Goal: Information Seeking & Learning: Learn about a topic

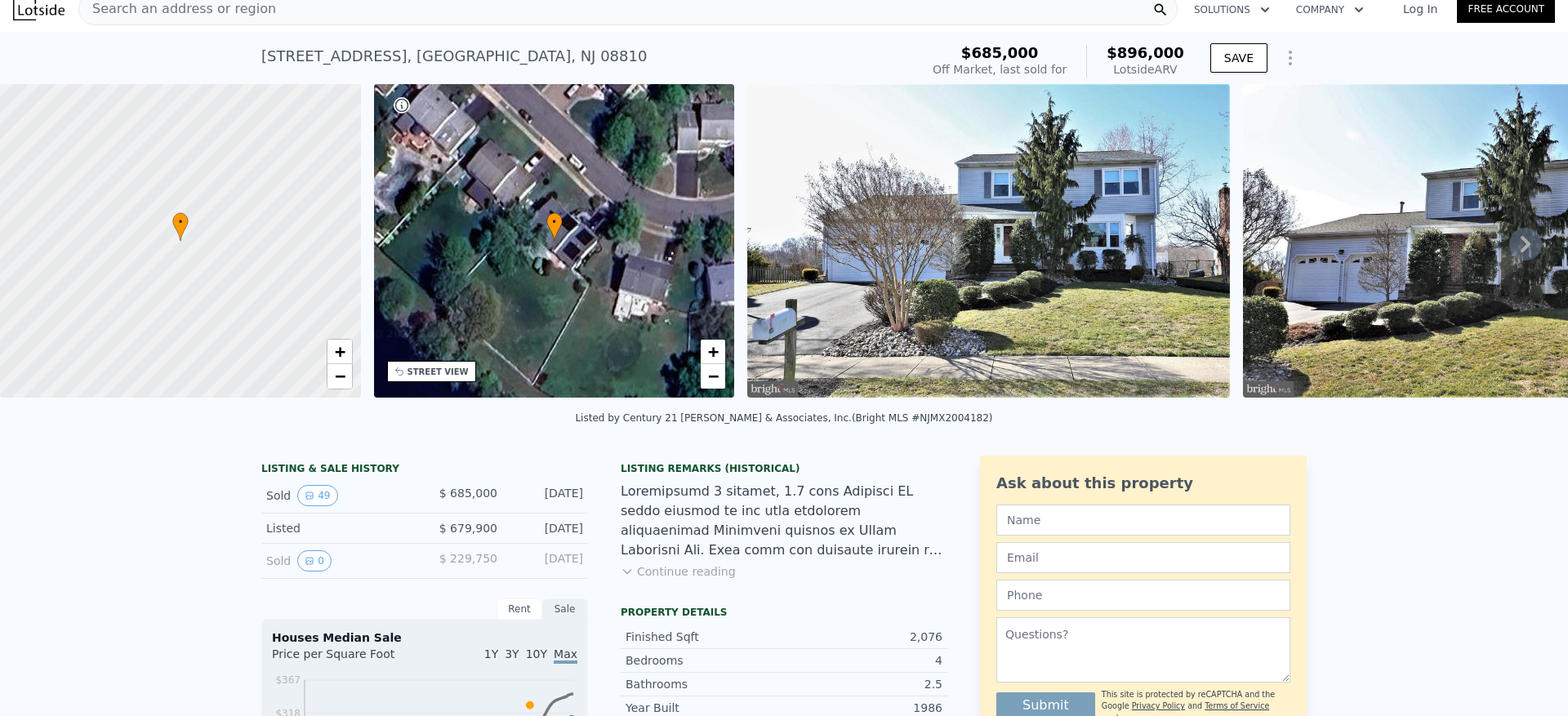
scroll to position [5, 0]
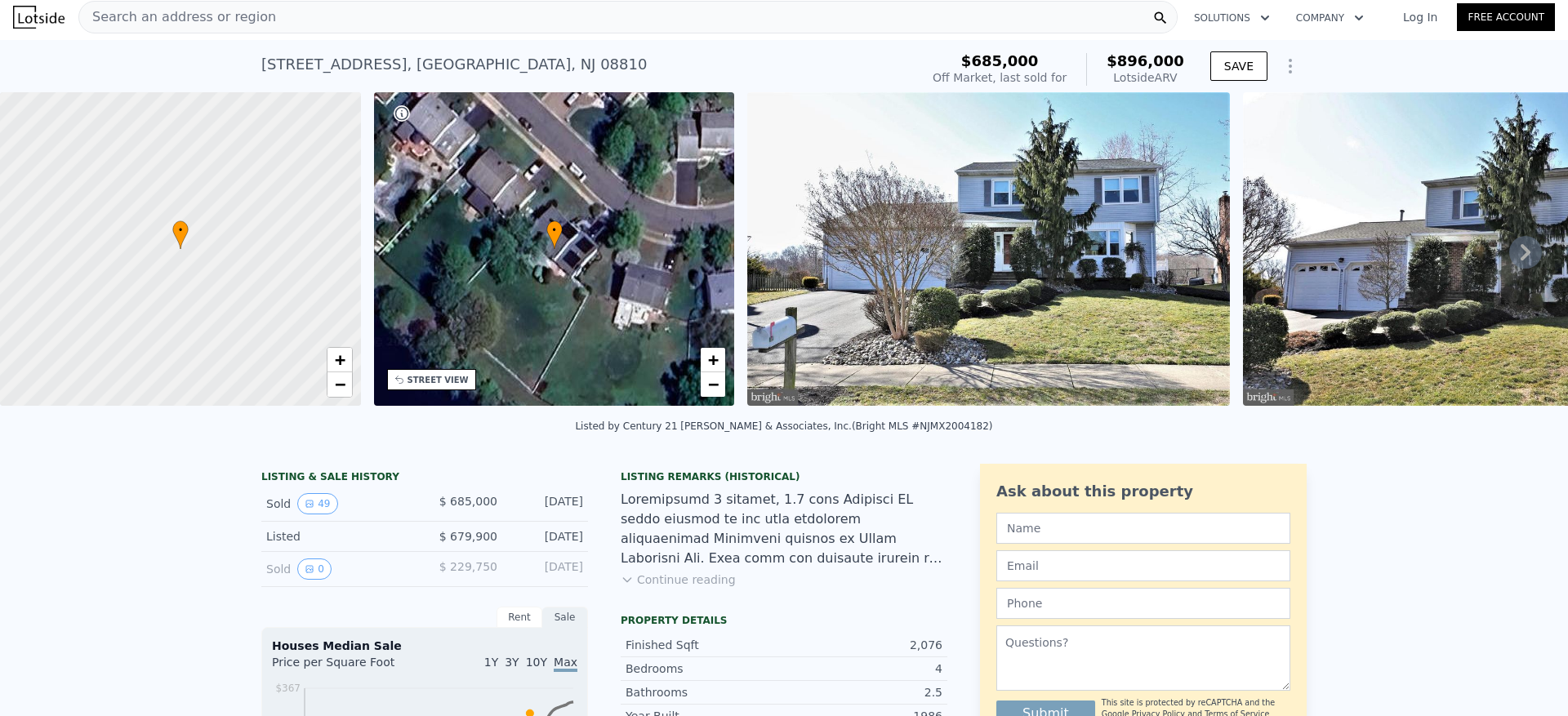
click at [1519, 252] on icon at bounding box center [1525, 252] width 33 height 33
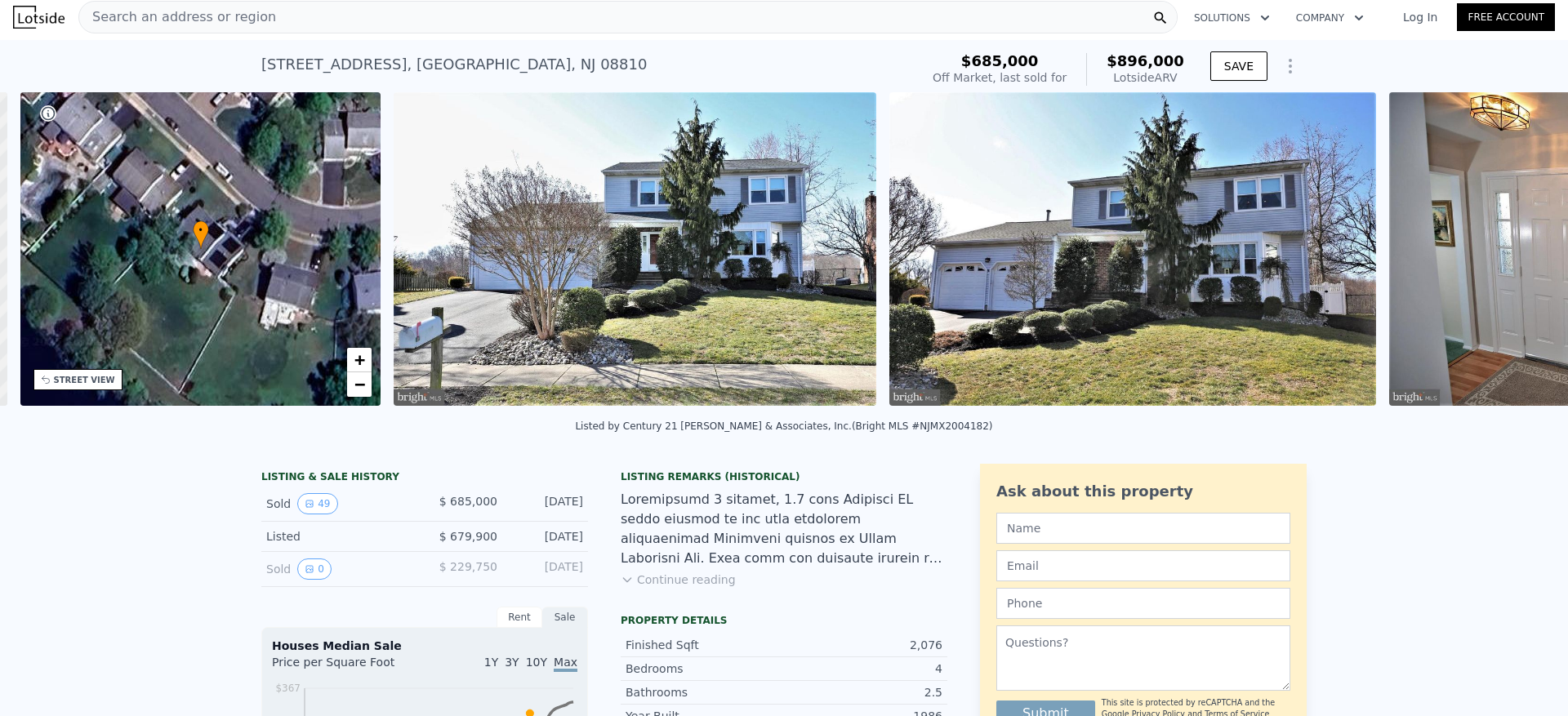
scroll to position [0, 380]
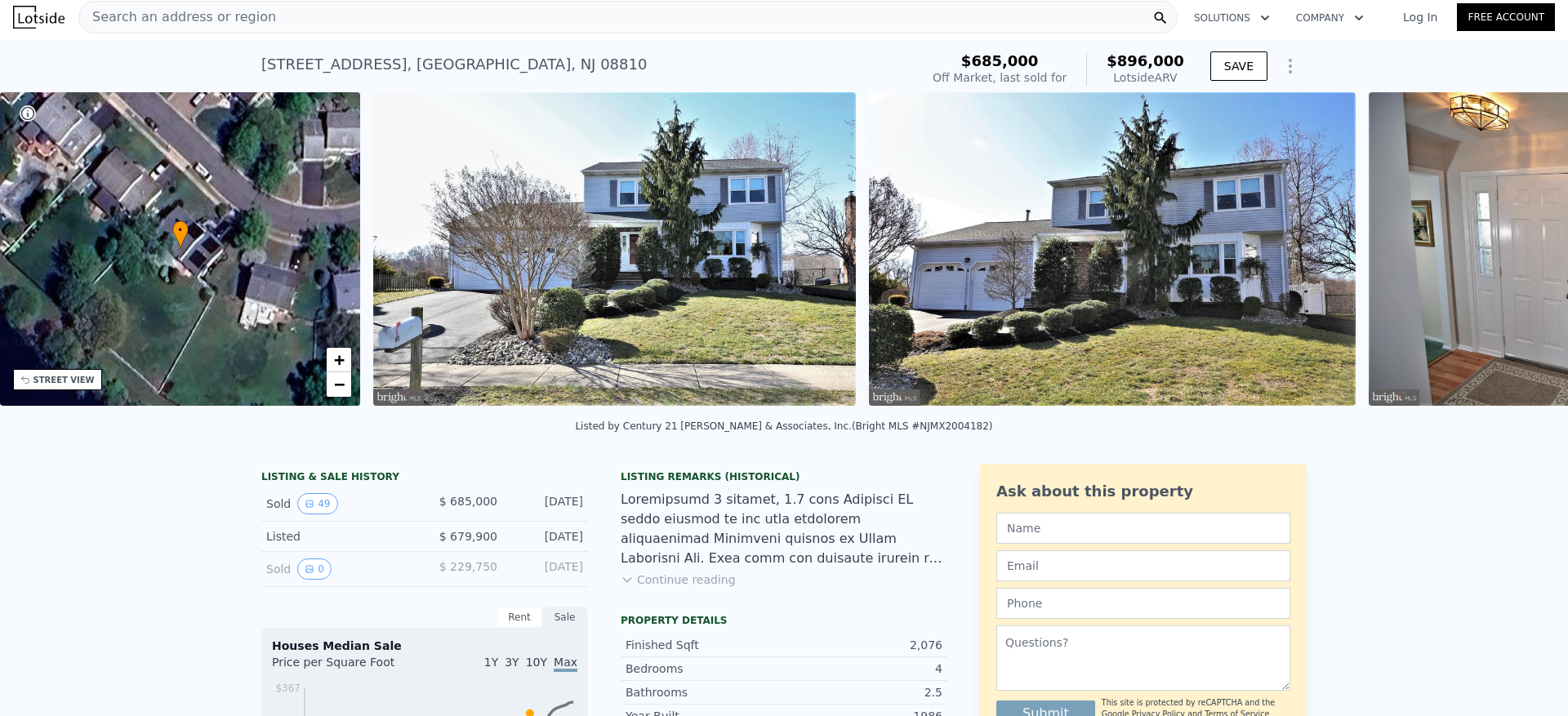
click at [1515, 252] on img at bounding box center [1598, 249] width 460 height 313
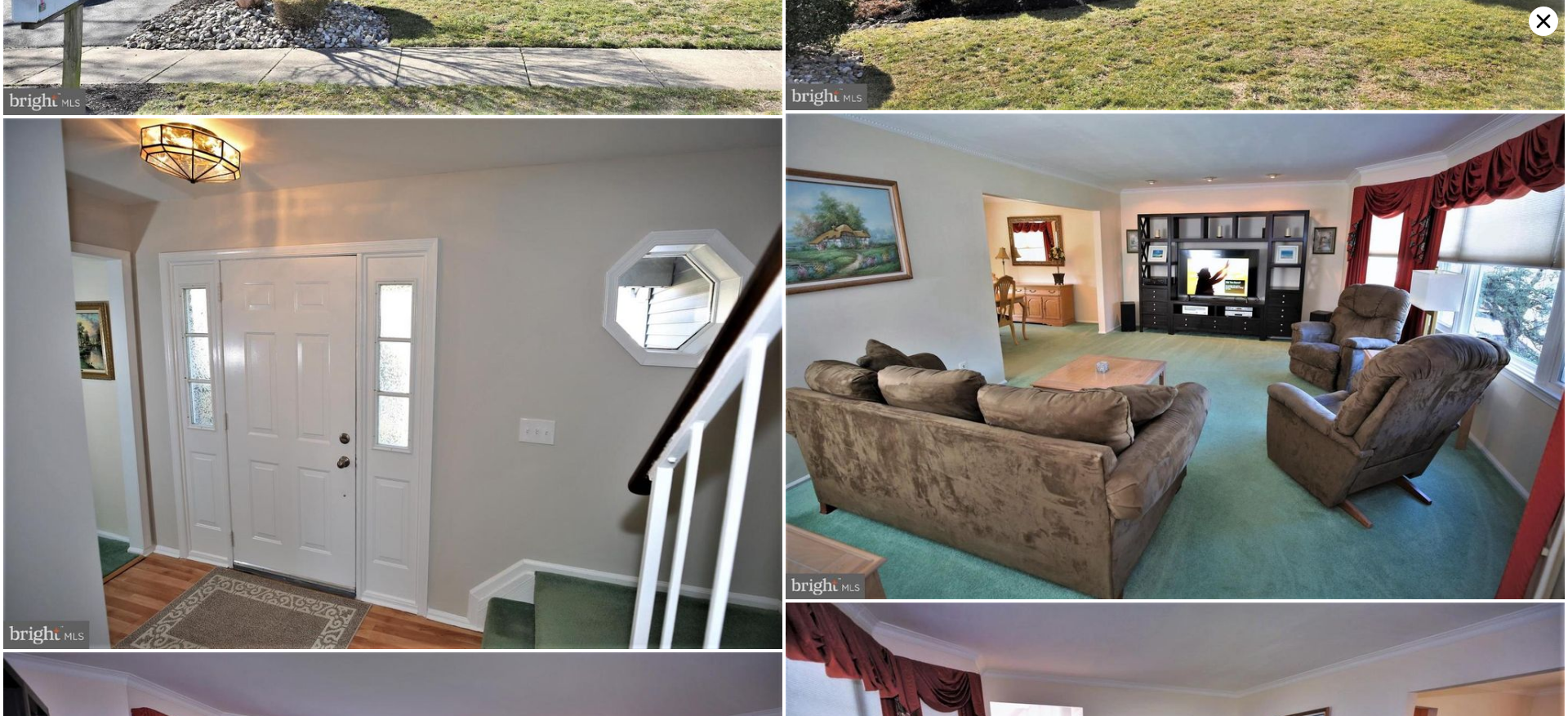
scroll to position [507, 0]
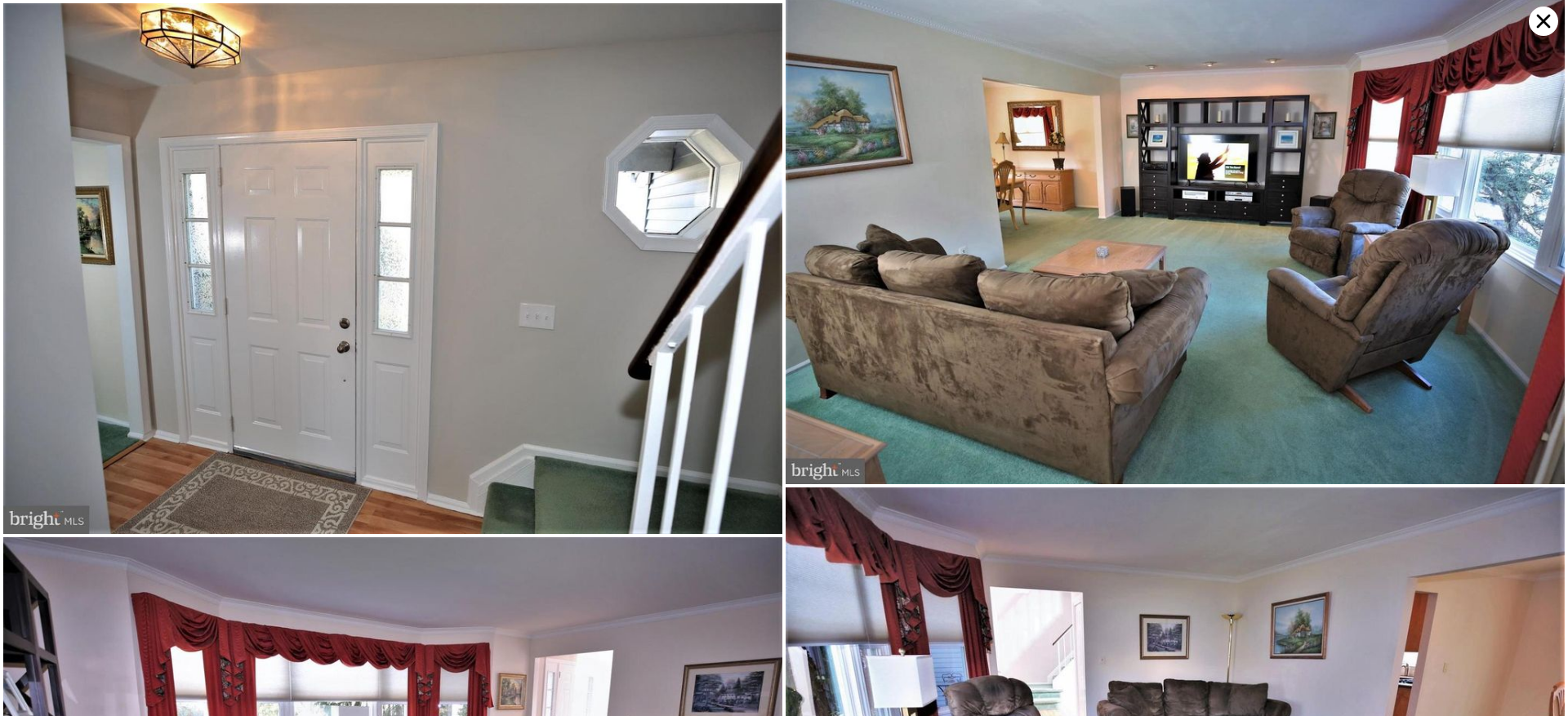
click at [1540, 18] on icon at bounding box center [1544, 22] width 14 height 14
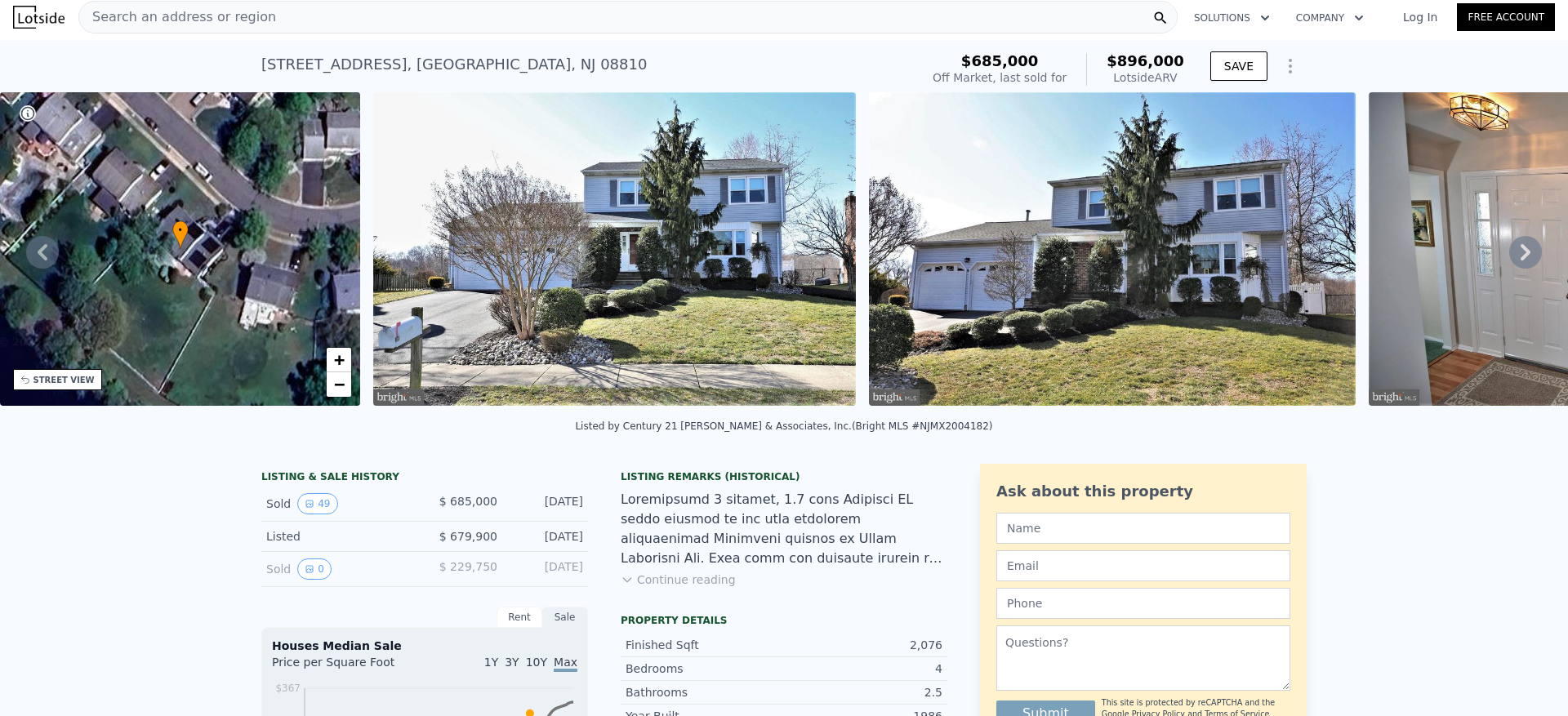
click at [1519, 260] on icon at bounding box center [1525, 252] width 33 height 33
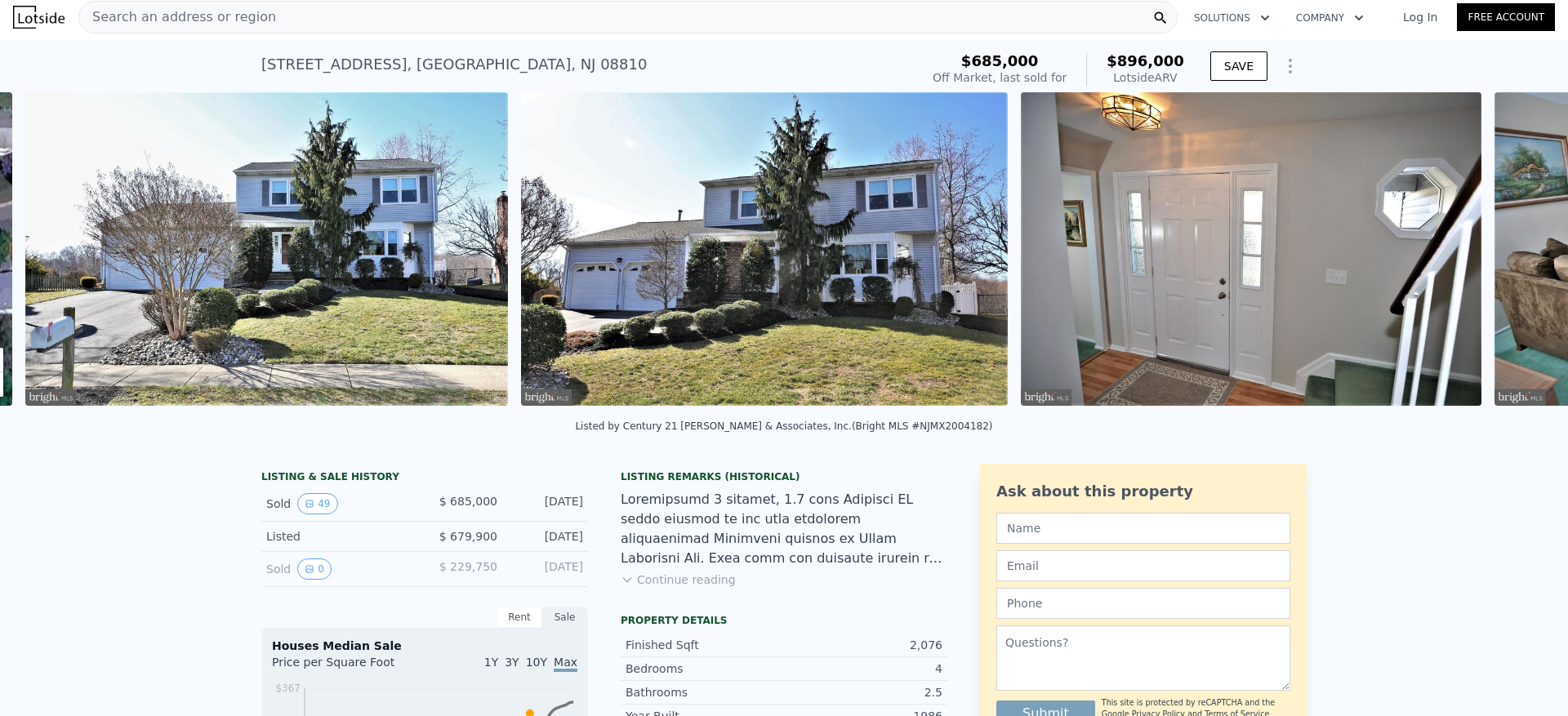
scroll to position [0, 747]
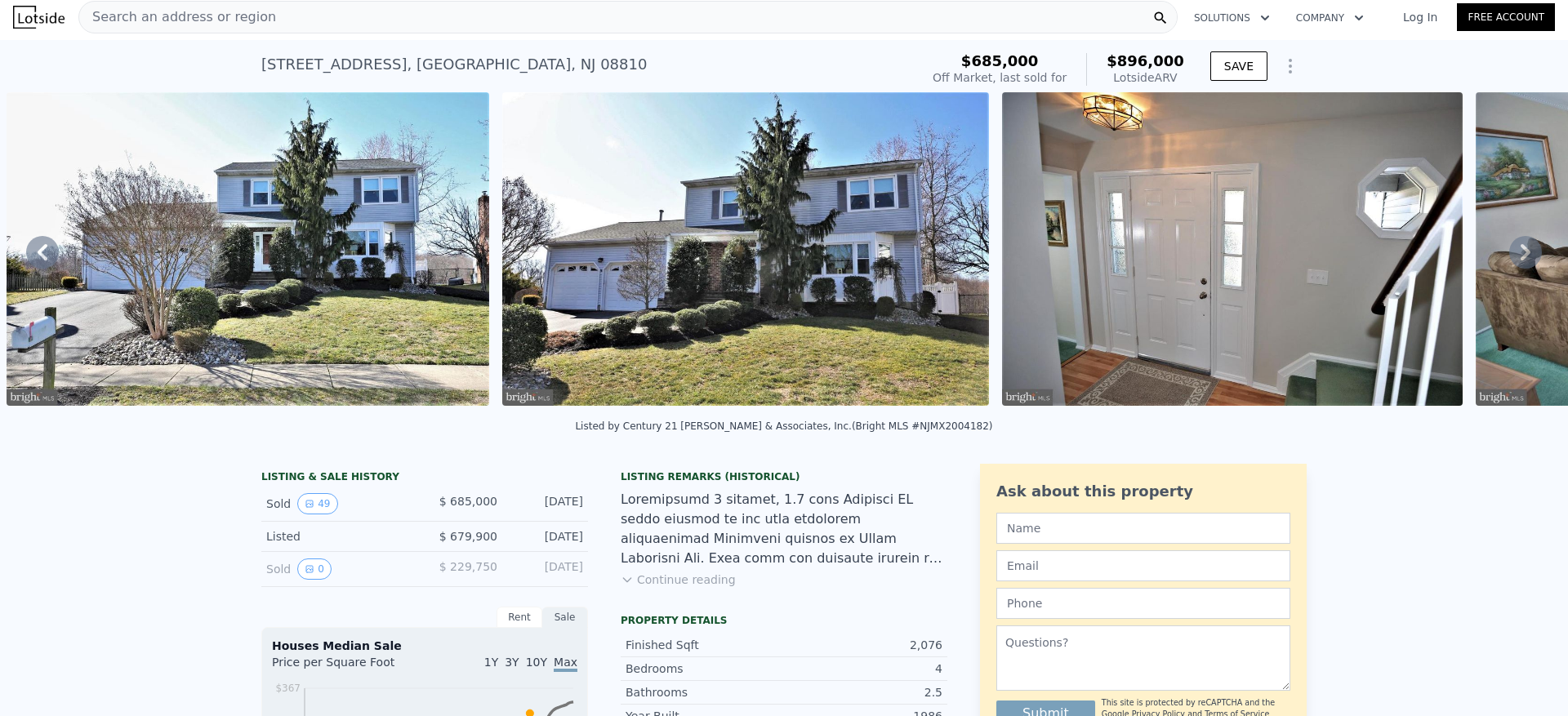
click at [1524, 256] on icon at bounding box center [1525, 252] width 33 height 33
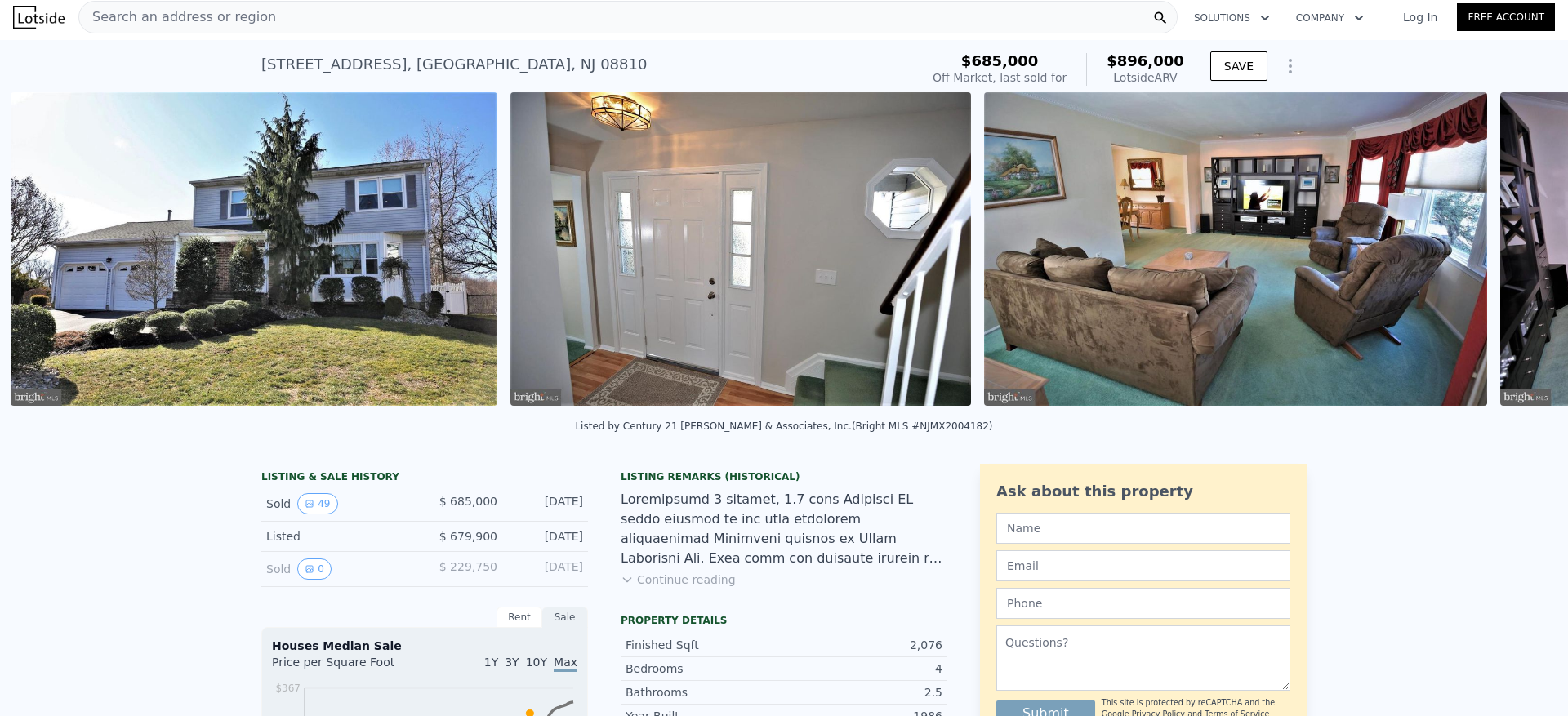
scroll to position [0, 1243]
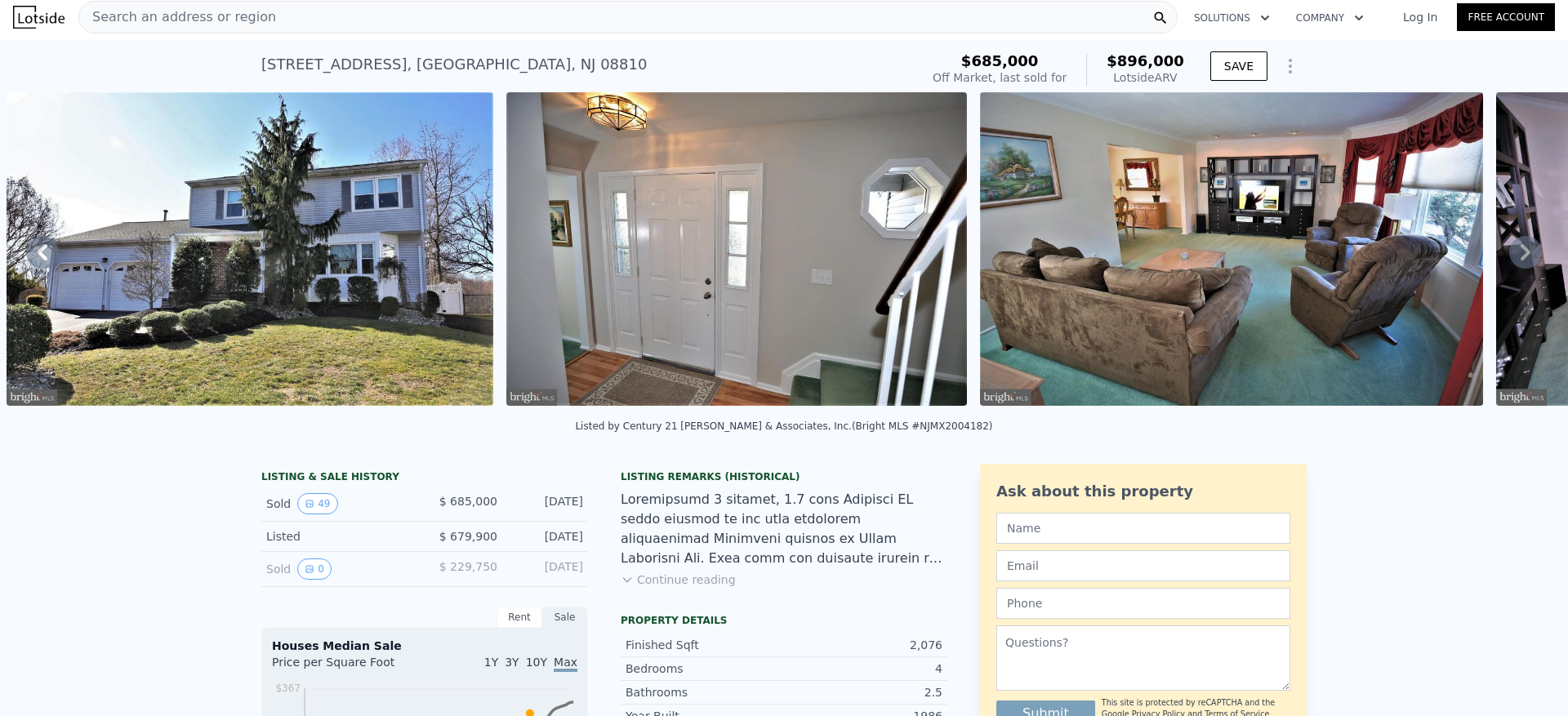
click at [1517, 261] on icon at bounding box center [1525, 252] width 33 height 33
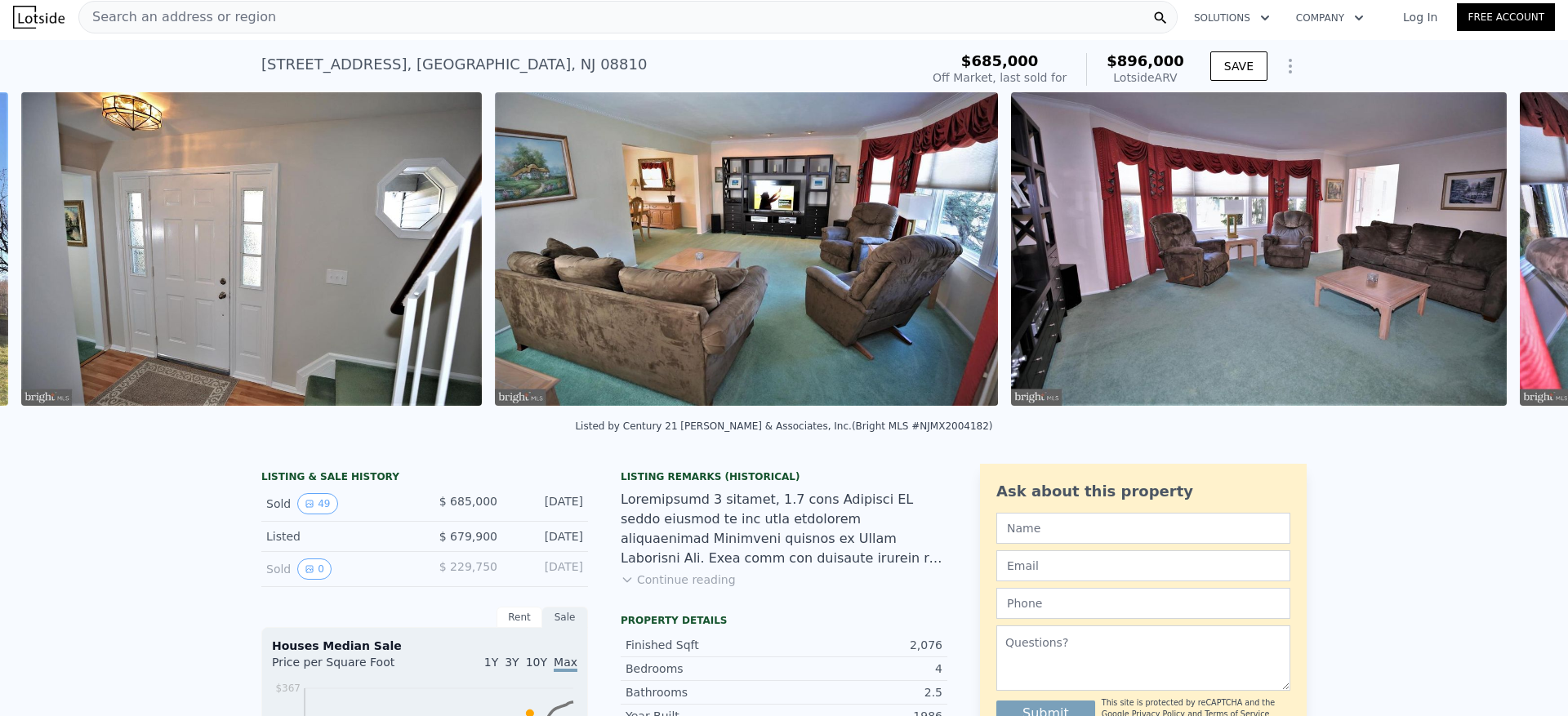
scroll to position [0, 1743]
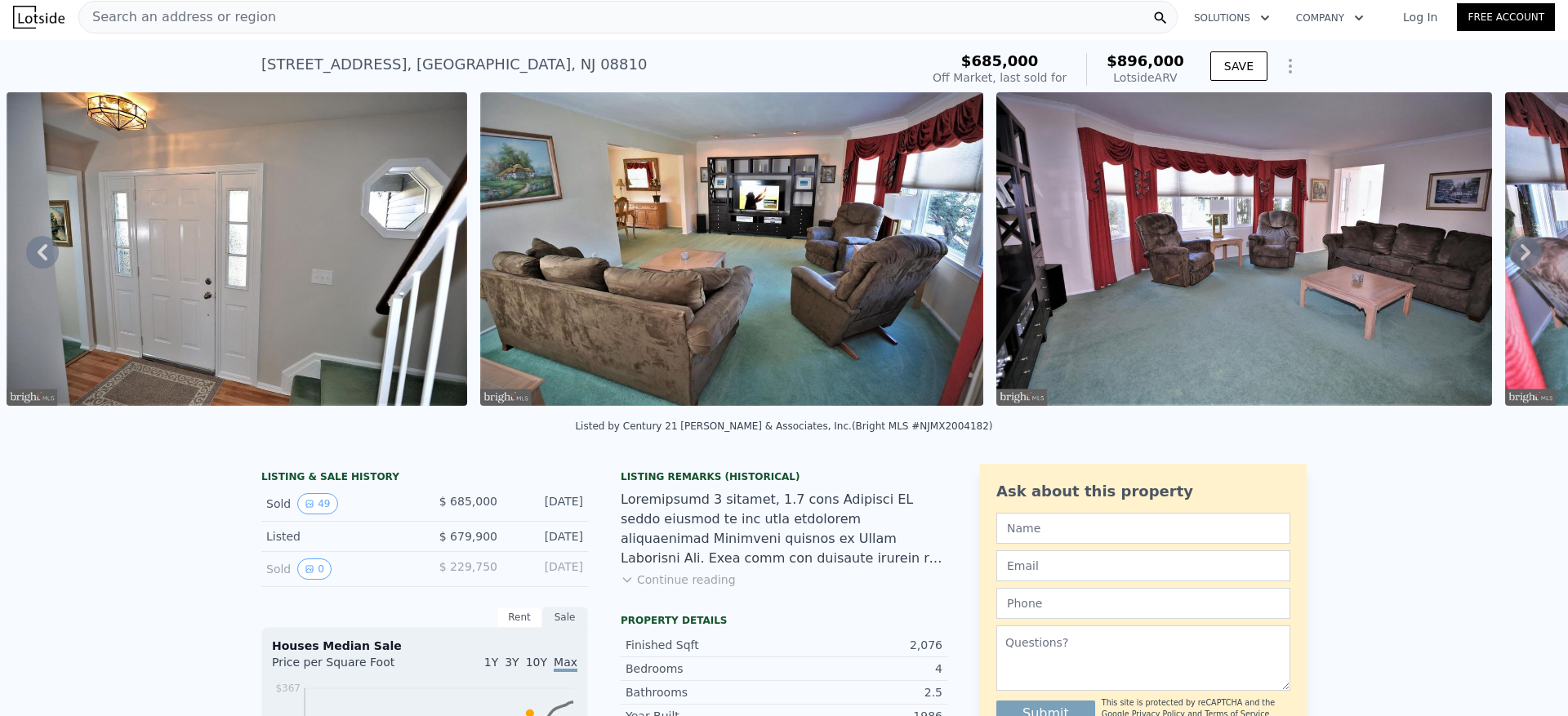
click at [1519, 262] on icon at bounding box center [1525, 252] width 33 height 33
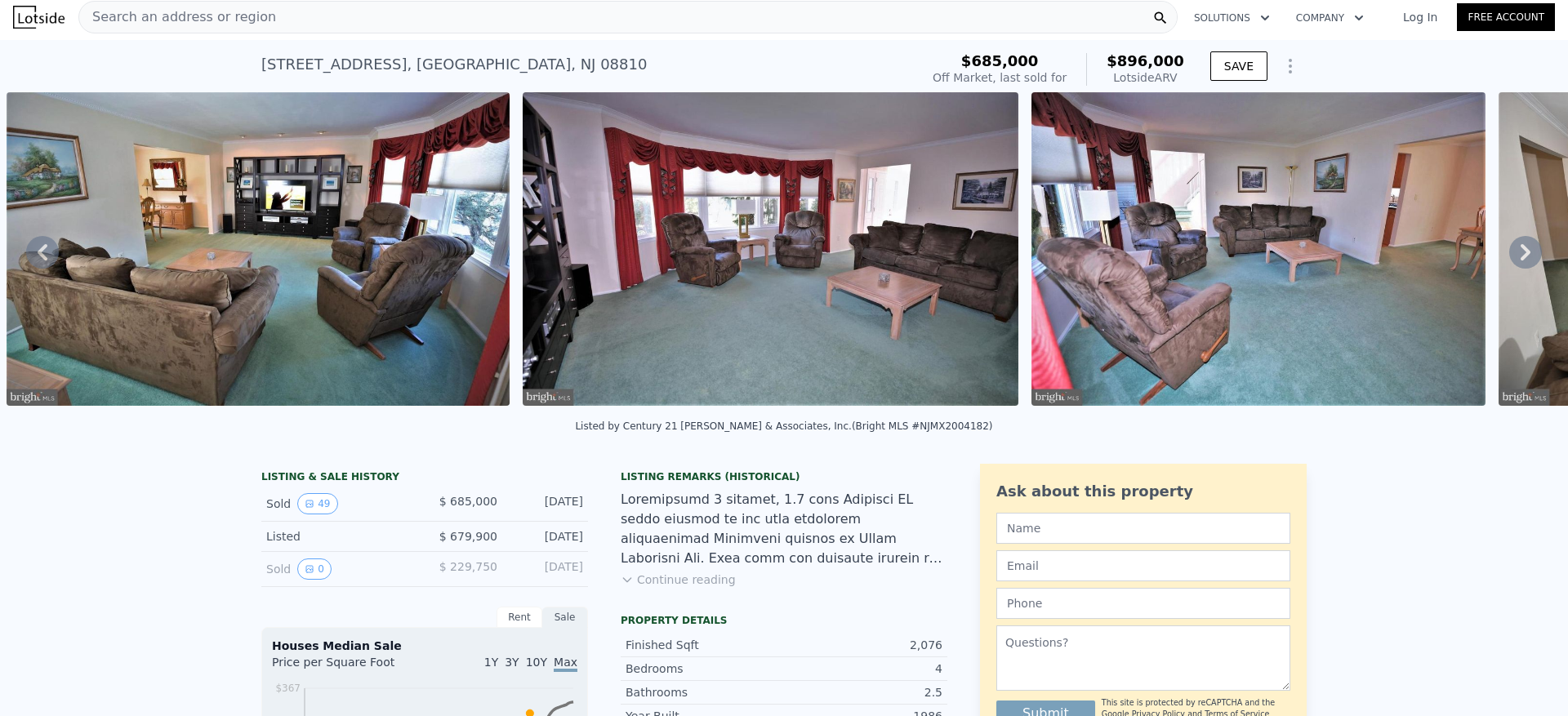
click at [1519, 262] on icon at bounding box center [1525, 252] width 33 height 33
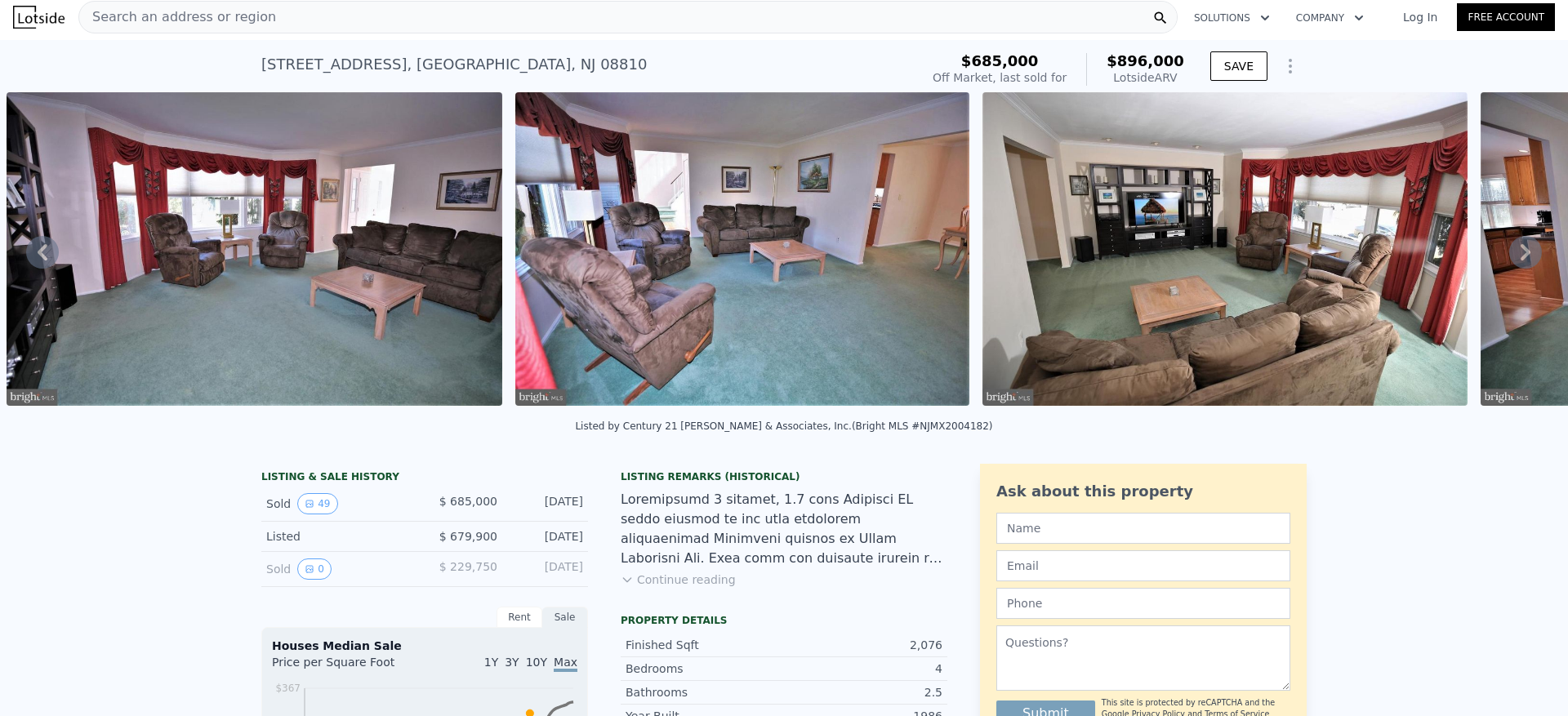
click at [1519, 262] on icon at bounding box center [1525, 252] width 33 height 33
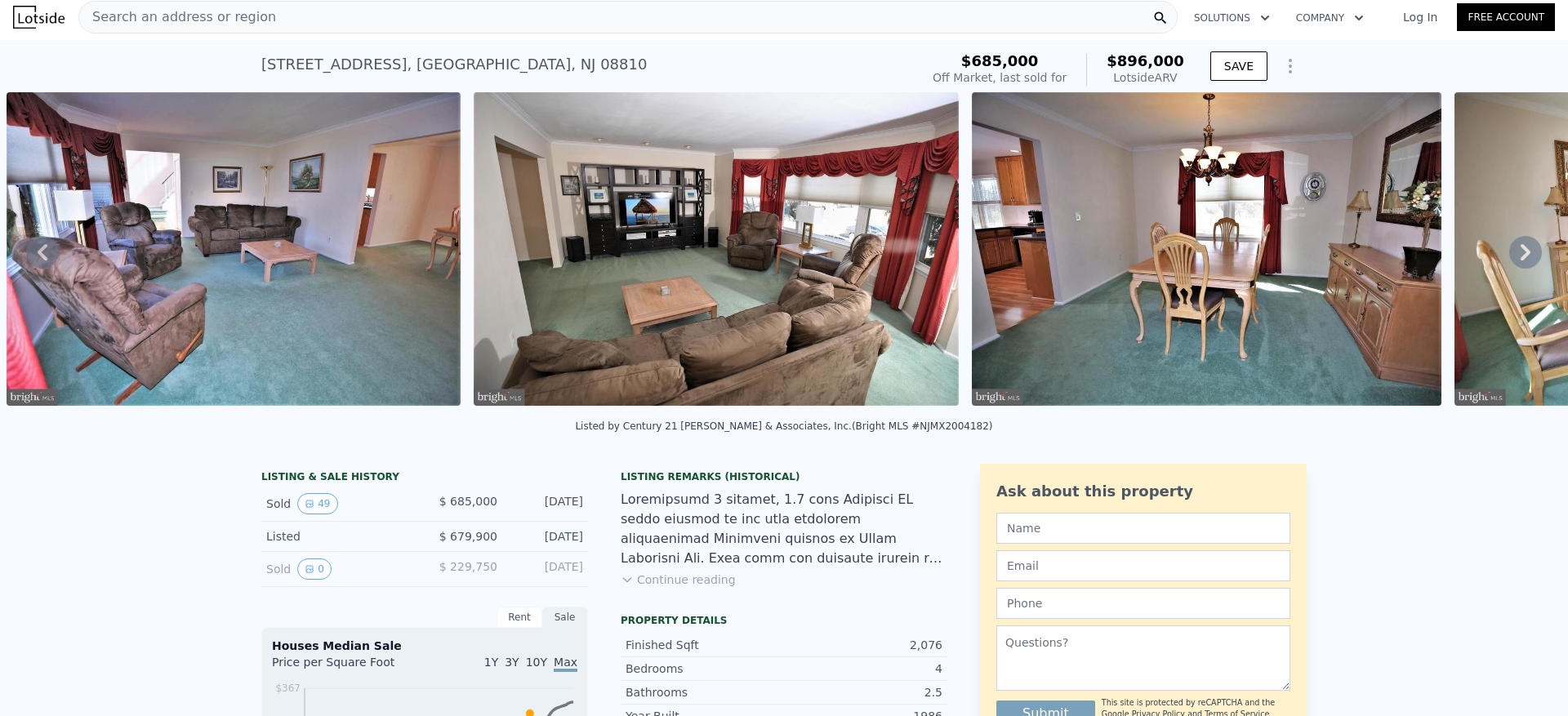
click at [1519, 262] on icon at bounding box center [1525, 252] width 33 height 33
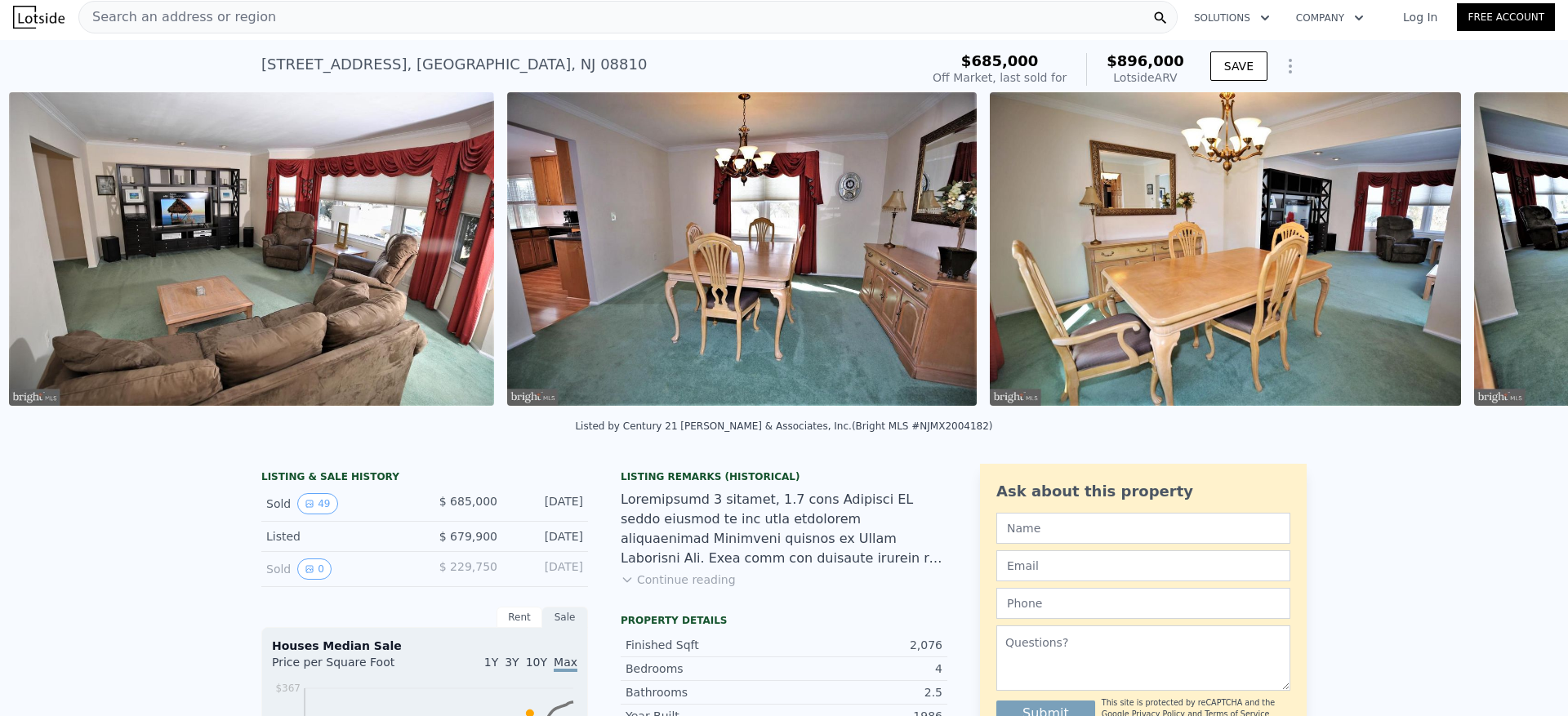
scroll to position [0, 3709]
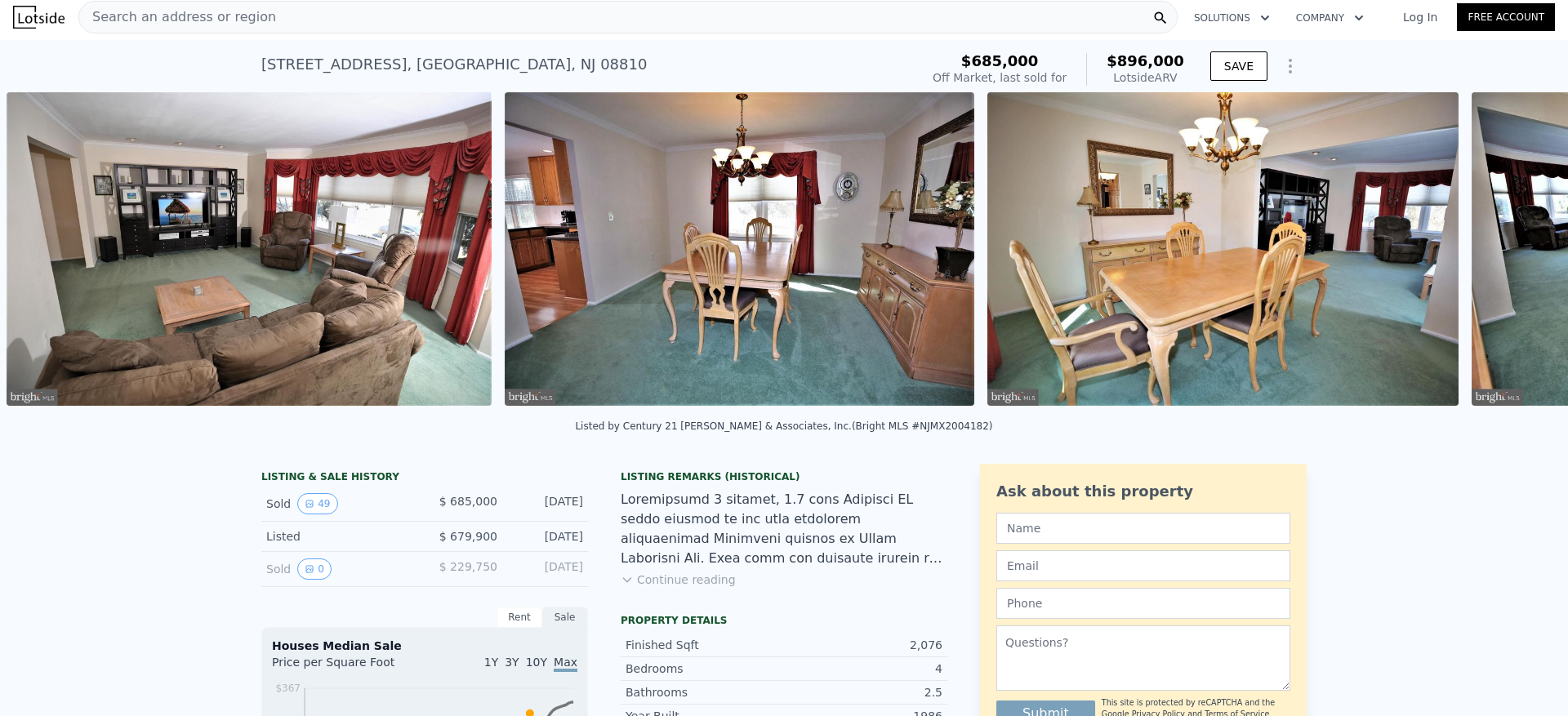
click at [1519, 262] on div "• + − • + − STREET VIEW Loading... SATELLITE VIEW" at bounding box center [784, 252] width 1568 height 320
click at [1515, 263] on icon at bounding box center [1525, 252] width 33 height 33
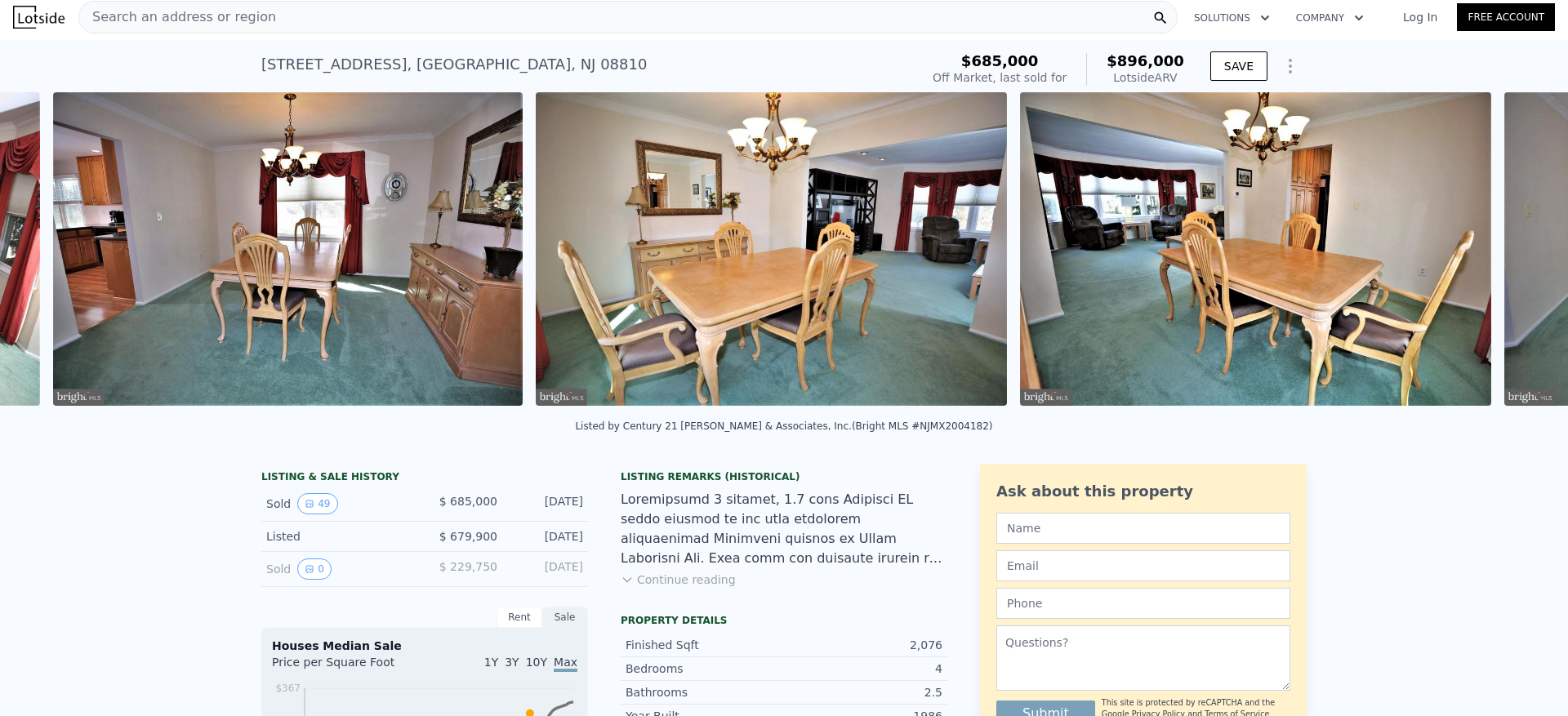
scroll to position [0, 4207]
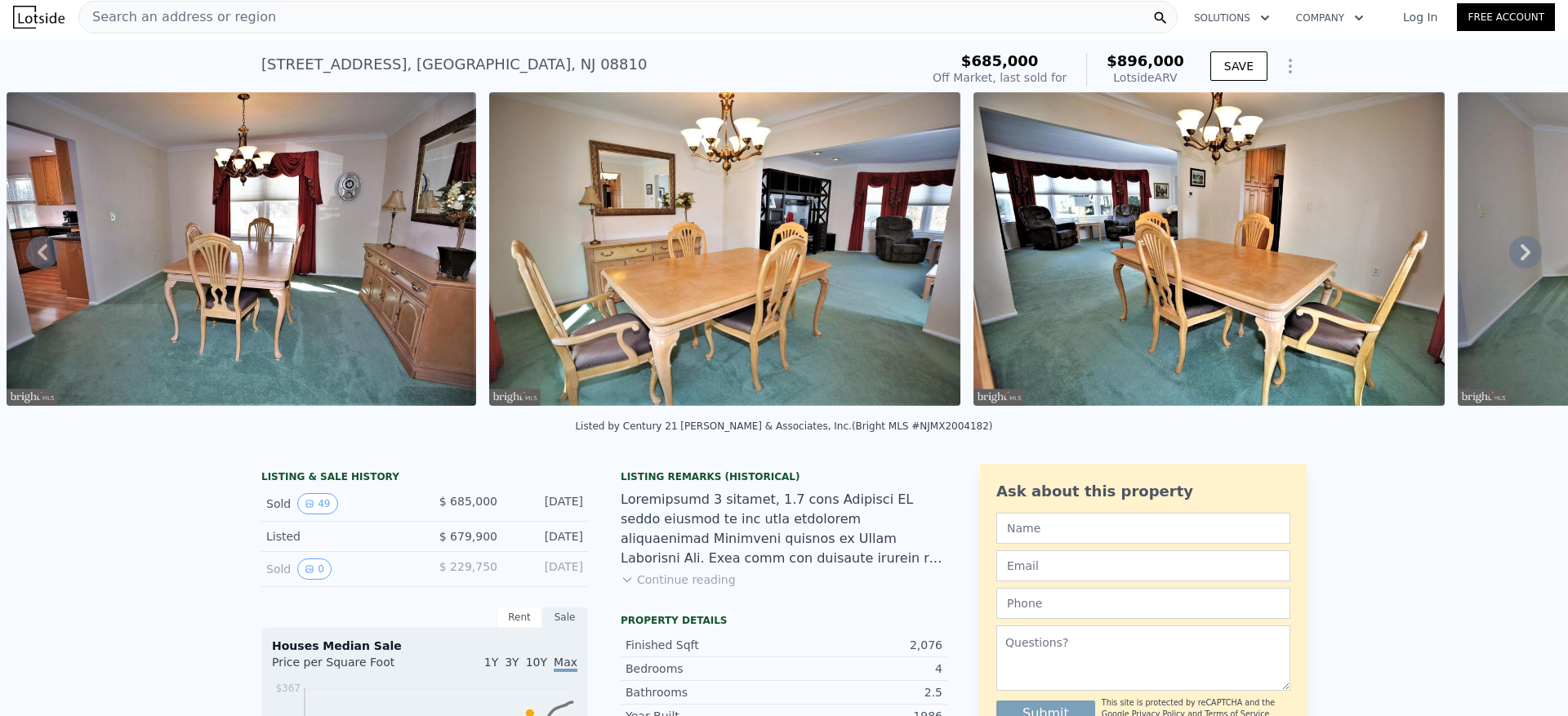
click at [1521, 255] on icon at bounding box center [1525, 252] width 10 height 16
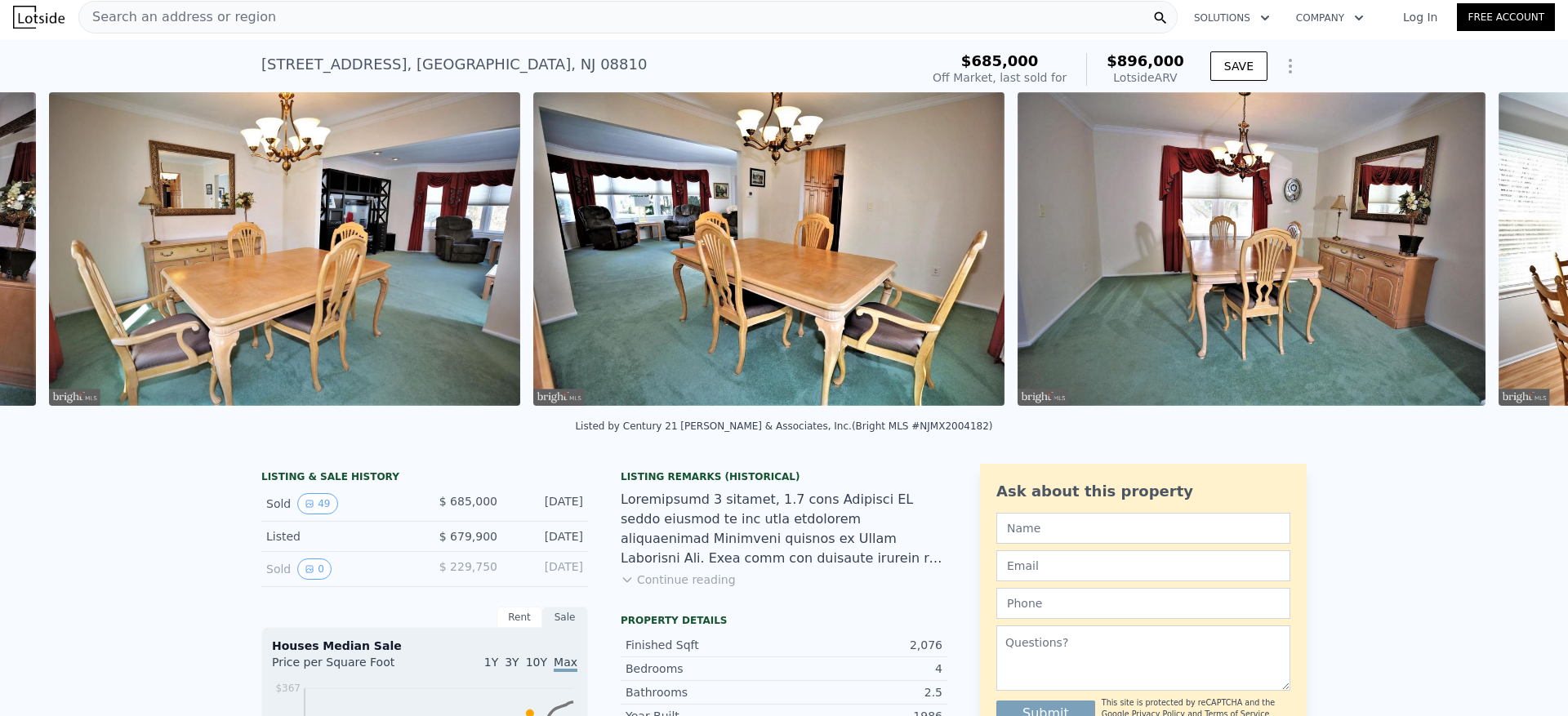
scroll to position [0, 4690]
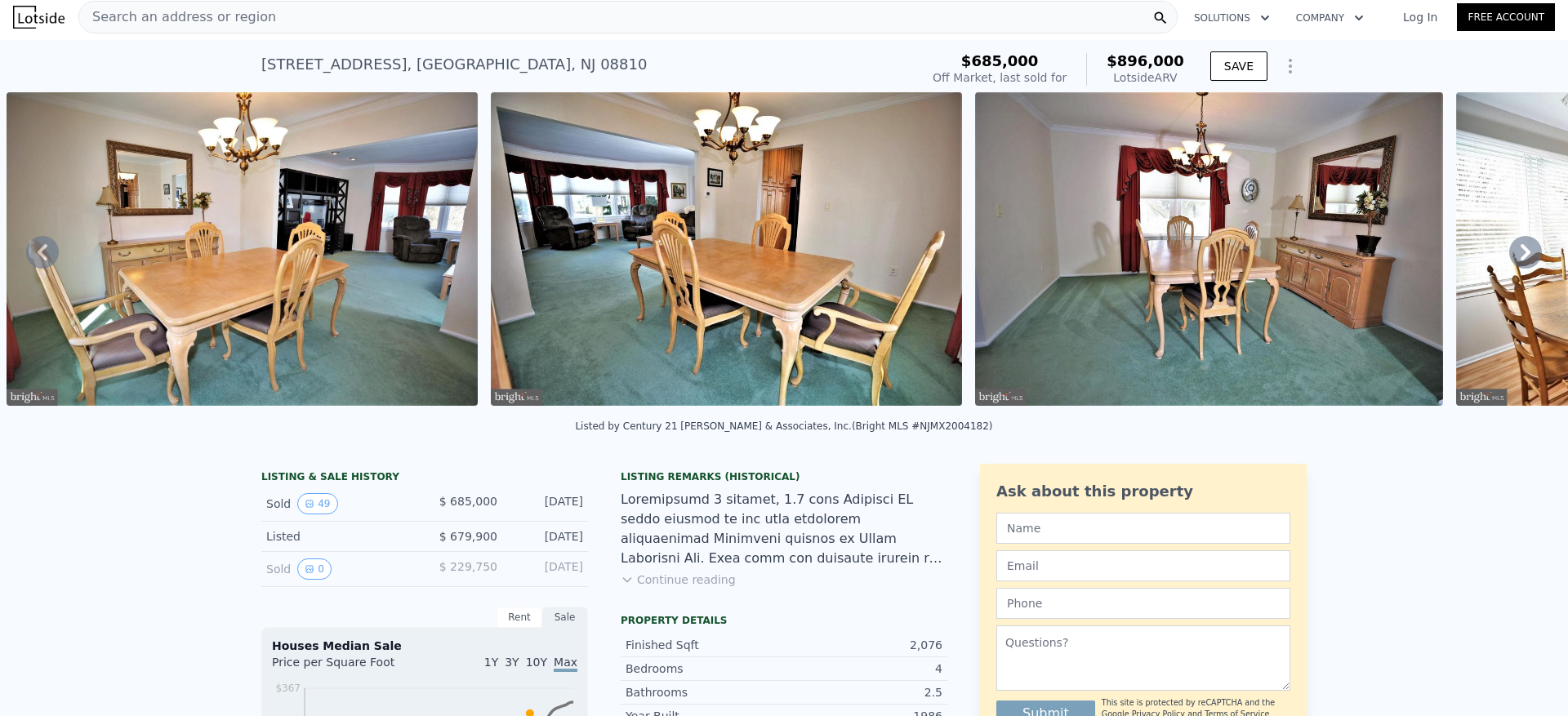
click at [1521, 255] on icon at bounding box center [1525, 252] width 10 height 16
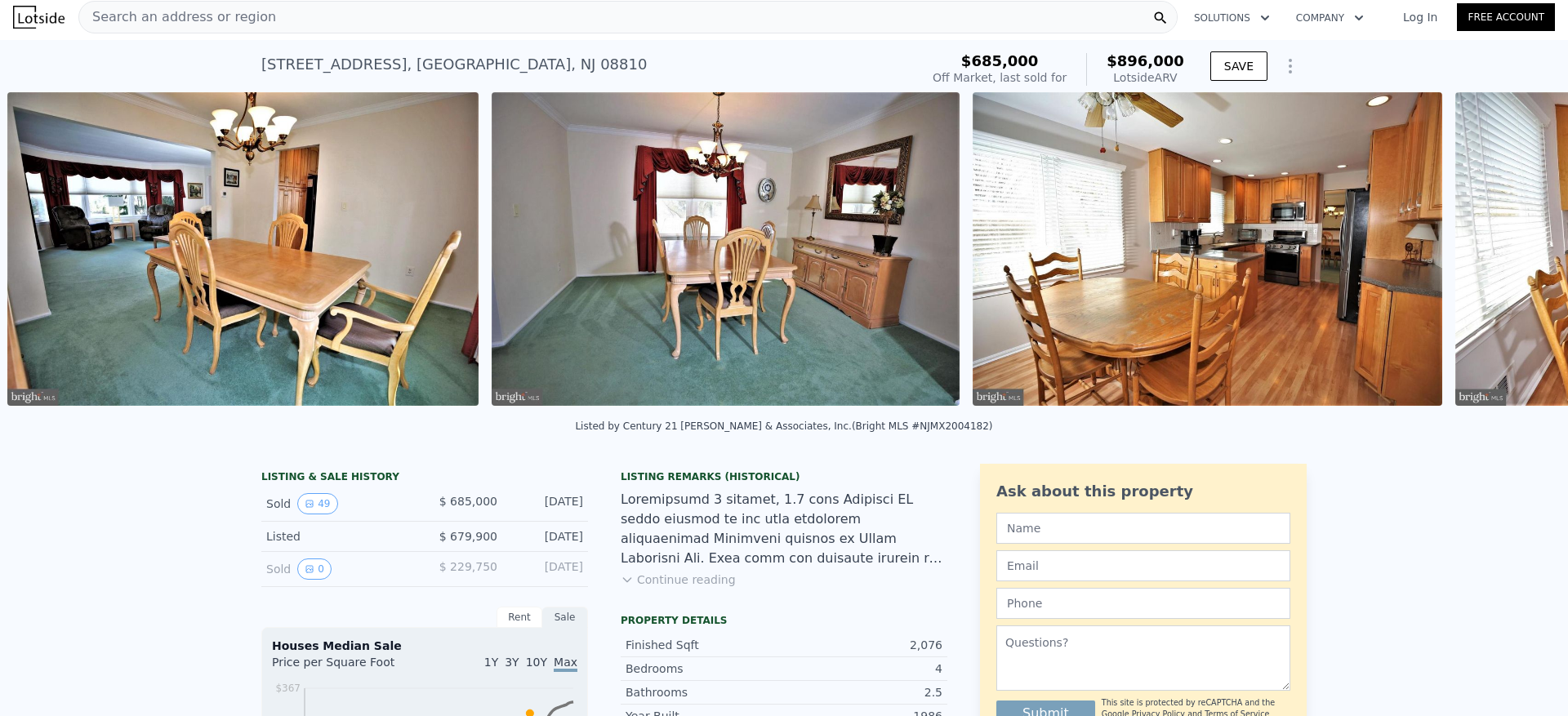
scroll to position [0, 5174]
click at [1521, 255] on icon at bounding box center [1525, 252] width 10 height 16
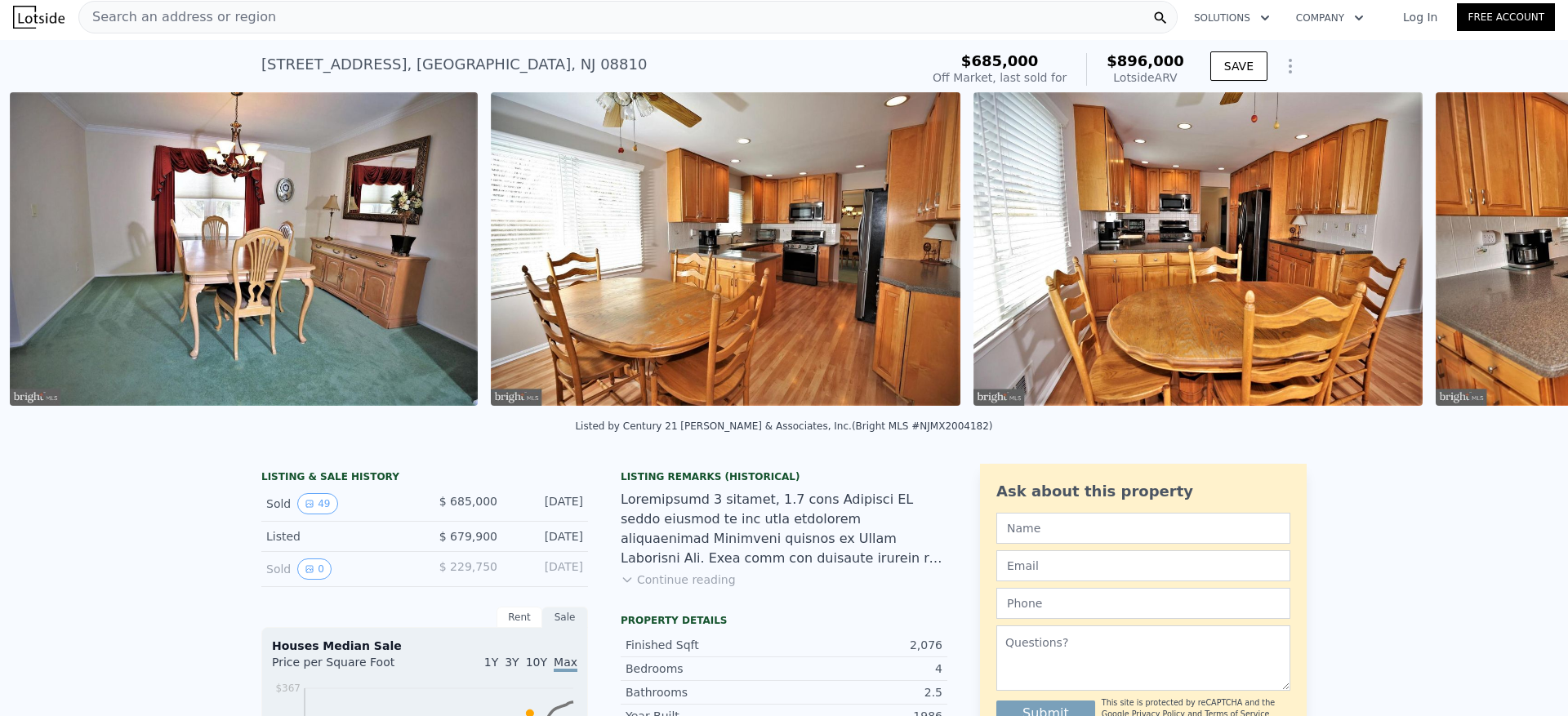
scroll to position [0, 5659]
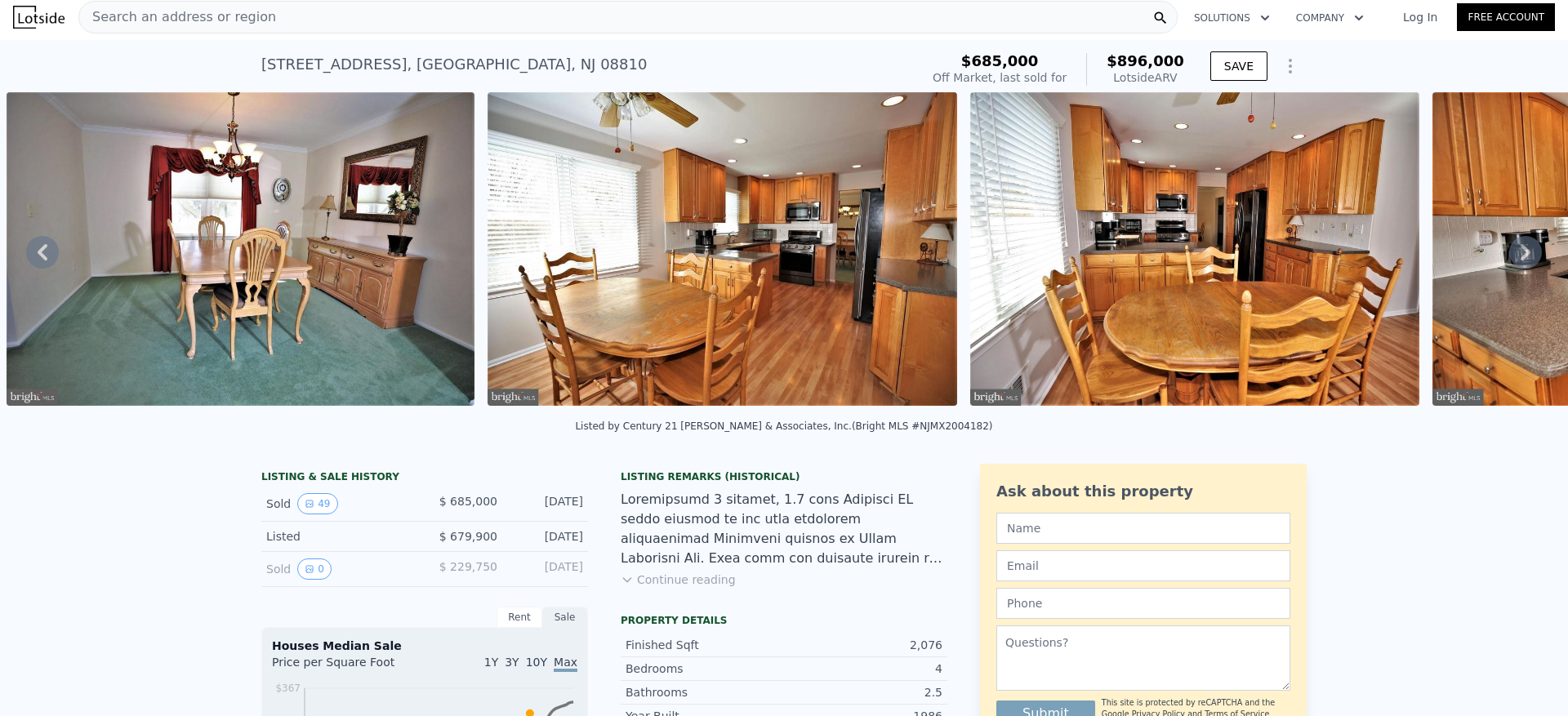
click at [1521, 255] on icon at bounding box center [1525, 252] width 10 height 16
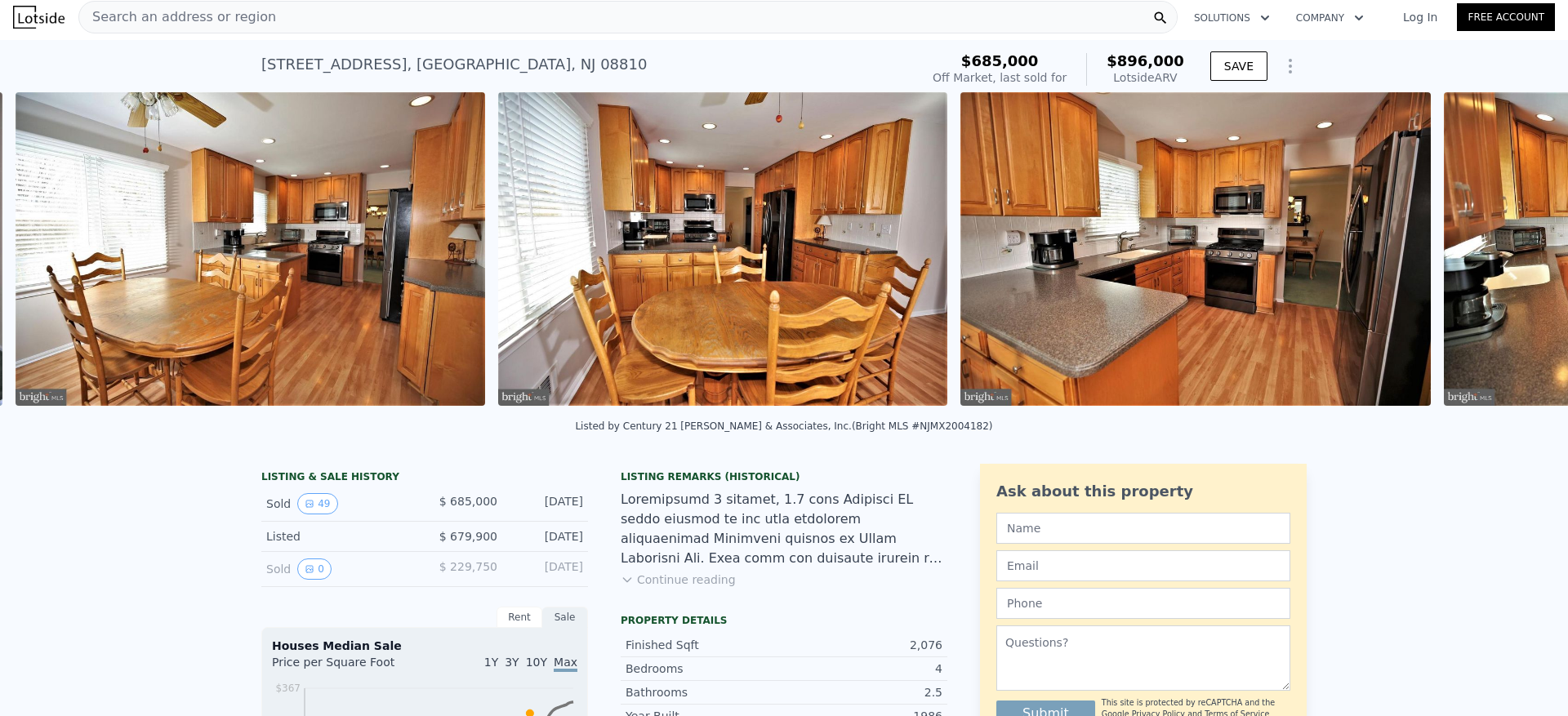
scroll to position [0, 6139]
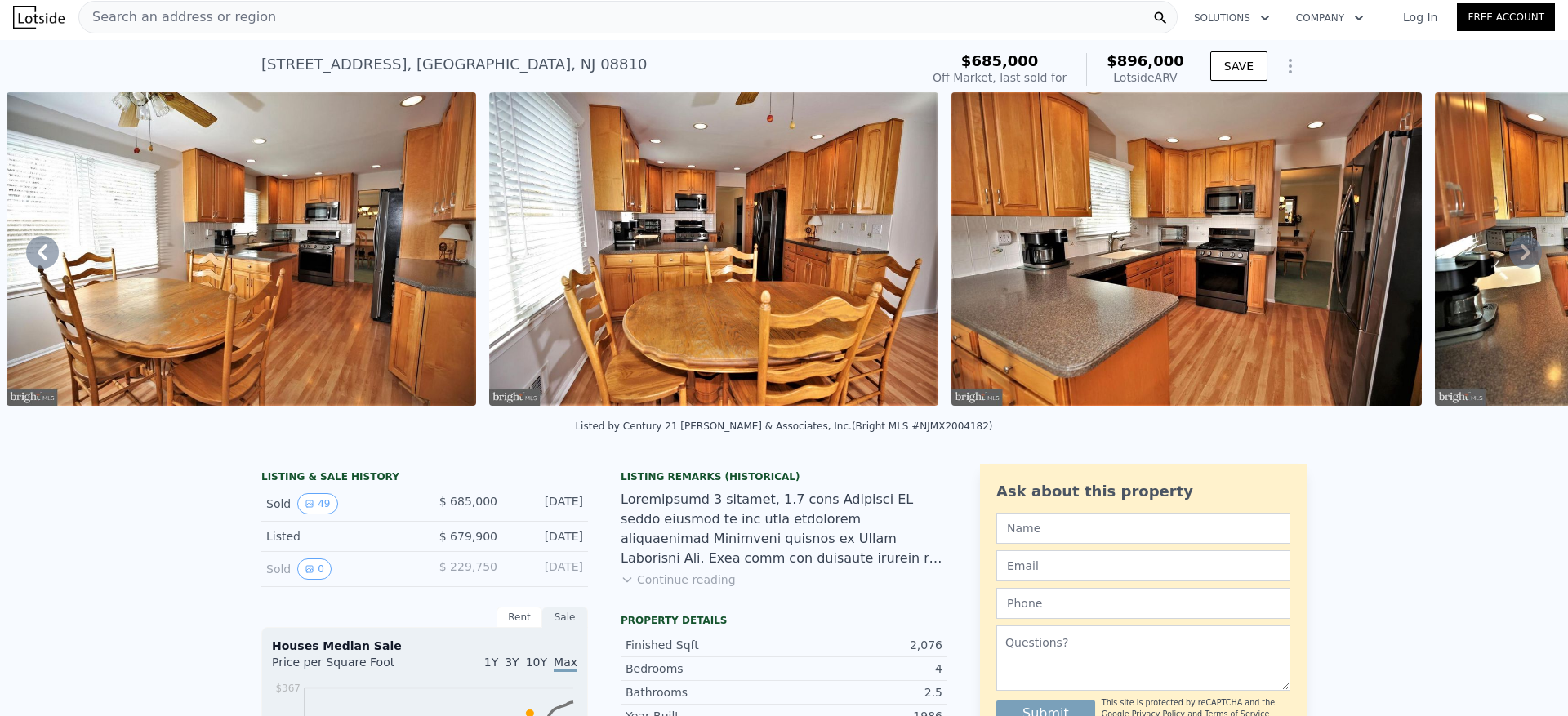
click at [1521, 255] on icon at bounding box center [1525, 252] width 10 height 16
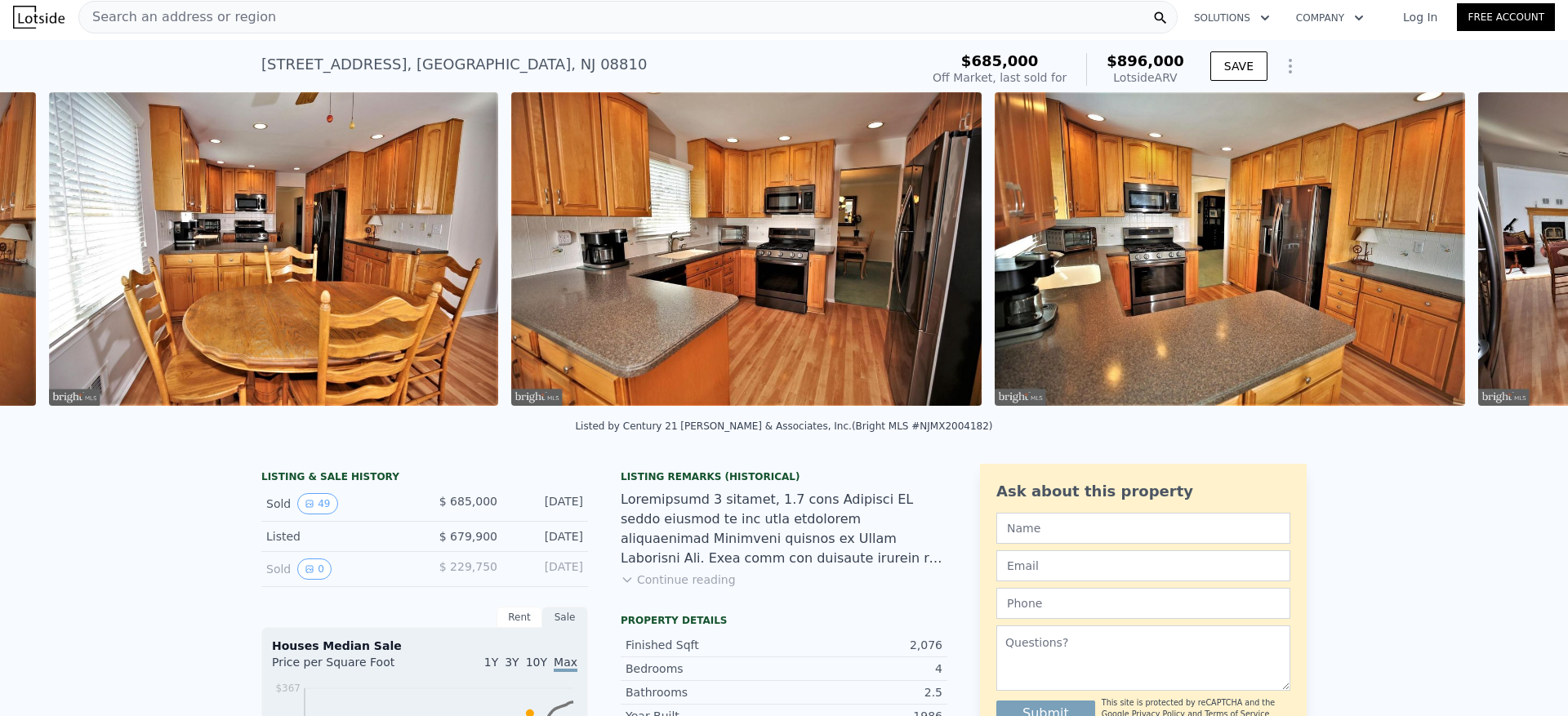
scroll to position [0, 6622]
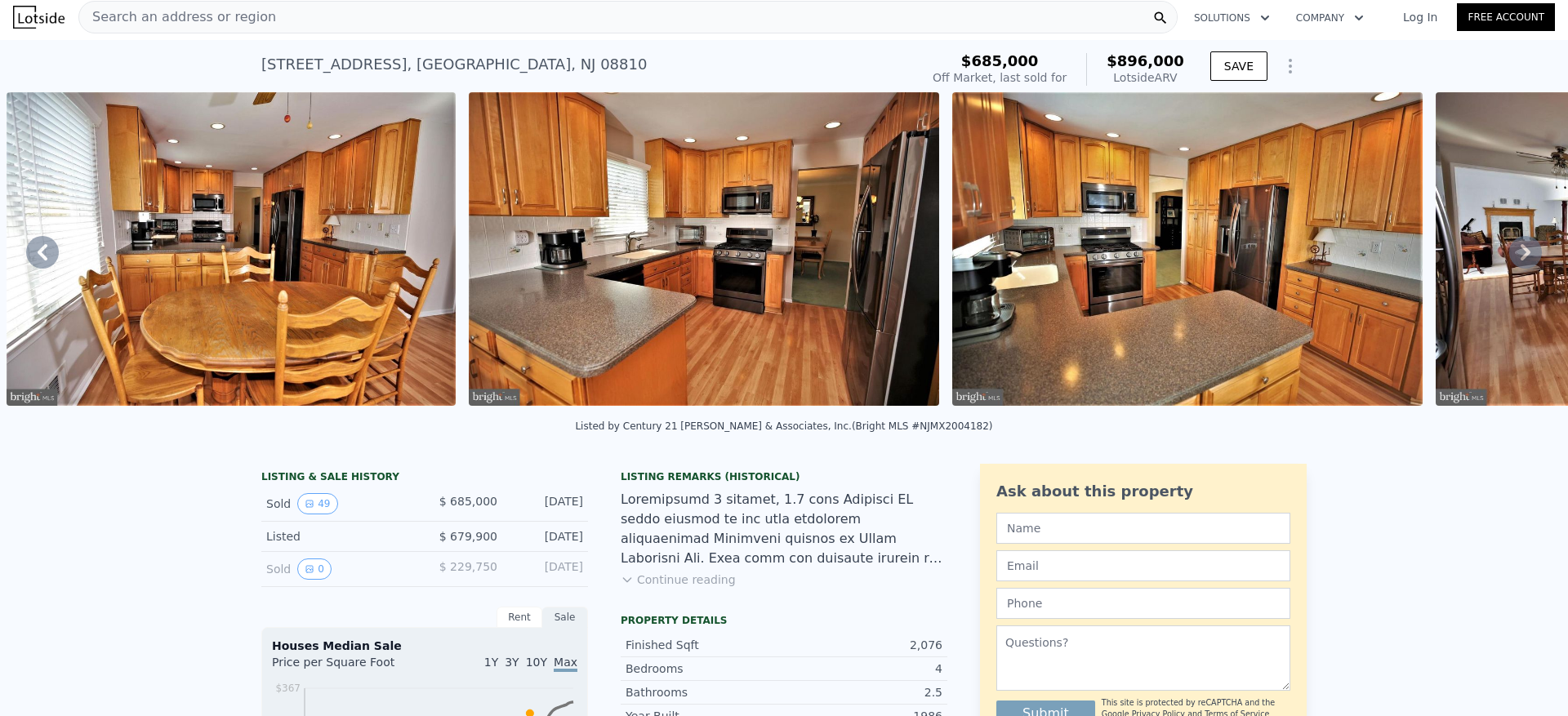
click at [1521, 255] on icon at bounding box center [1525, 252] width 10 height 16
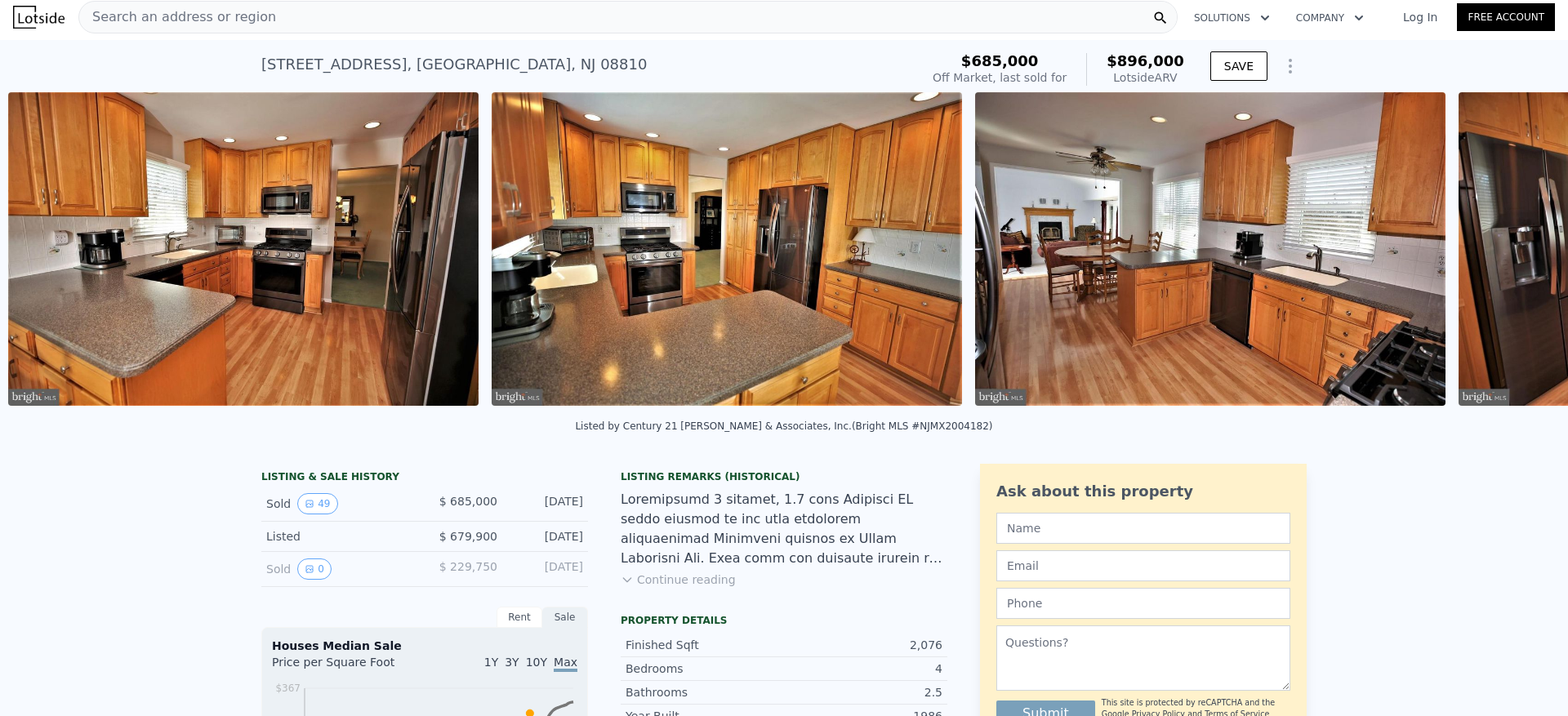
scroll to position [0, 7084]
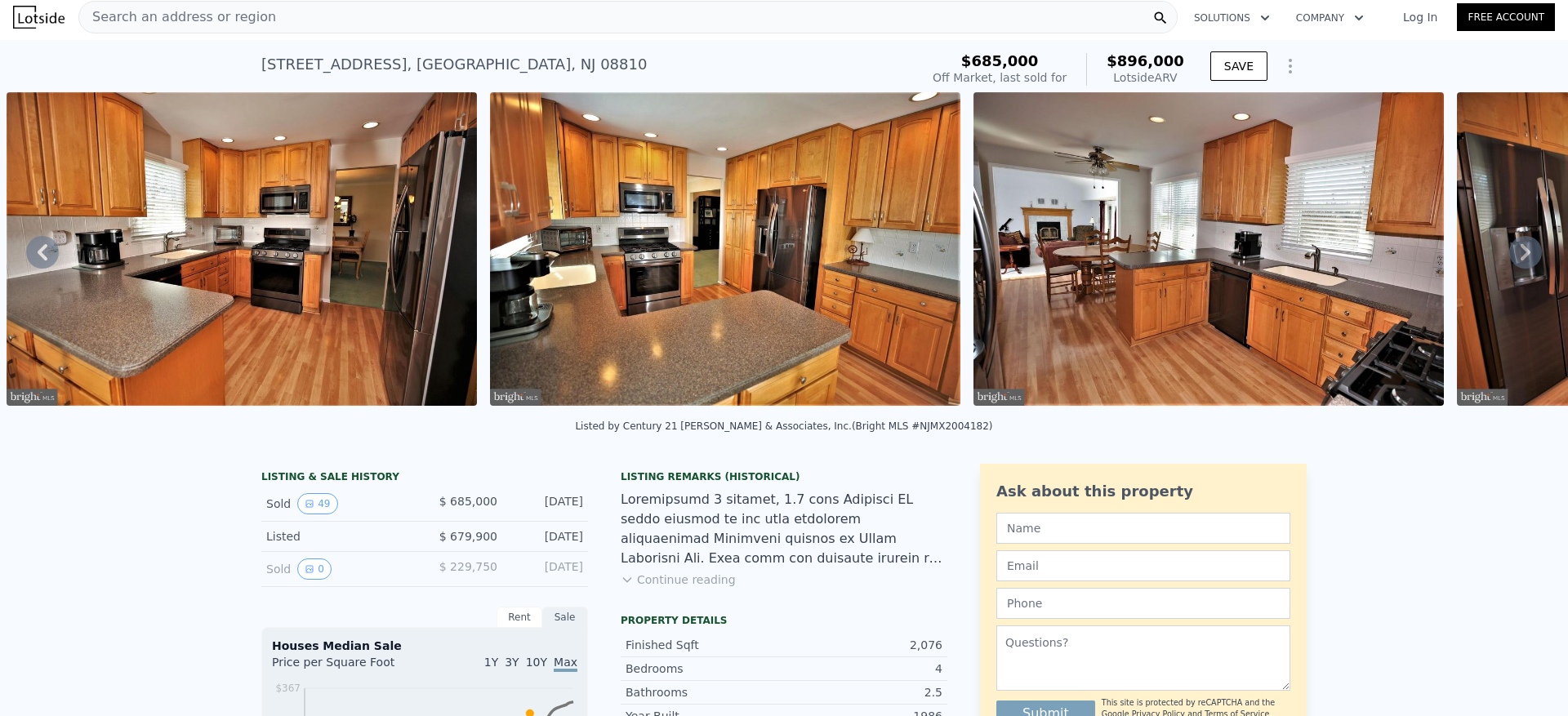
click at [1521, 255] on icon at bounding box center [1525, 252] width 10 height 16
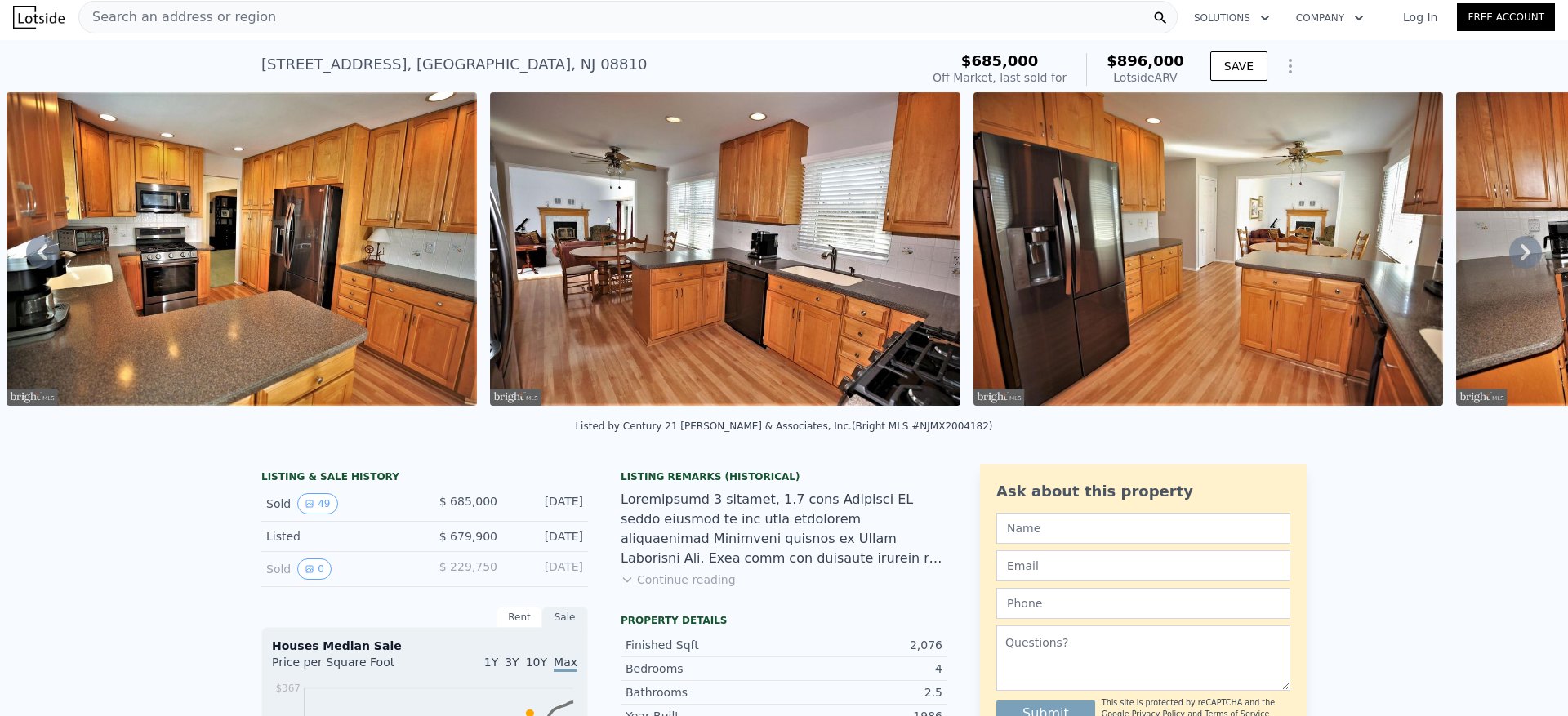
click at [1521, 255] on icon at bounding box center [1525, 252] width 10 height 16
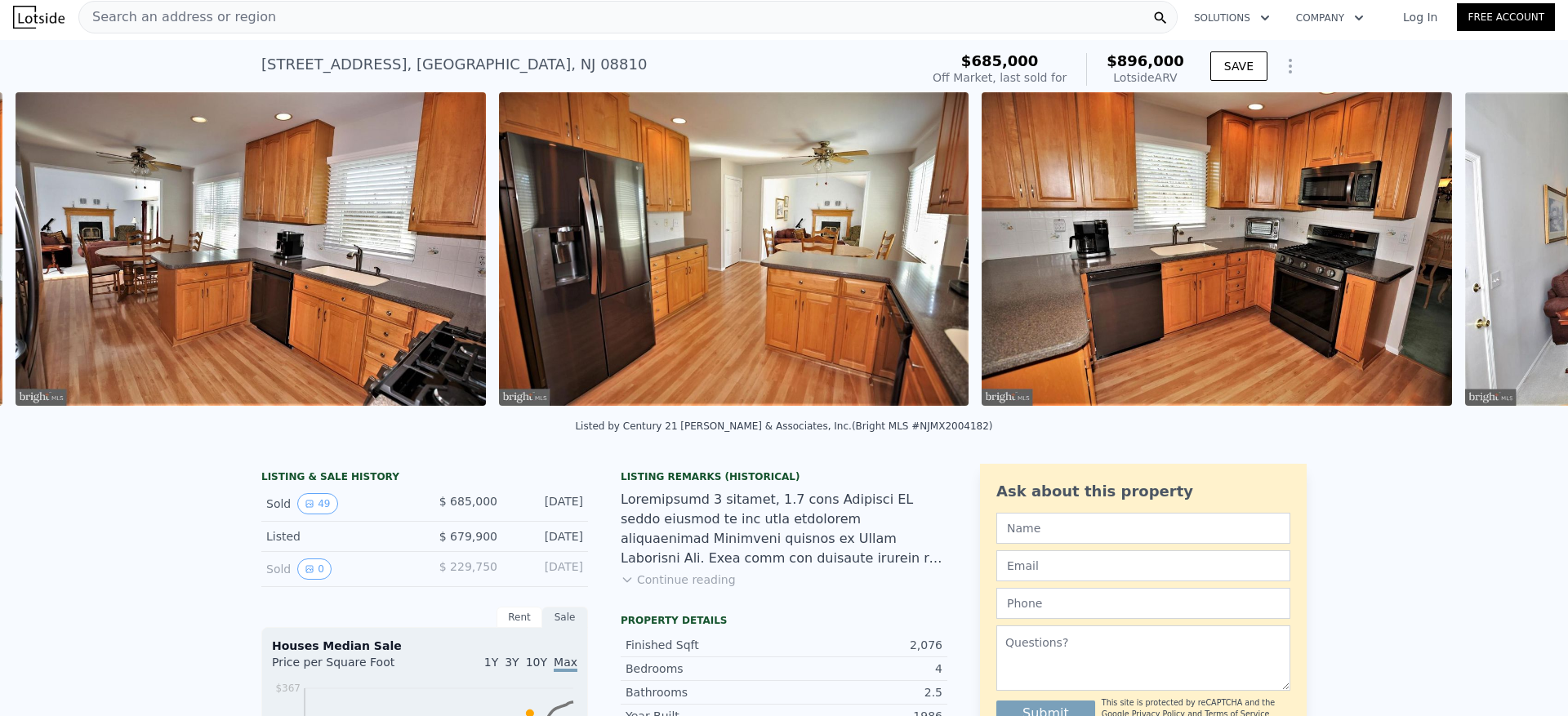
scroll to position [0, 8051]
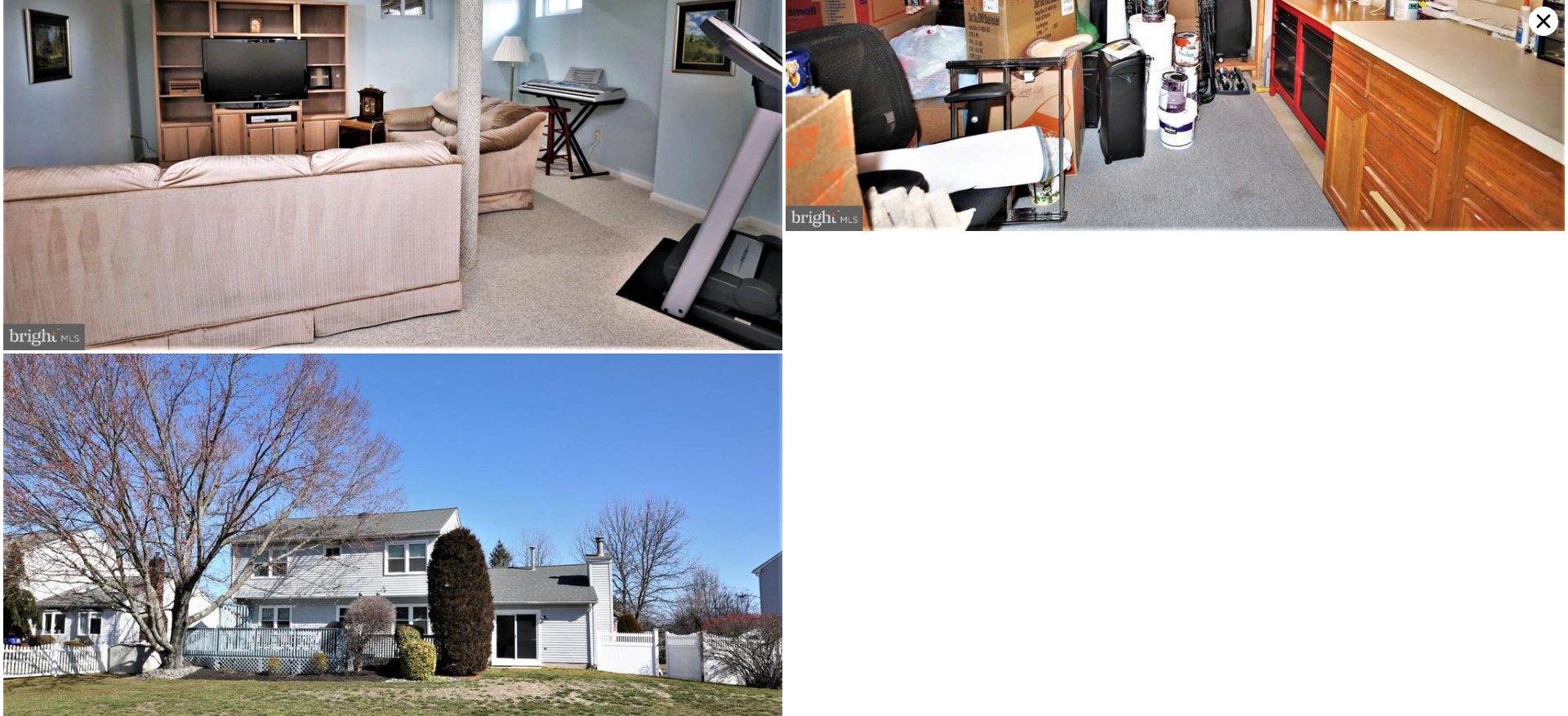
scroll to position [12392, 0]
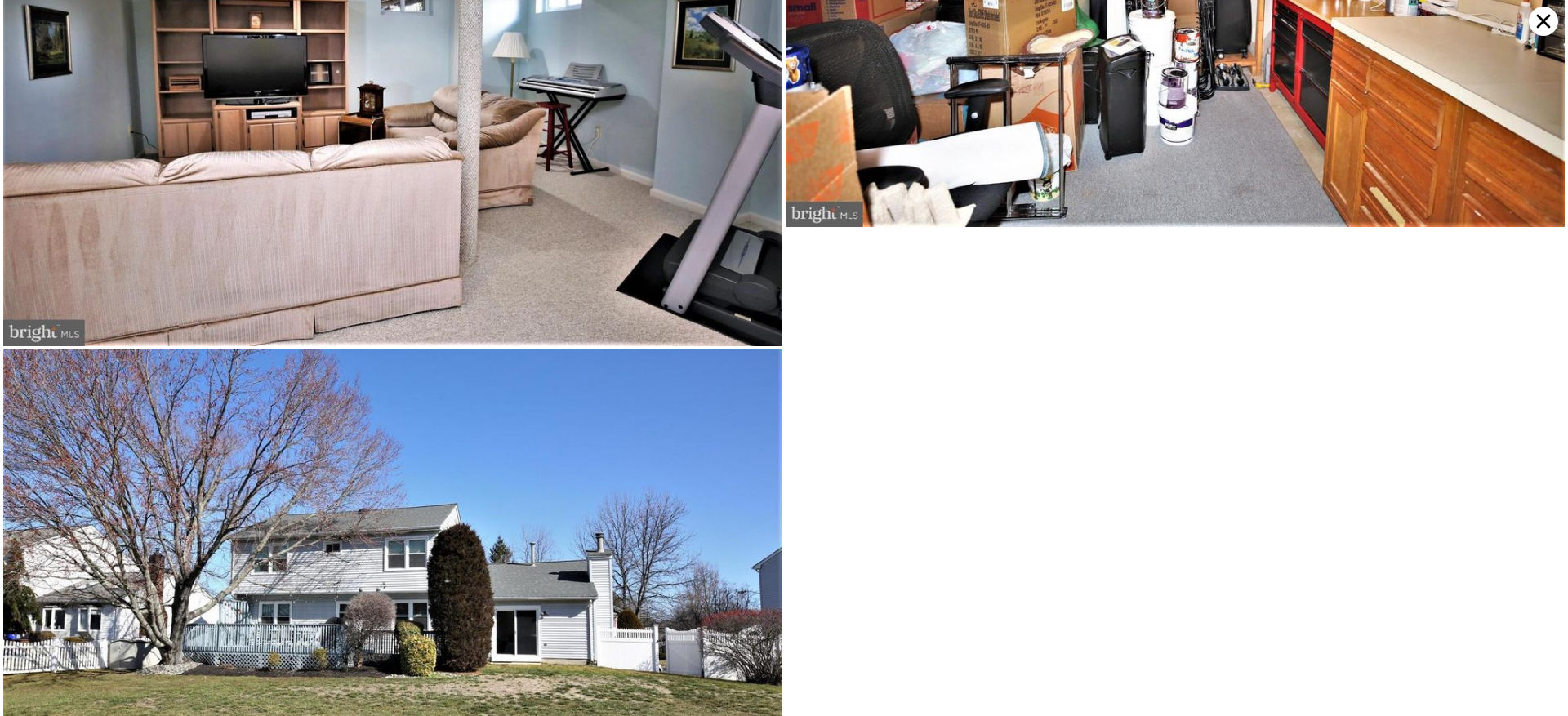
click at [1531, 20] on icon at bounding box center [1543, 20] width 29 height 29
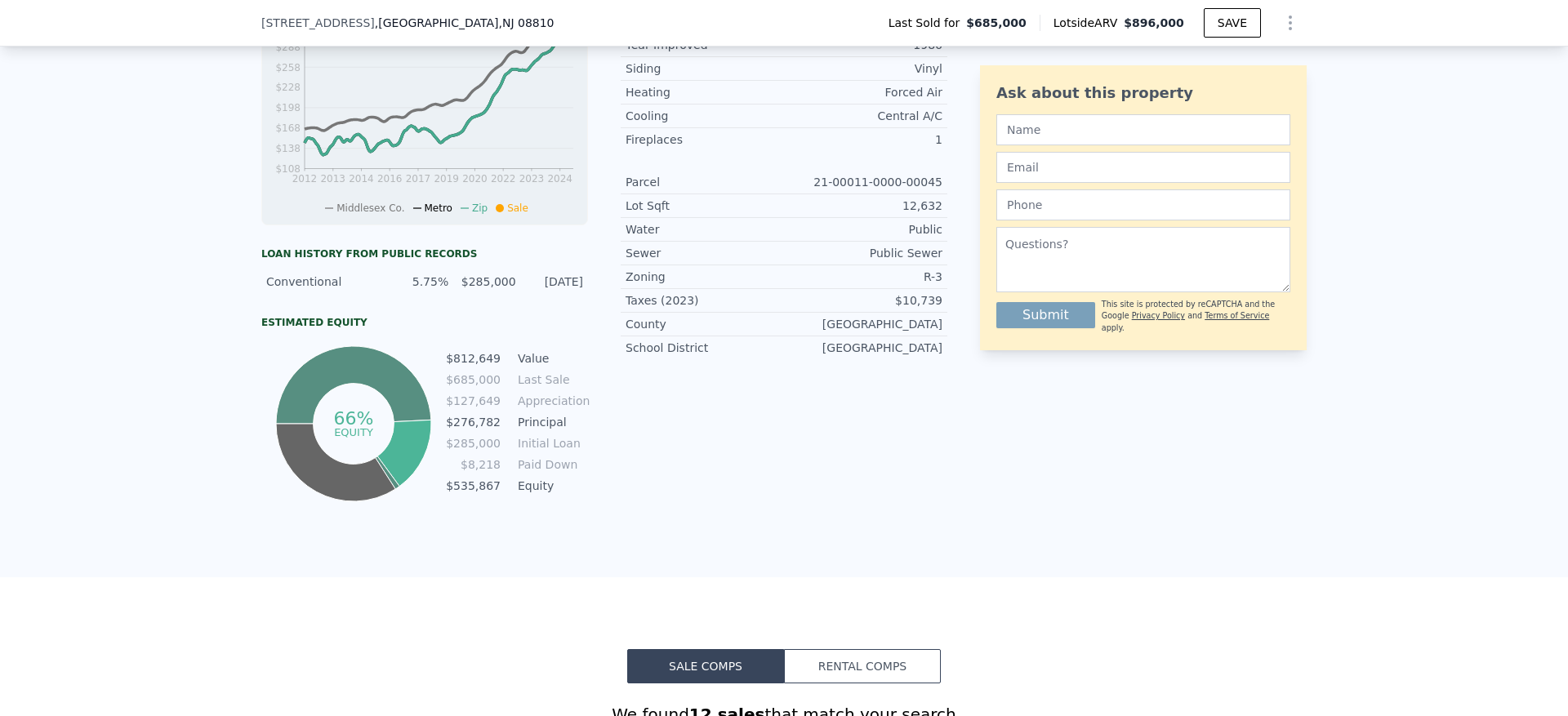
scroll to position [736, 0]
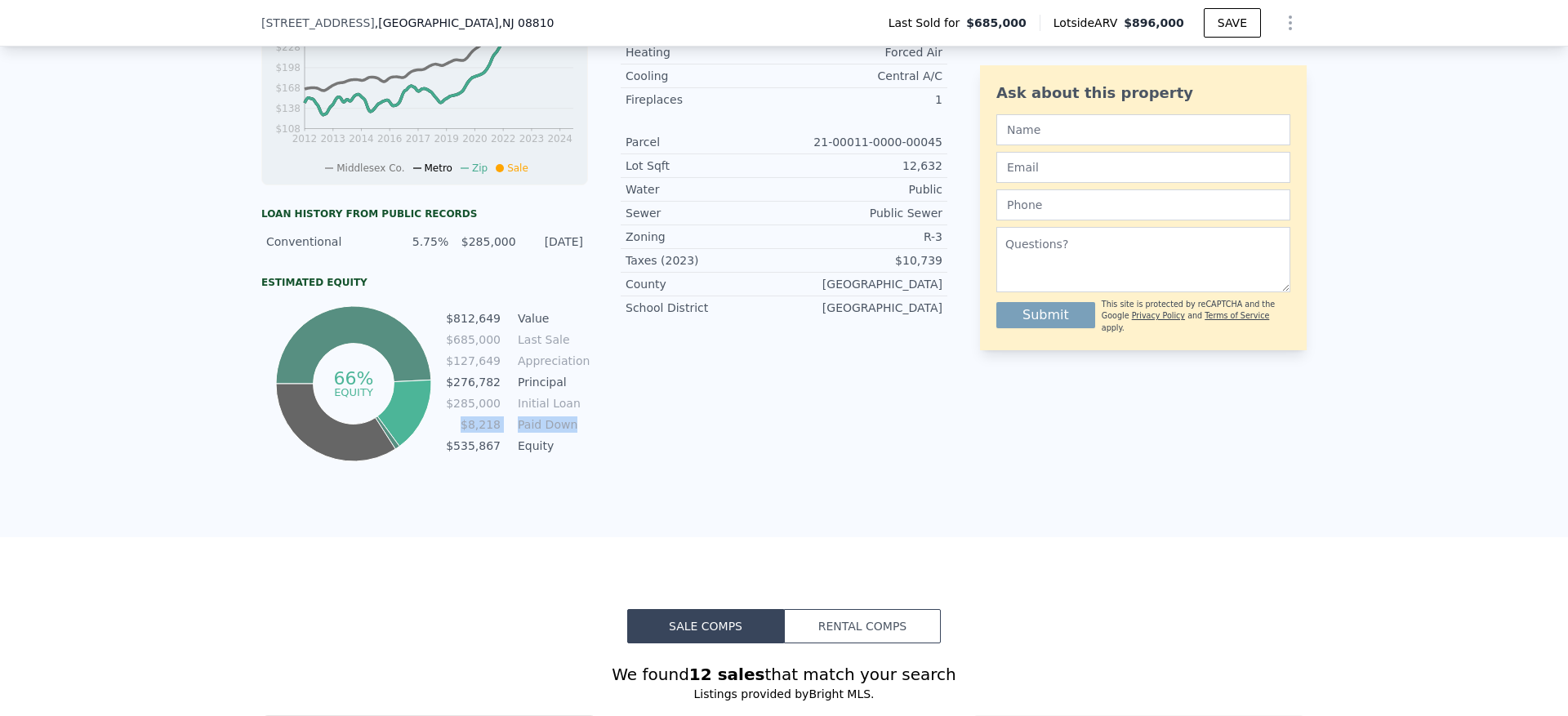
drag, startPoint x: 573, startPoint y: 439, endPoint x: 457, endPoint y: 425, distance: 116.8
click at [457, 429] on tr "$8,218 Paid Down" at bounding box center [516, 425] width 143 height 18
click at [453, 391] on td "$276,782" at bounding box center [473, 382] width 56 height 18
drag, startPoint x: 452, startPoint y: 397, endPoint x: 573, endPoint y: 391, distance: 121.1
click at [573, 391] on tr "$276,782 Principal" at bounding box center [516, 382] width 143 height 18
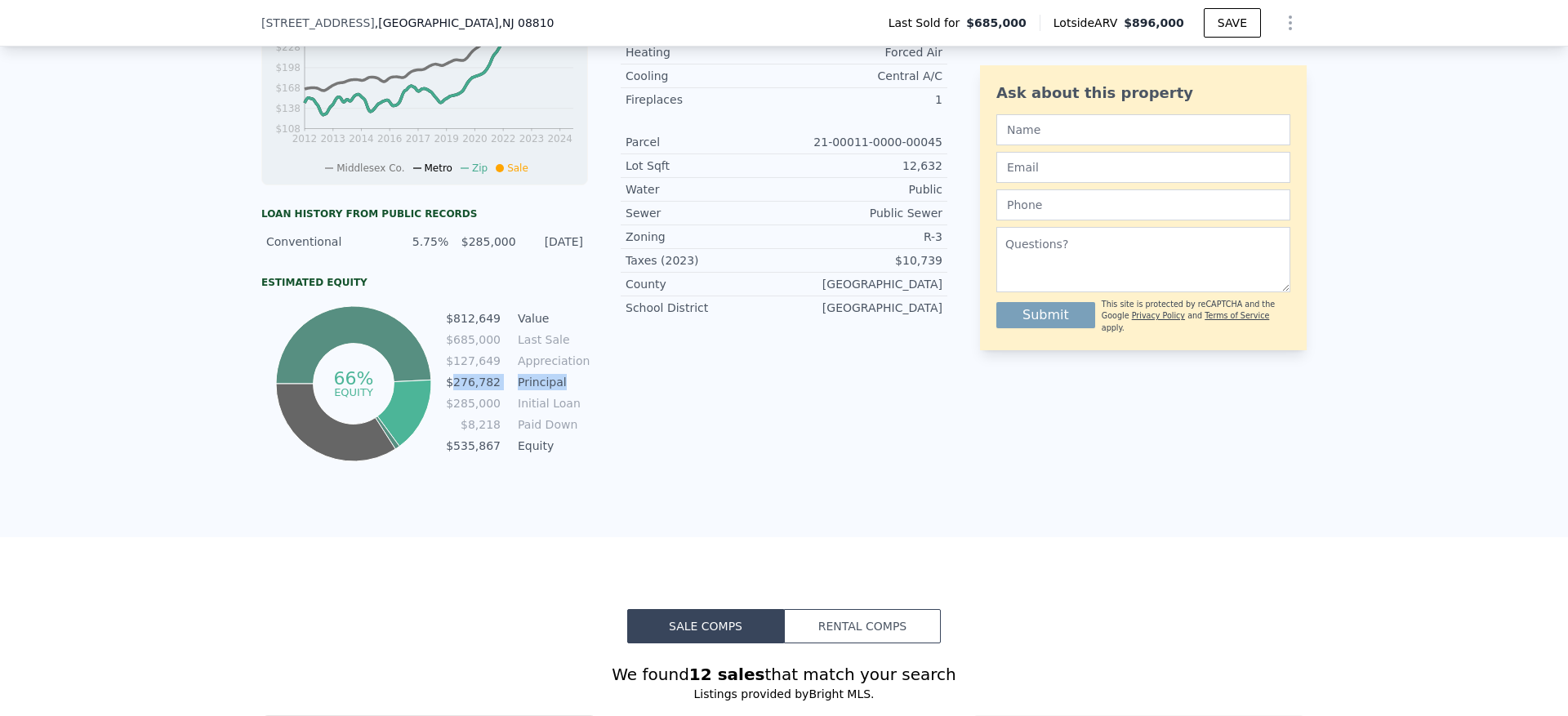
click at [573, 391] on td "Principal" at bounding box center [551, 382] width 74 height 18
drag, startPoint x: 571, startPoint y: 393, endPoint x: 443, endPoint y: 394, distance: 128.0
click at [443, 394] on div "66% equity $812,649 Value $685,000 Last Sale $127,649 Appreciation $276,782 Pri…" at bounding box center [425, 383] width 327 height 163
click at [515, 406] on td "Initial Loan" at bounding box center [551, 403] width 74 height 18
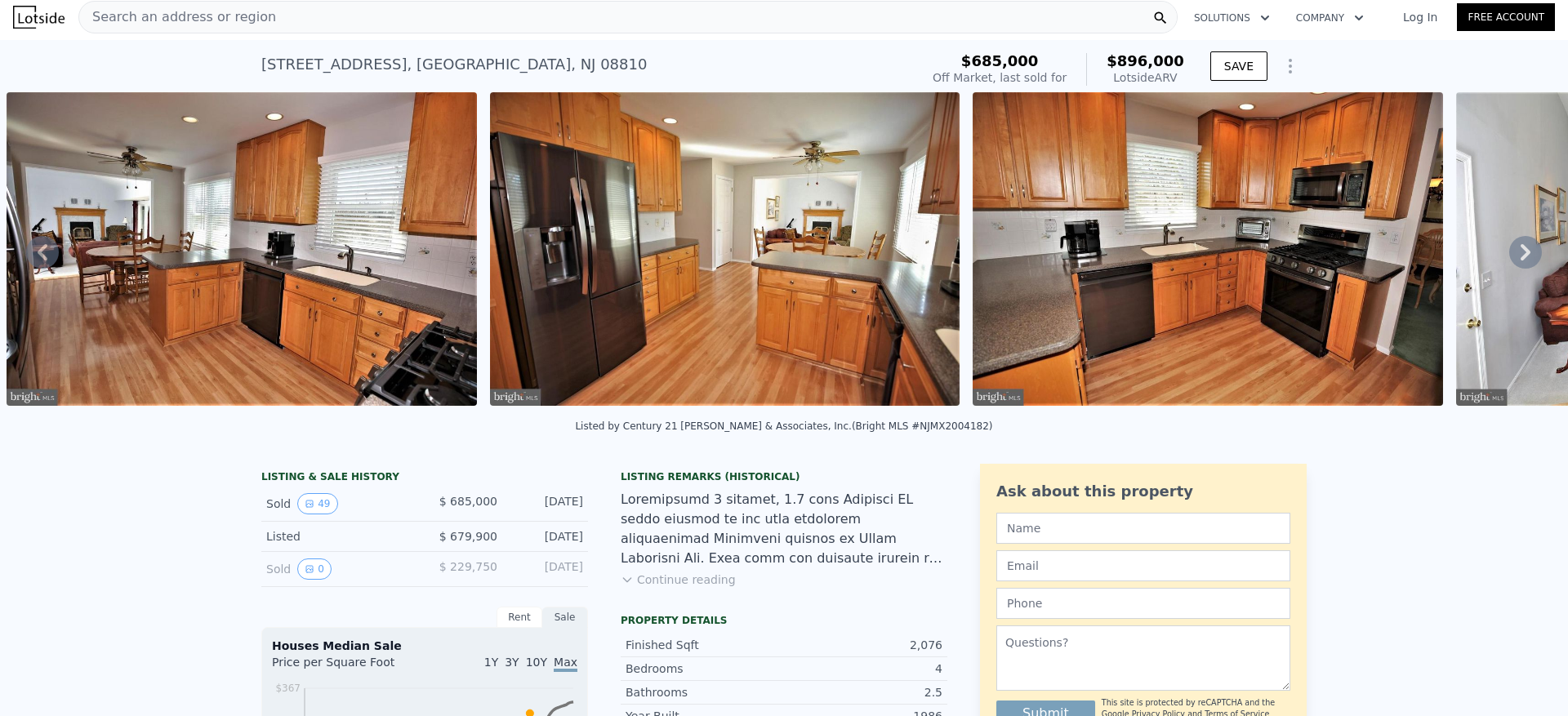
scroll to position [0, 0]
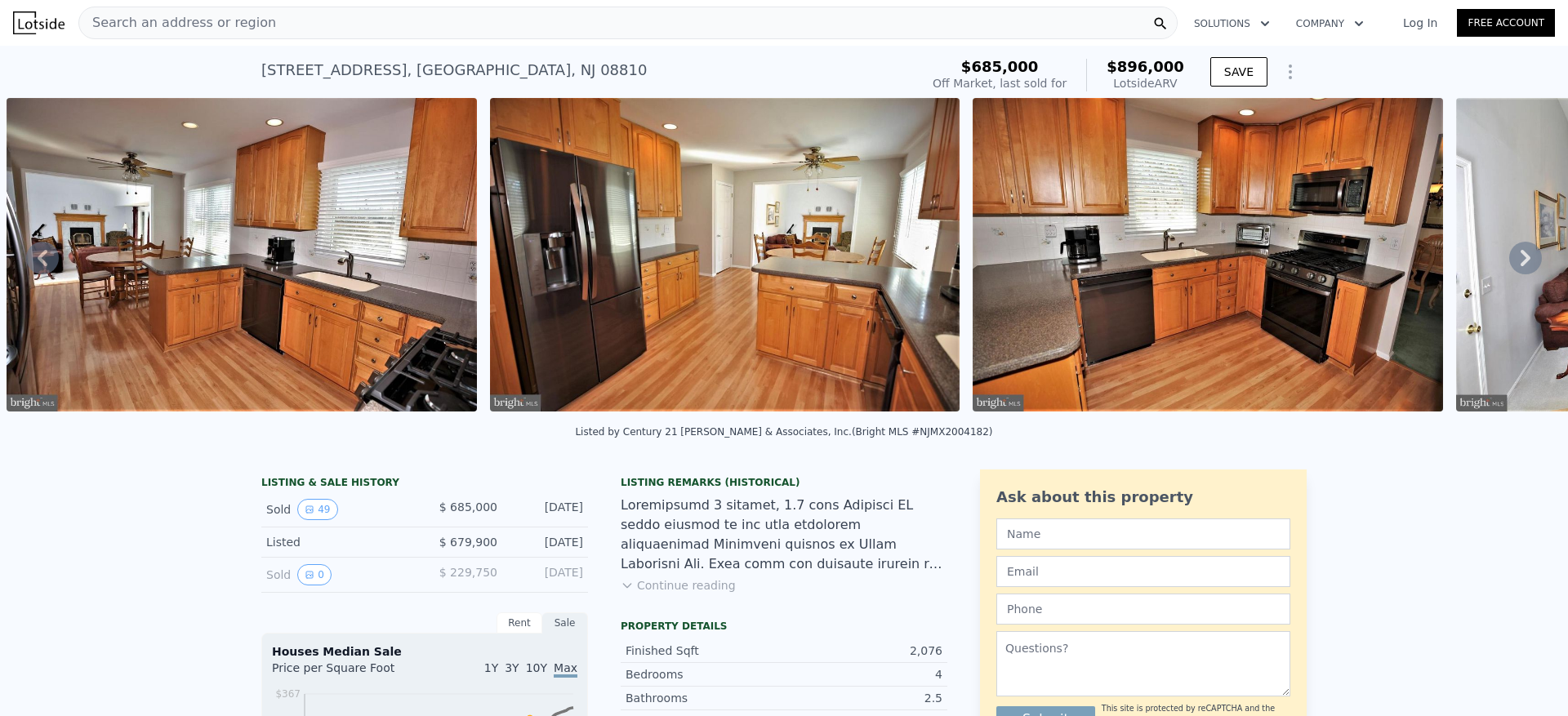
click at [488, 27] on div "Search an address or region" at bounding box center [628, 22] width 1100 height 33
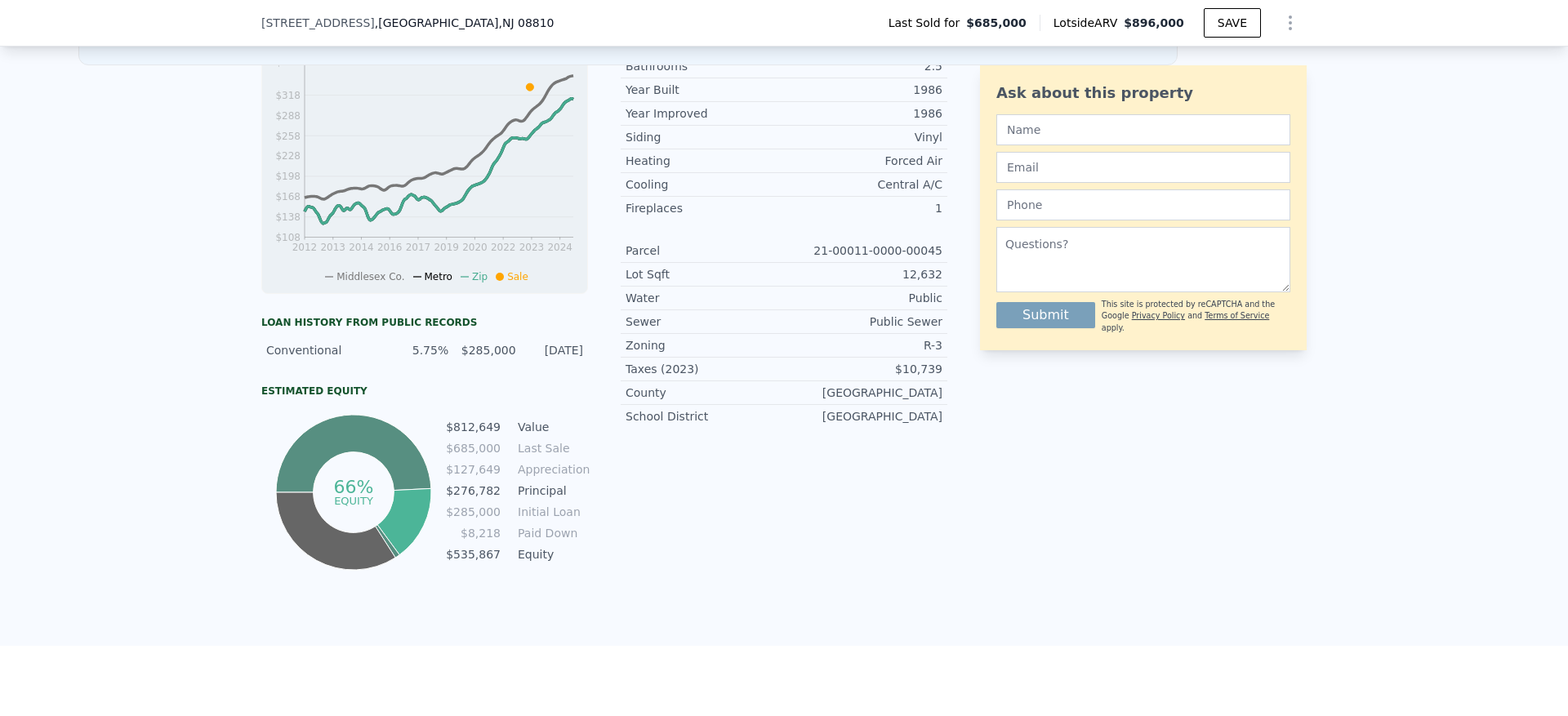
scroll to position [1253, 0]
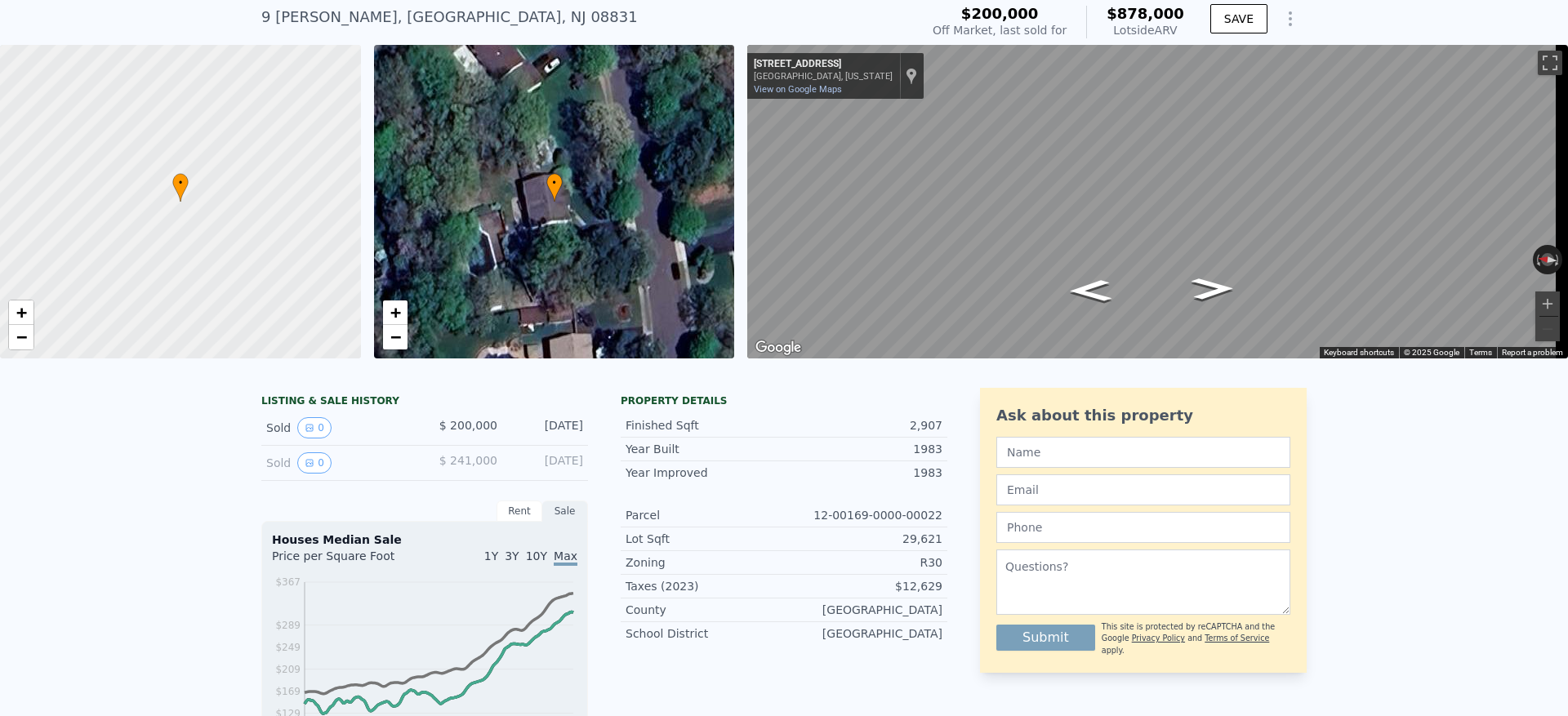
scroll to position [5, 0]
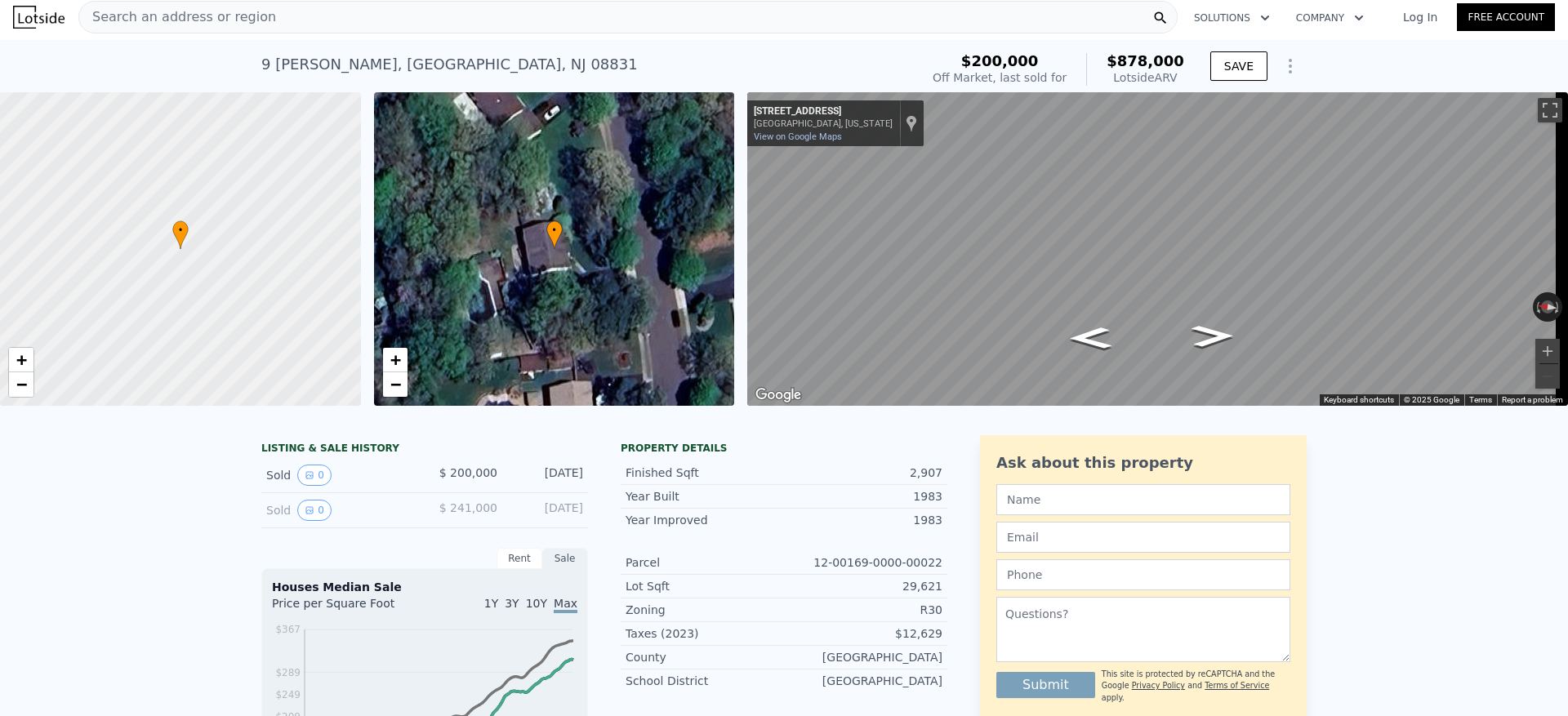
click at [177, 12] on span "Search an address or region" at bounding box center [177, 17] width 197 height 20
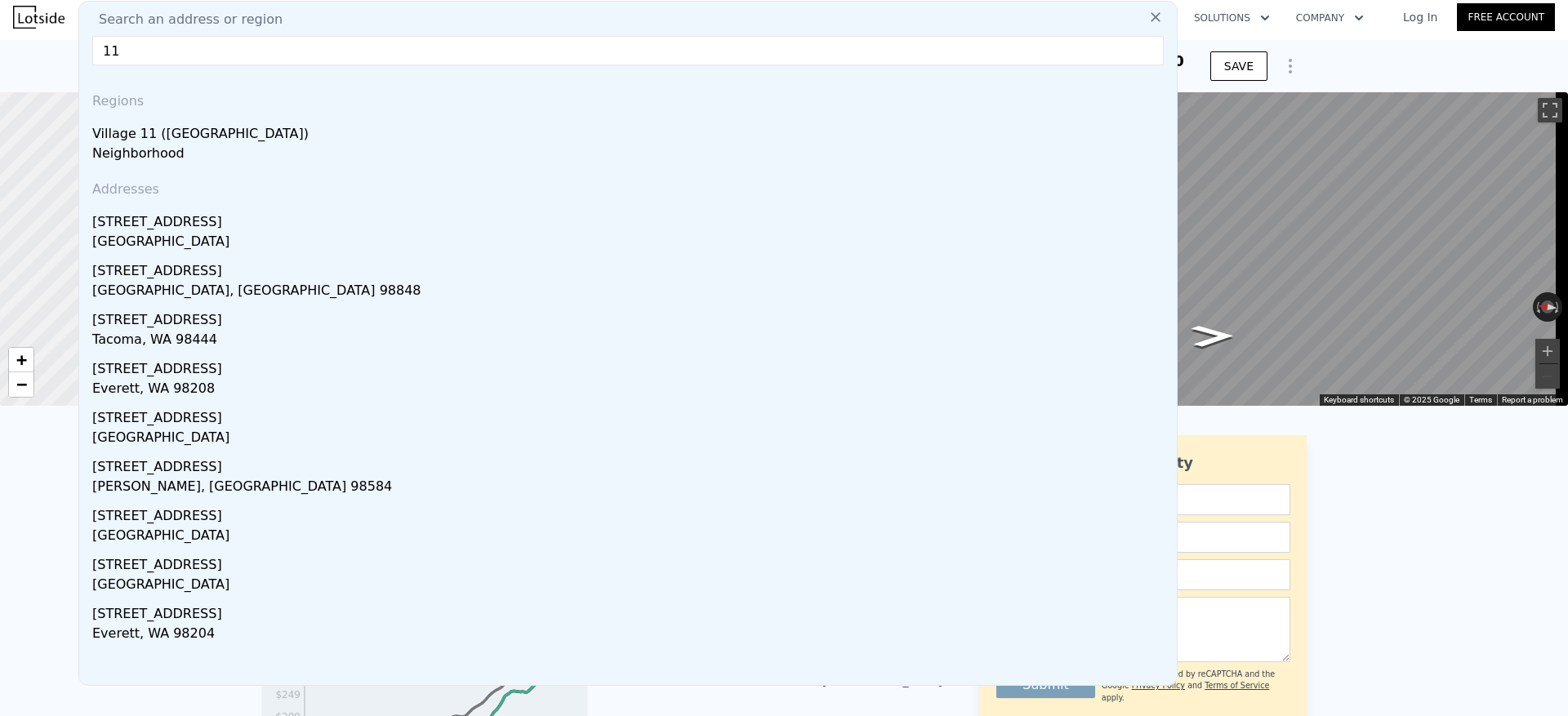
type input "1"
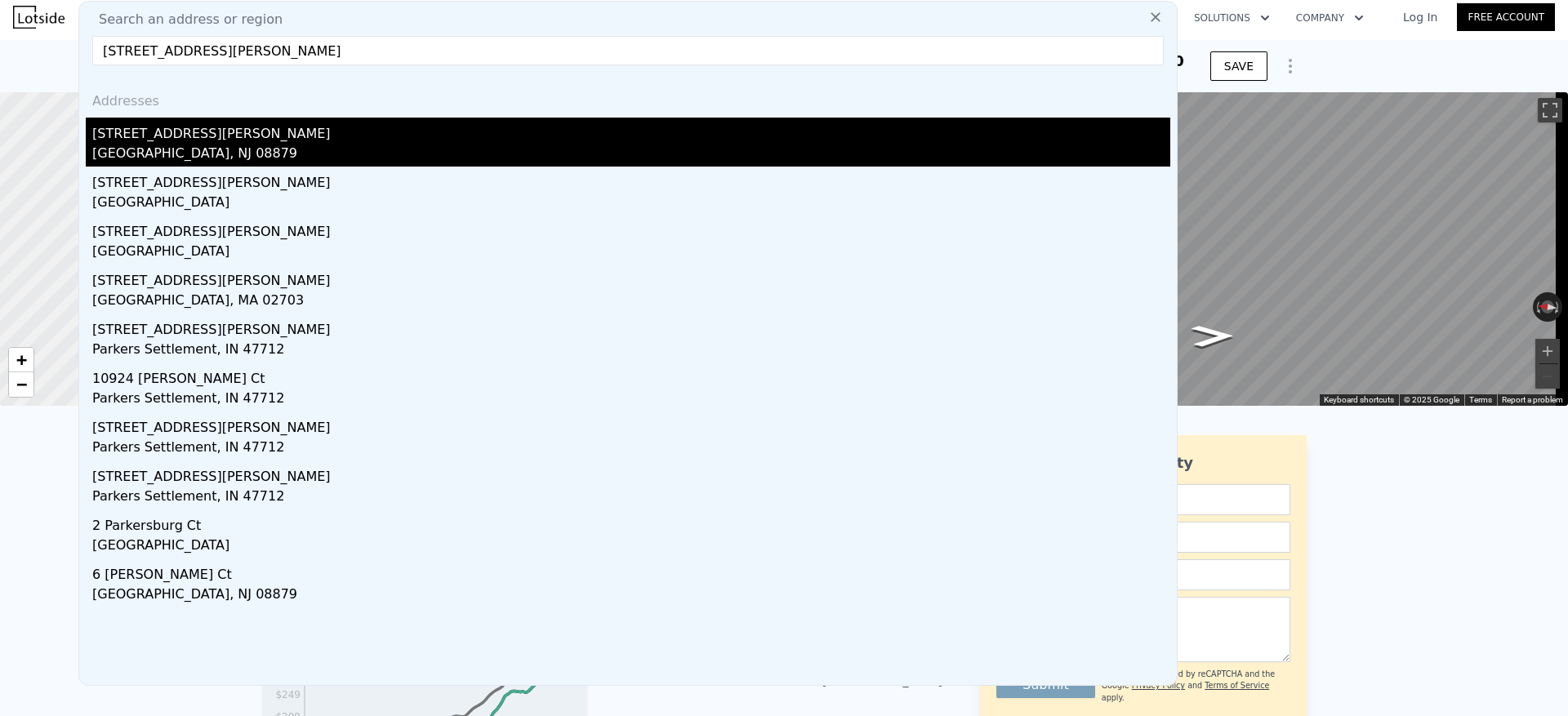
type input "[STREET_ADDRESS][PERSON_NAME]"
click at [166, 145] on div "[GEOGRAPHIC_DATA], NJ 08879" at bounding box center [631, 155] width 1078 height 23
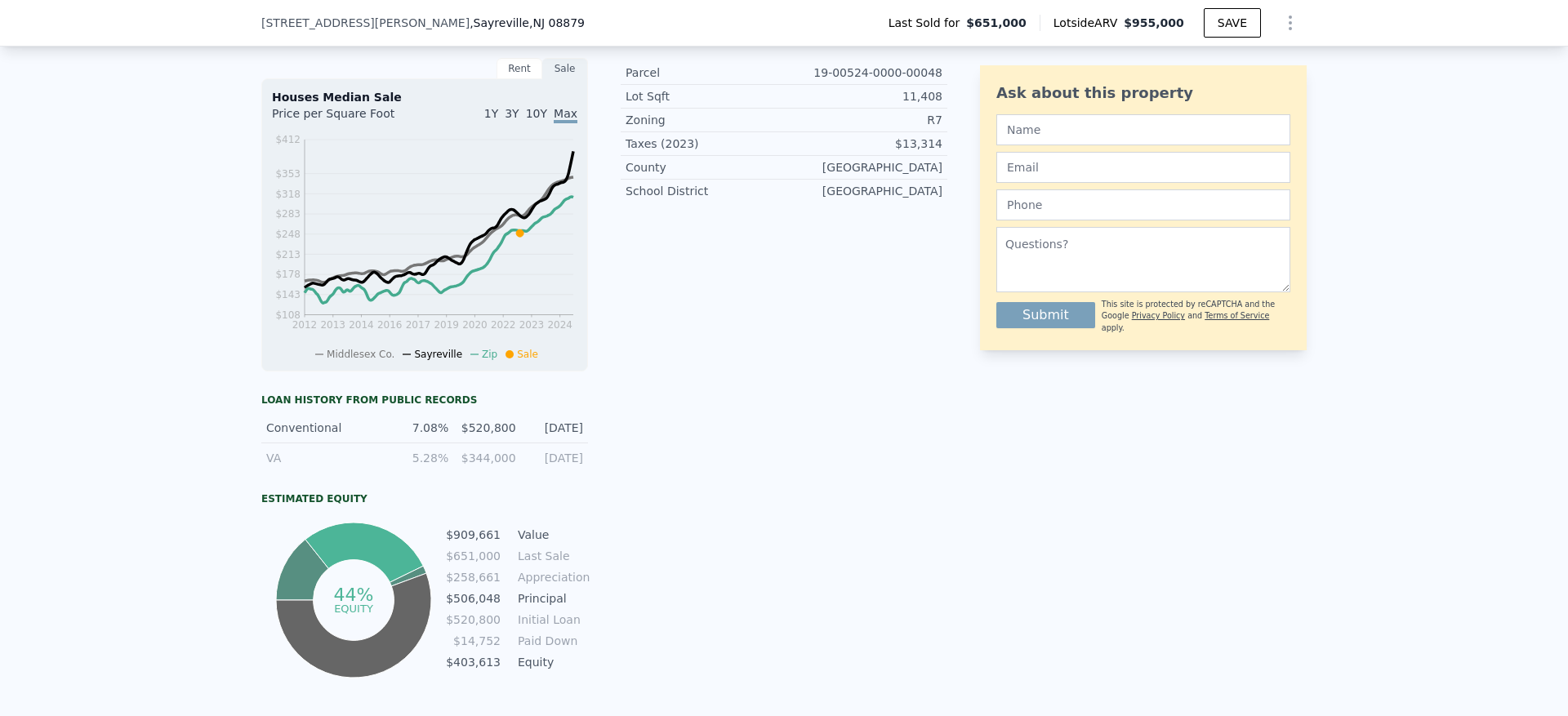
scroll to position [572, 0]
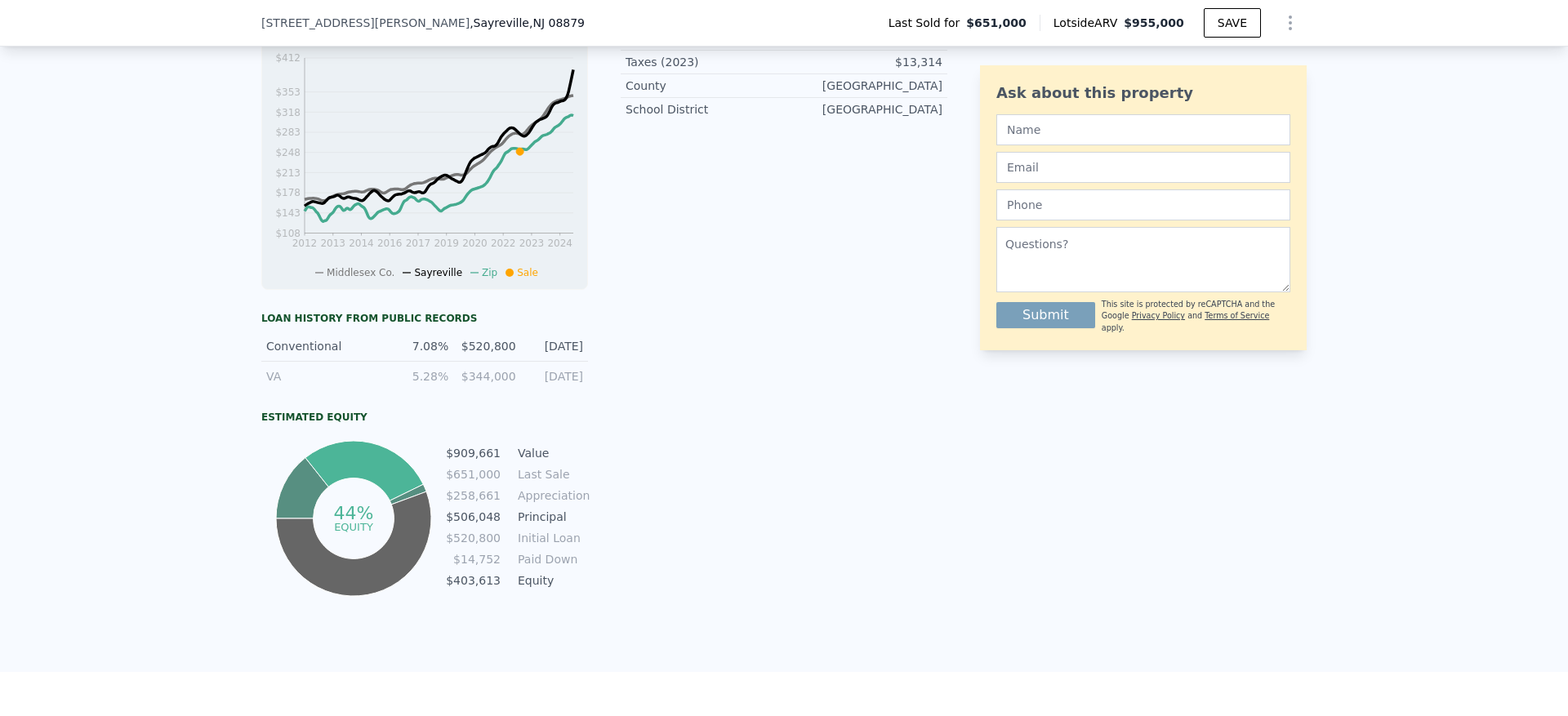
click at [467, 505] on td "$258,661" at bounding box center [473, 496] width 56 height 18
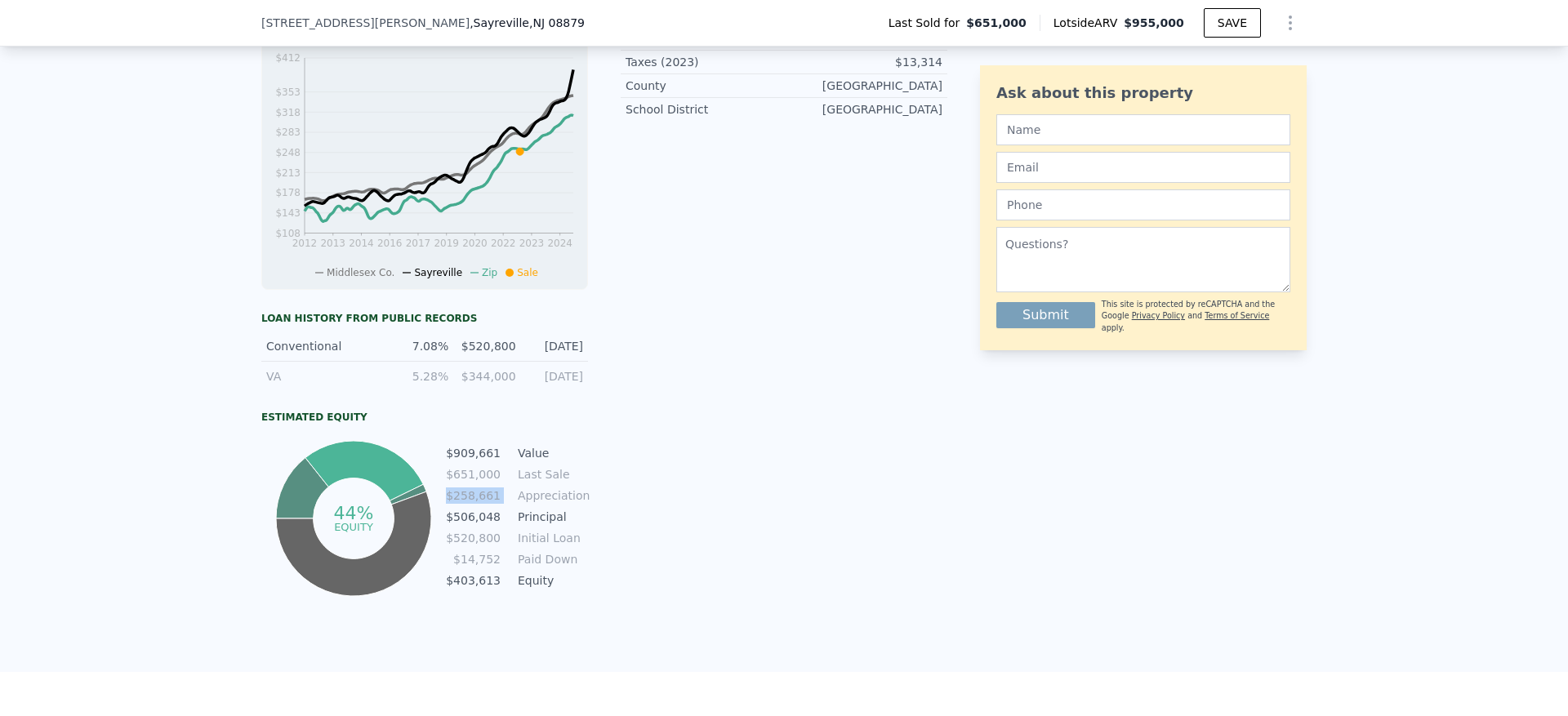
click at [467, 504] on td "$258,661" at bounding box center [473, 496] width 56 height 18
click at [586, 502] on div "LISTING & SALE HISTORY Sold 0 $ 651,000 [DATE] Sold 0 $ 430,000 [DATE] Rent Sal…" at bounding box center [605, 232] width 686 height 736
drag, startPoint x: 583, startPoint y: 509, endPoint x: 451, endPoint y: 510, distance: 132.0
click at [451, 510] on div "LISTING & SALE HISTORY Sold 0 $ 651,000 [DATE] Sold 0 $ 430,000 [DATE] Rent Sal…" at bounding box center [605, 232] width 686 height 736
click at [449, 505] on td "$258,661" at bounding box center [473, 496] width 56 height 18
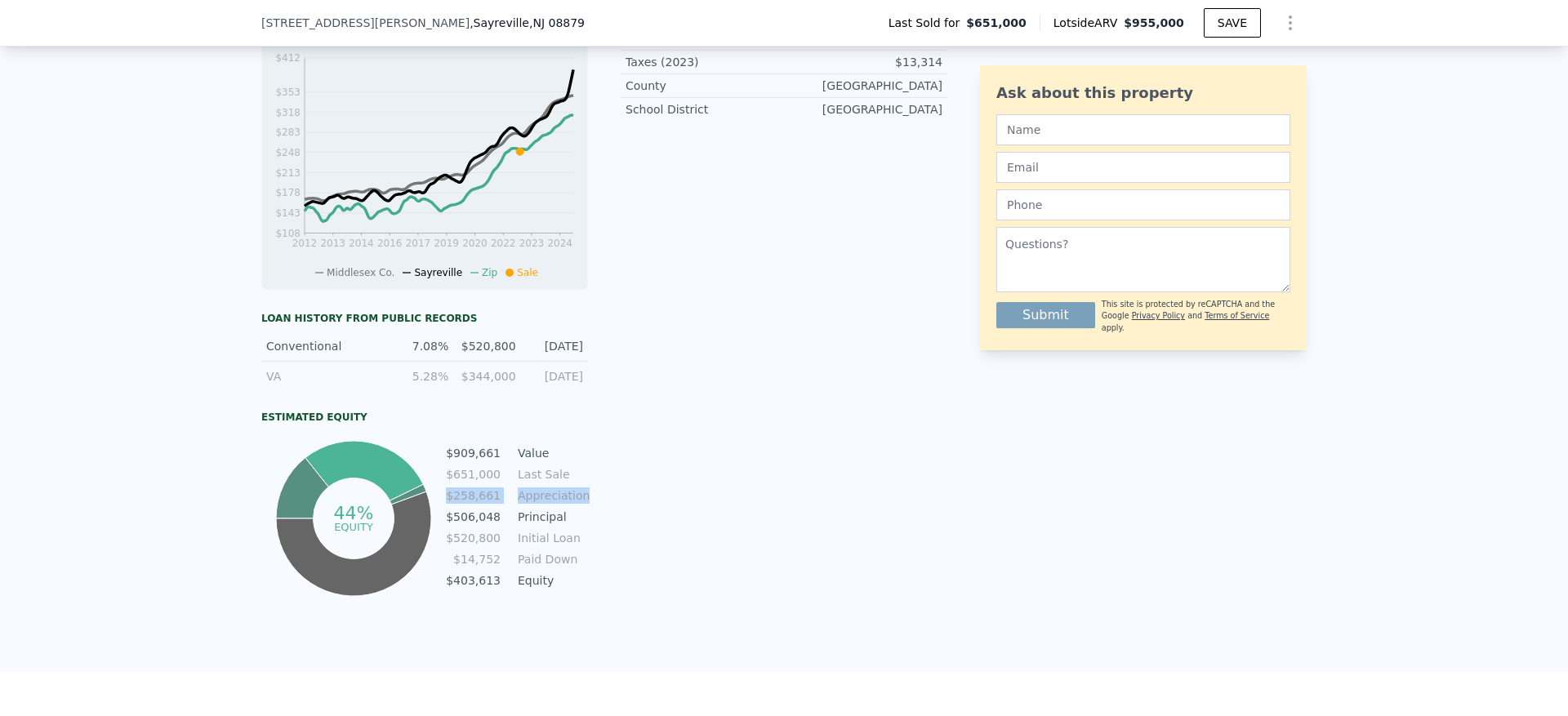
drag, startPoint x: 447, startPoint y: 509, endPoint x: 577, endPoint y: 509, distance: 130.0
click at [577, 505] on tr "$258,661 Appreciation" at bounding box center [516, 496] width 143 height 18
click at [489, 548] on td "$520,800" at bounding box center [473, 538] width 56 height 18
drag, startPoint x: 574, startPoint y: 549, endPoint x: 568, endPoint y: 575, distance: 26.7
click at [568, 574] on tbody "$909,661 Value $651,000 Last Sale $258,661 Appreciation $506,048 Principal $520…" at bounding box center [516, 518] width 143 height 149
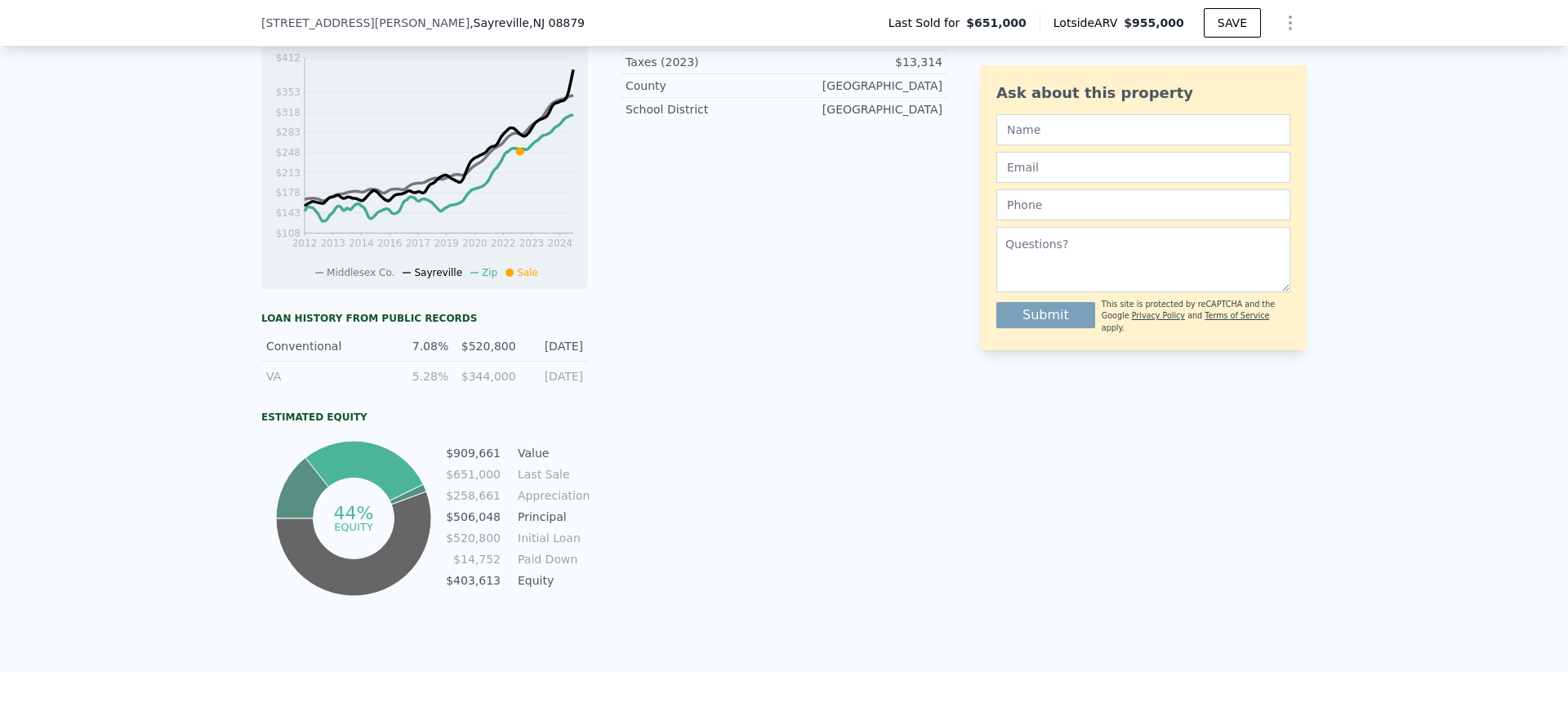
click at [528, 600] on div "44% equity $909,661 Value $651,000 Last Sale $258,661 Appreciation $506,048 Pri…" at bounding box center [425, 518] width 327 height 163
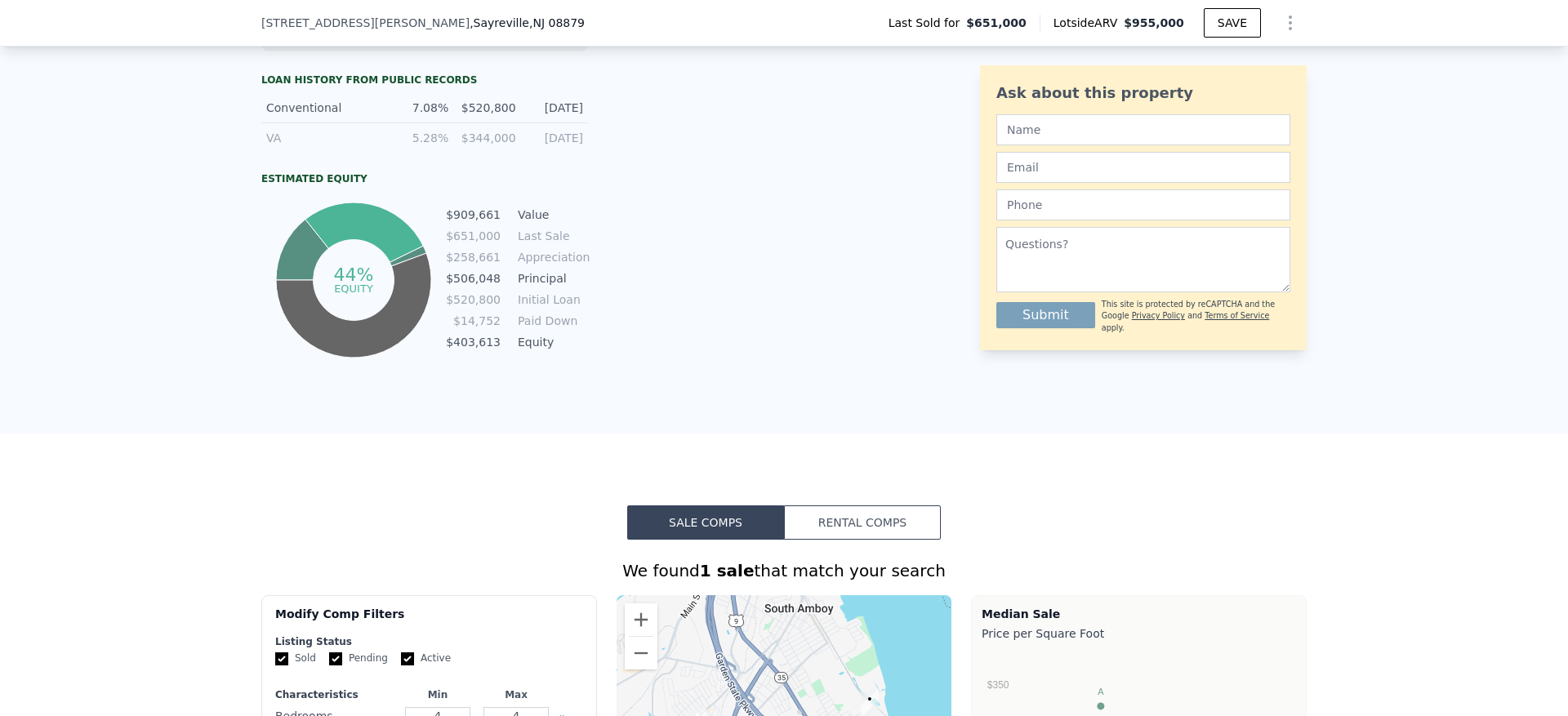
scroll to position [811, 0]
drag, startPoint x: 414, startPoint y: 122, endPoint x: 589, endPoint y: 119, distance: 175.0
click at [478, 115] on div "$520,800" at bounding box center [487, 107] width 57 height 16
drag, startPoint x: 409, startPoint y: 120, endPoint x: 539, endPoint y: 119, distance: 130.0
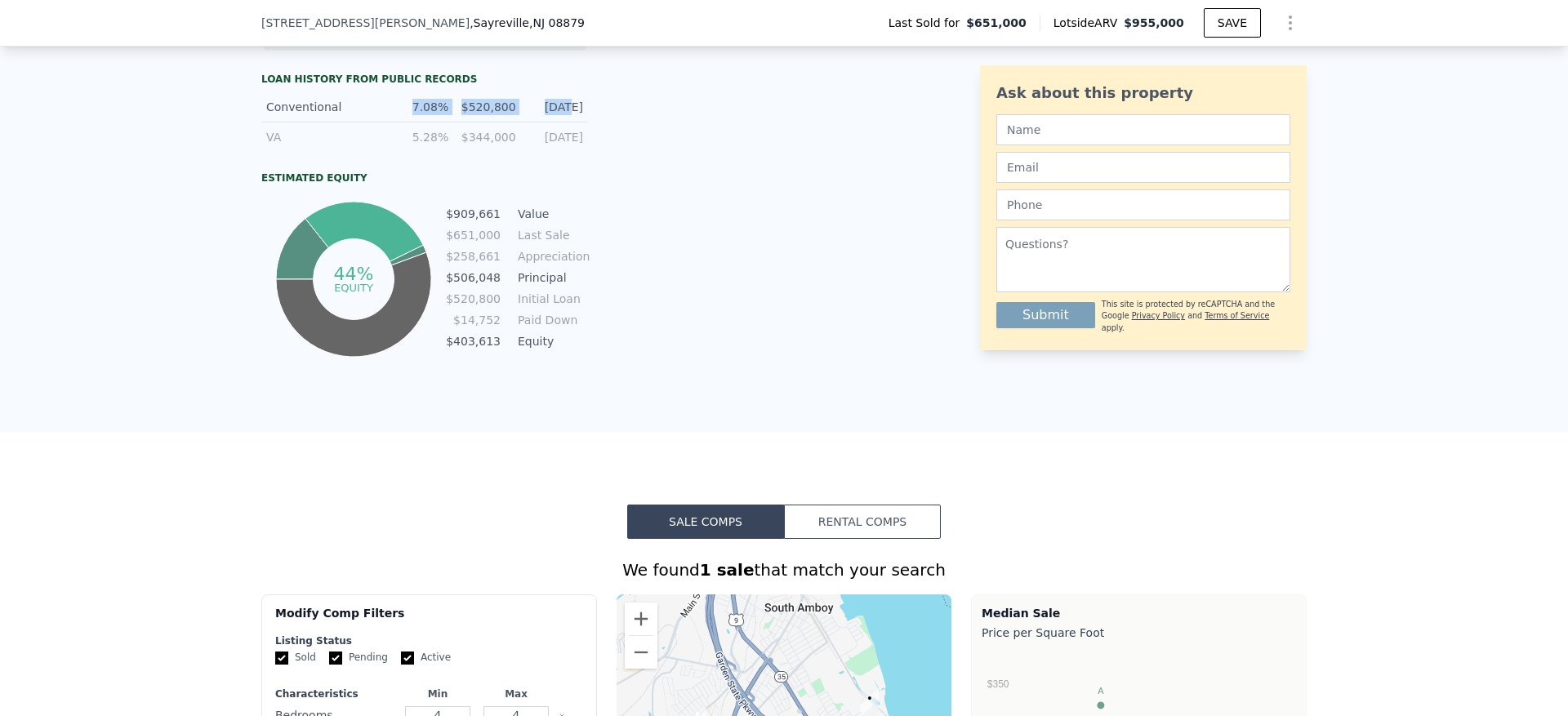
click at [539, 119] on div "Conventional 7.08% $520,800 [DATE]" at bounding box center [425, 108] width 327 height 30
click at [462, 244] on td "$651,000" at bounding box center [473, 235] width 56 height 18
drag, startPoint x: 468, startPoint y: 246, endPoint x: 557, endPoint y: 244, distance: 89.0
click at [557, 244] on tr "$651,000 Last Sale" at bounding box center [516, 235] width 143 height 18
click at [564, 244] on td "Last Sale" at bounding box center [551, 235] width 74 height 18
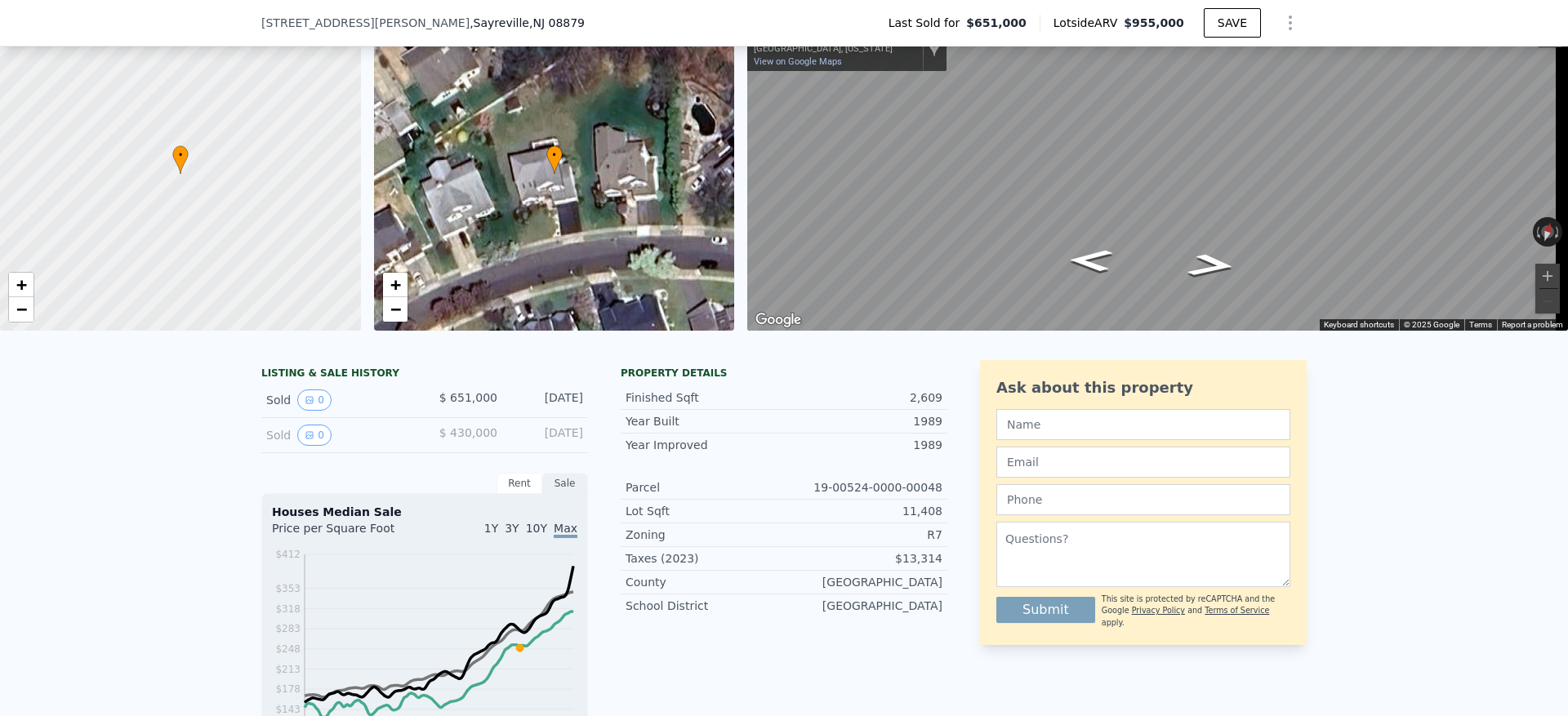
scroll to position [5, 0]
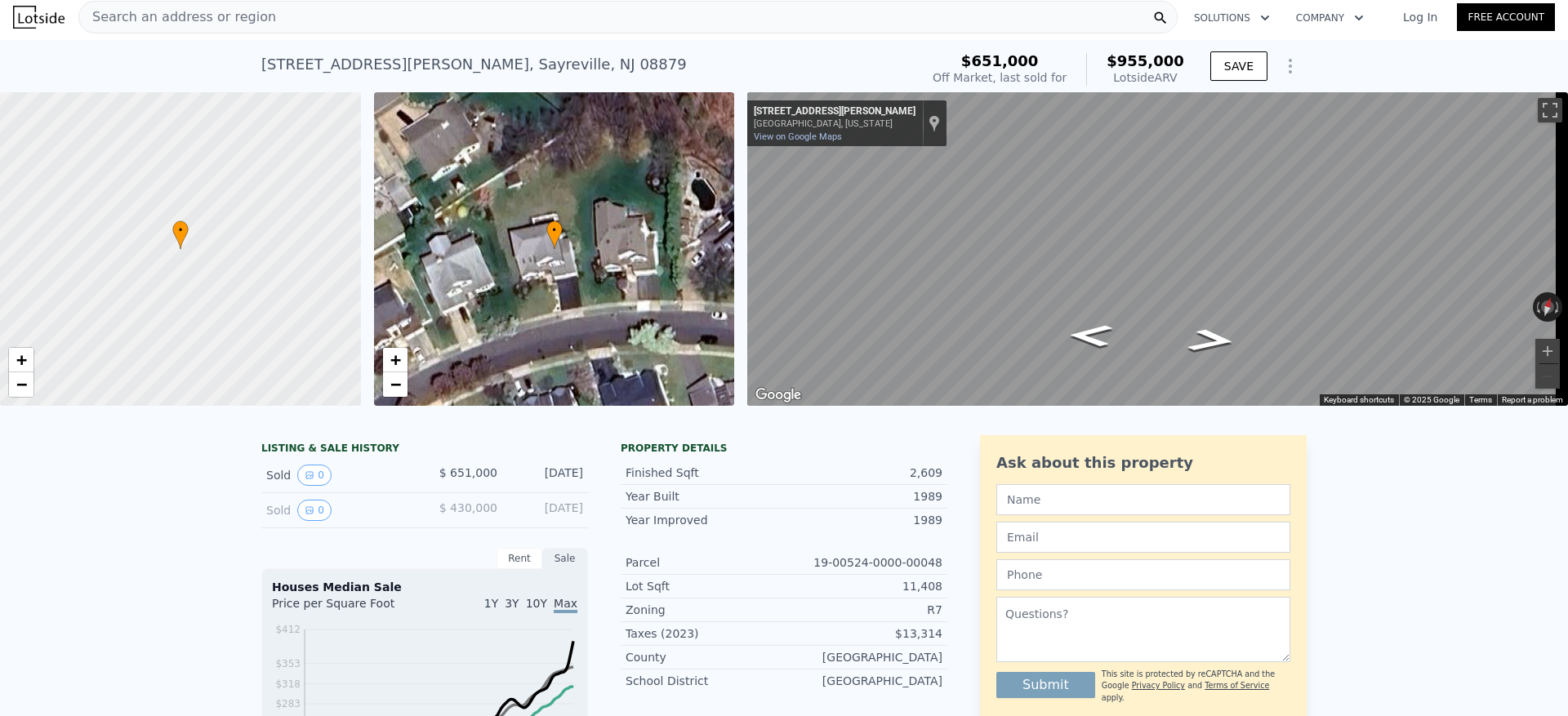
click at [190, 11] on span "Search an address or region" at bounding box center [177, 17] width 197 height 20
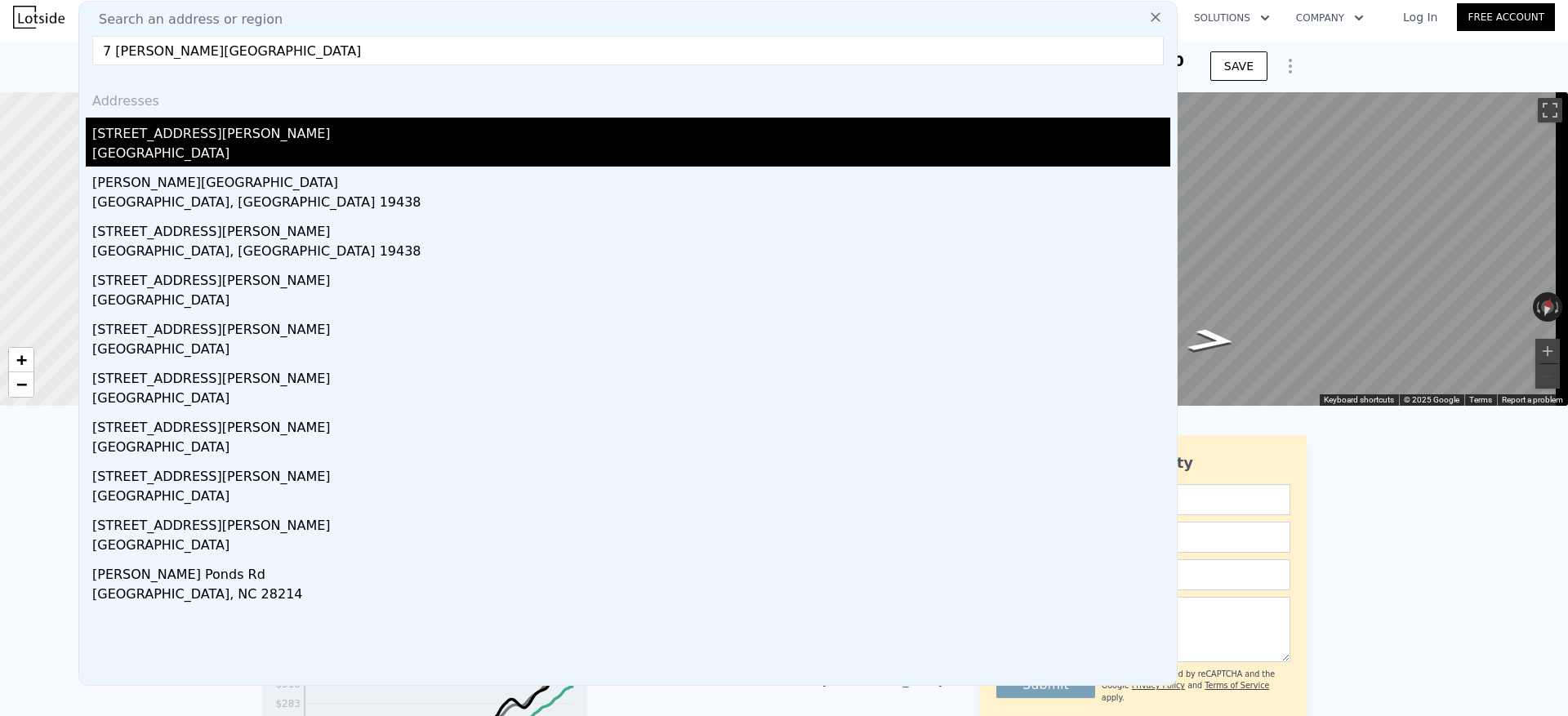
type input "7 [PERSON_NAME][GEOGRAPHIC_DATA]"
click at [263, 137] on div "[STREET_ADDRESS][PERSON_NAME]" at bounding box center [631, 130] width 1078 height 26
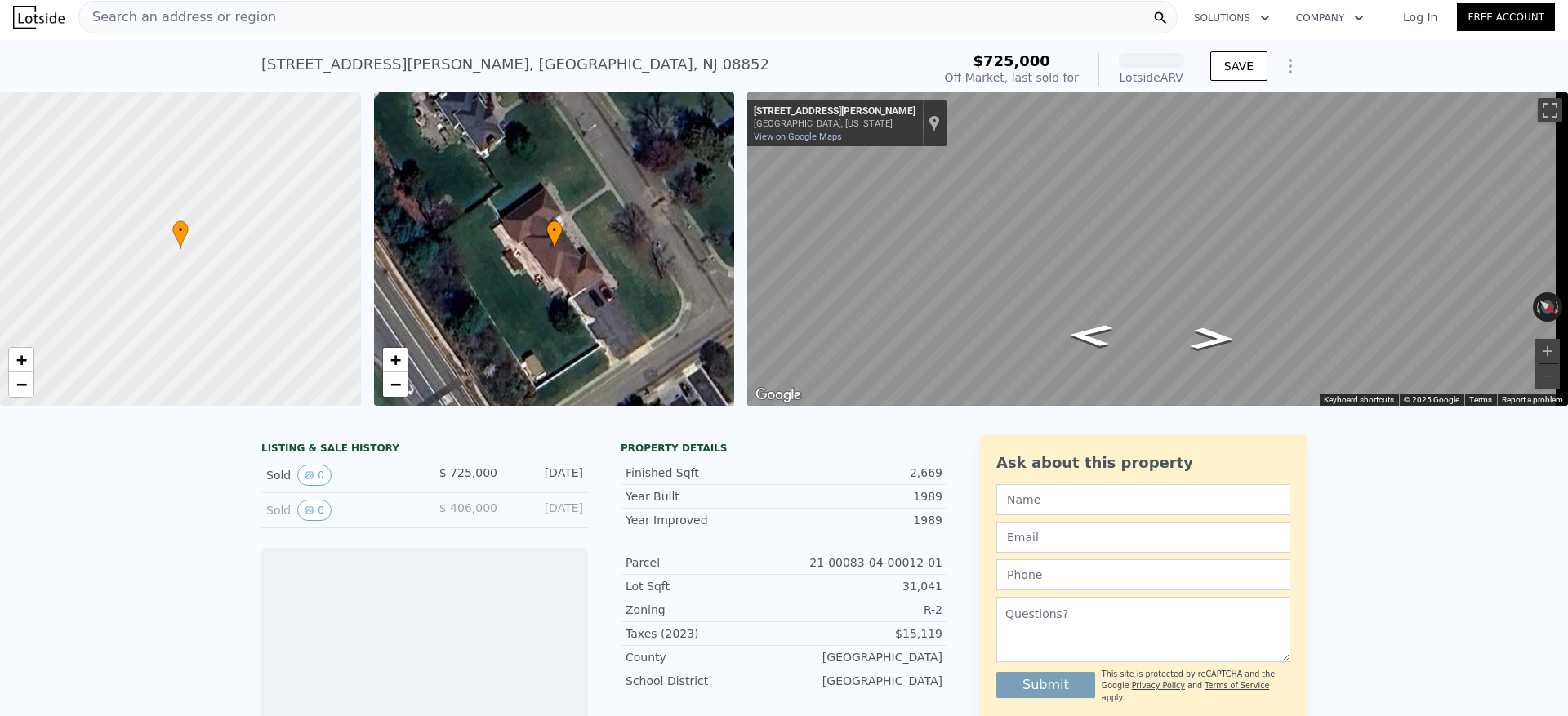
click at [238, 15] on span "Search an address or region" at bounding box center [177, 17] width 197 height 20
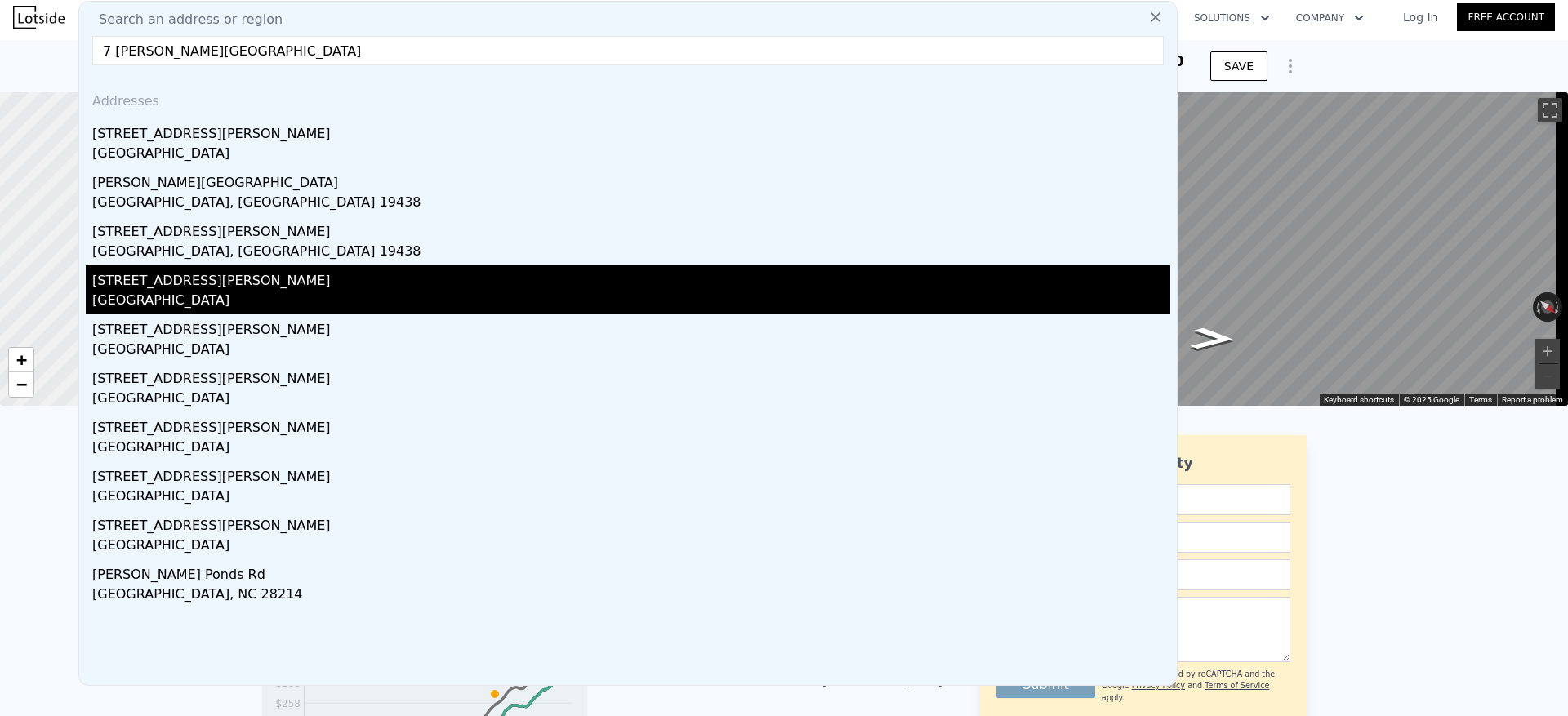
type input "7 [PERSON_NAME][GEOGRAPHIC_DATA]"
click at [192, 282] on div "[STREET_ADDRESS][PERSON_NAME]" at bounding box center [631, 277] width 1078 height 26
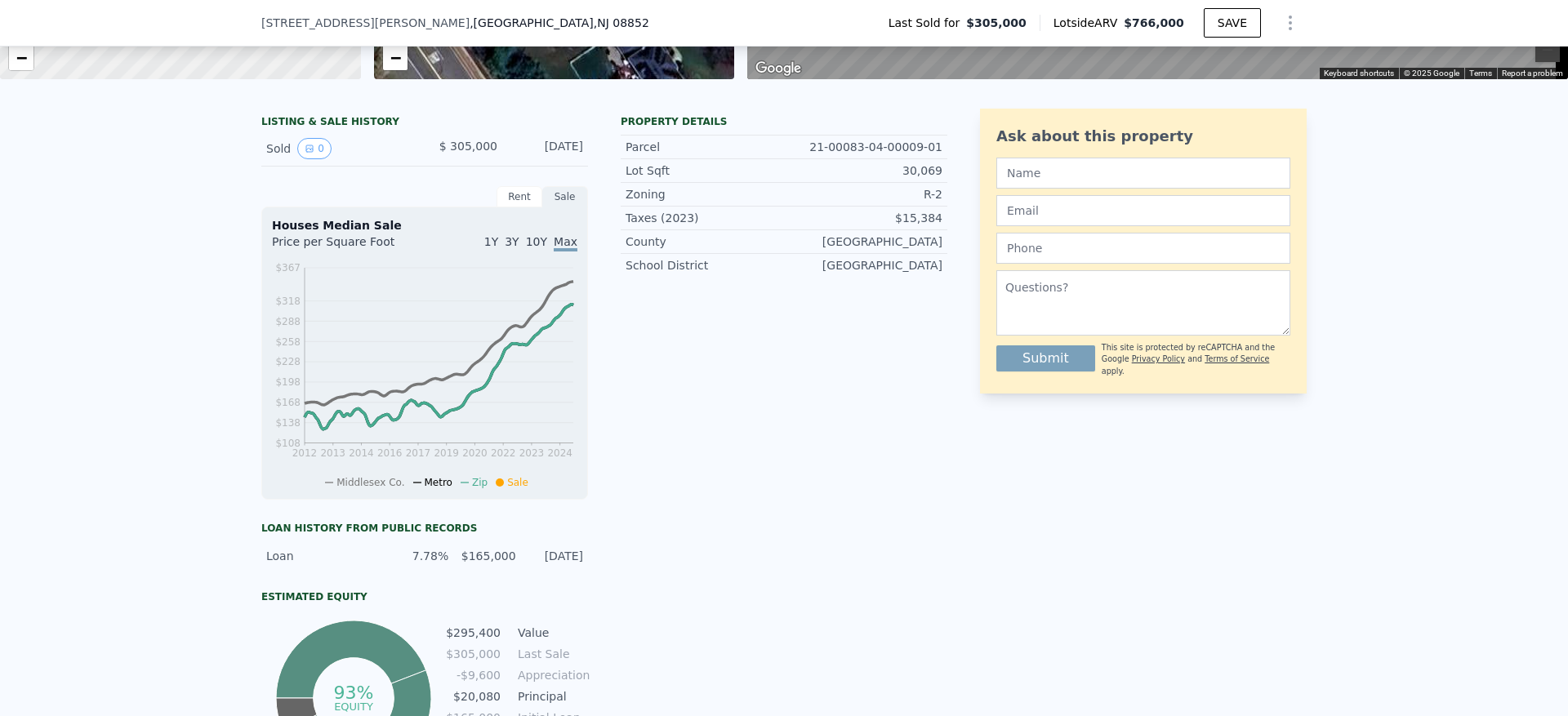
scroll to position [245, 0]
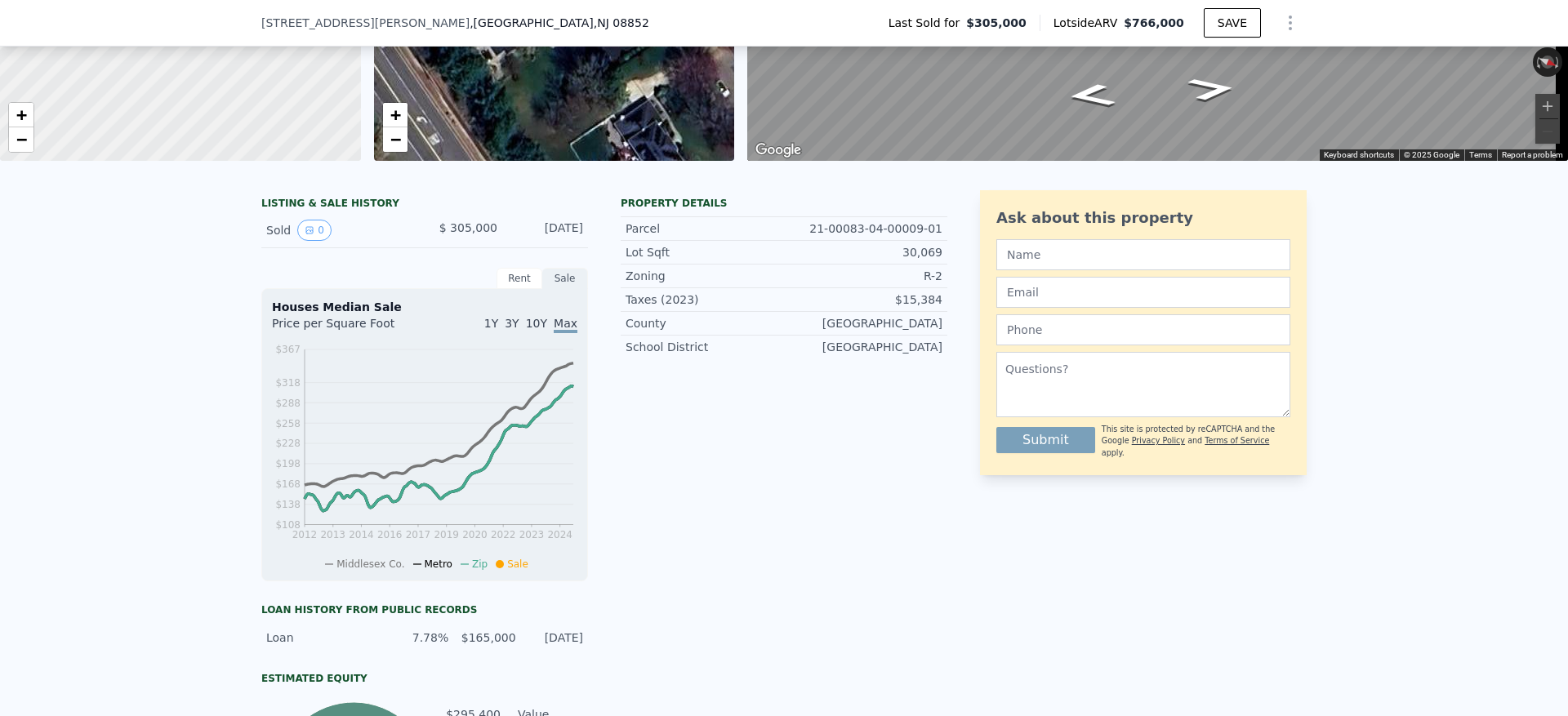
click at [513, 286] on div "Rent" at bounding box center [519, 279] width 45 height 21
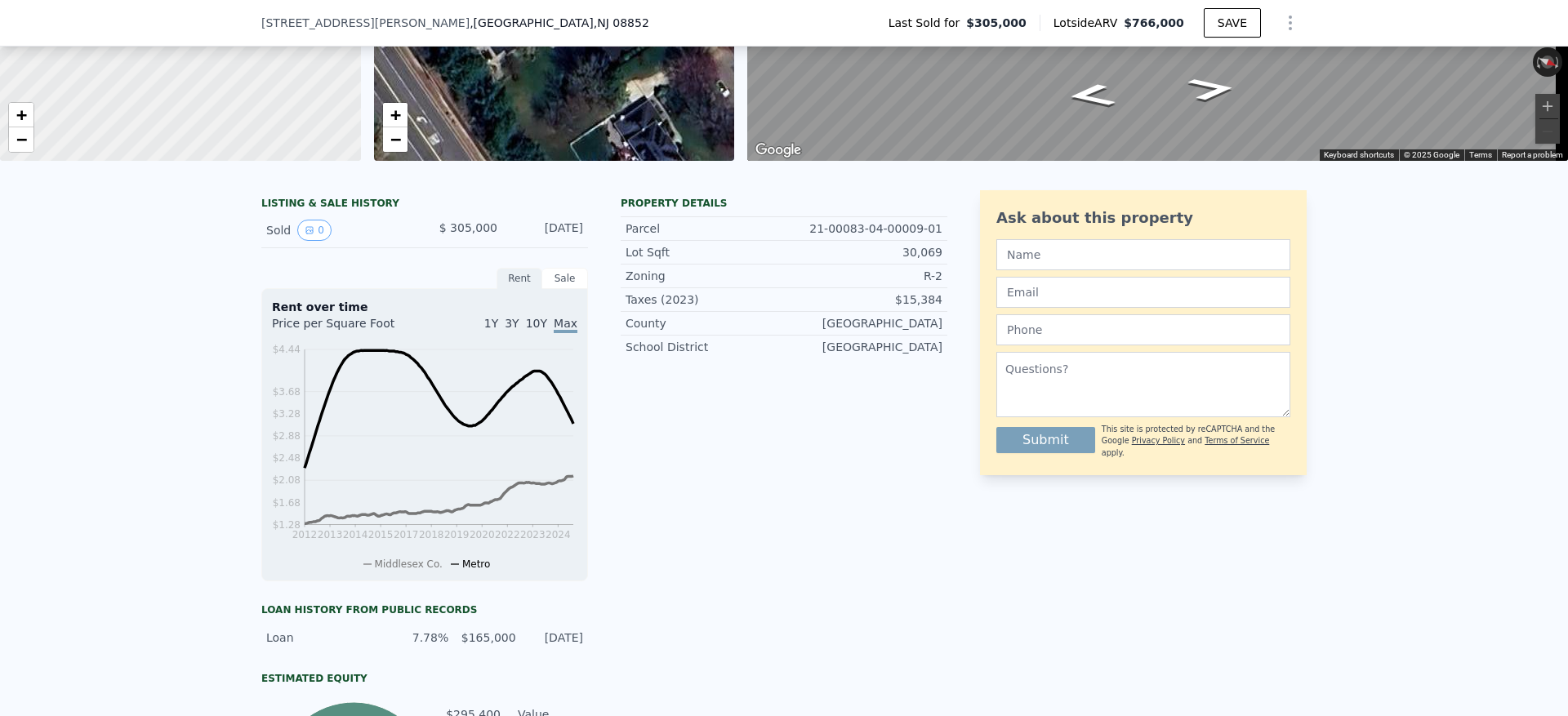
click at [552, 289] on div "Sale" at bounding box center [565, 279] width 45 height 21
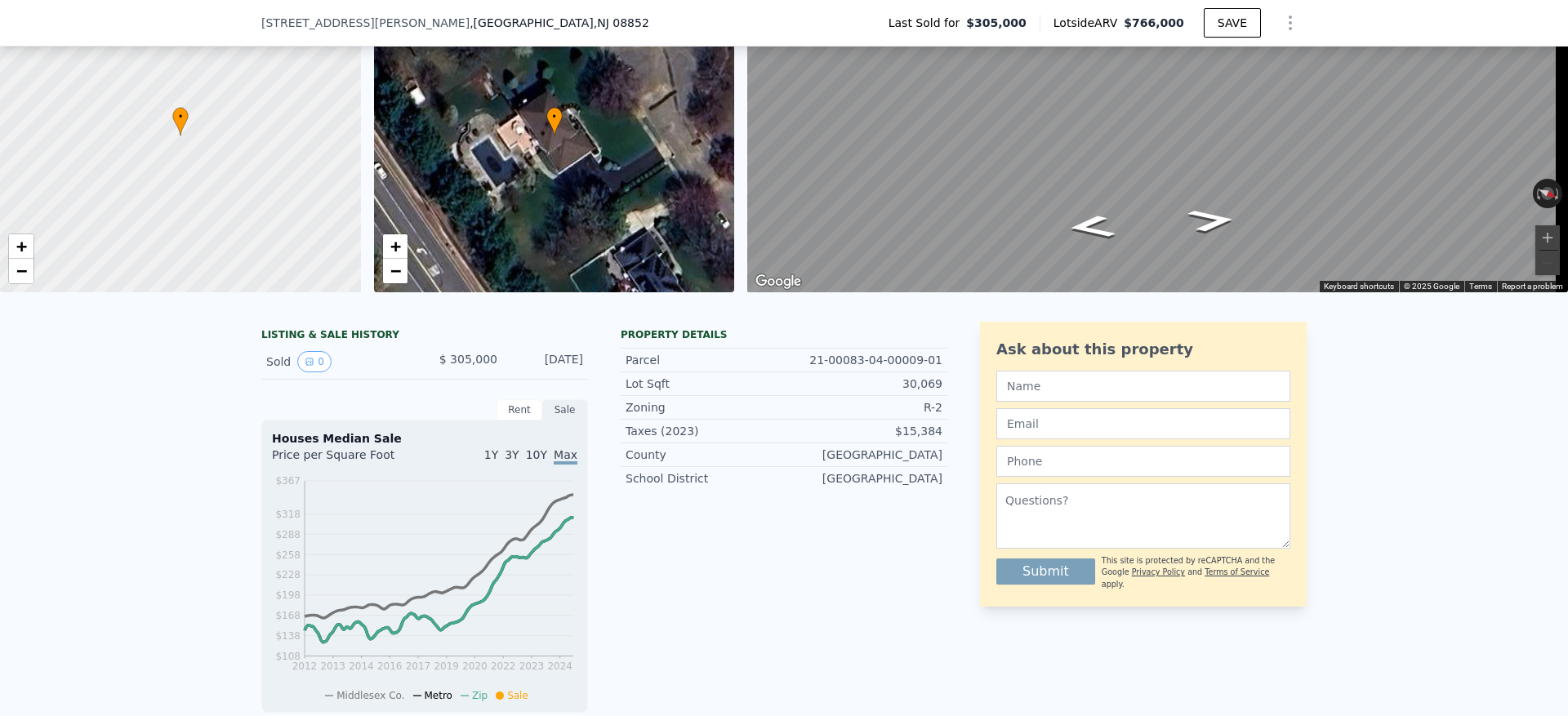
scroll to position [0, 0]
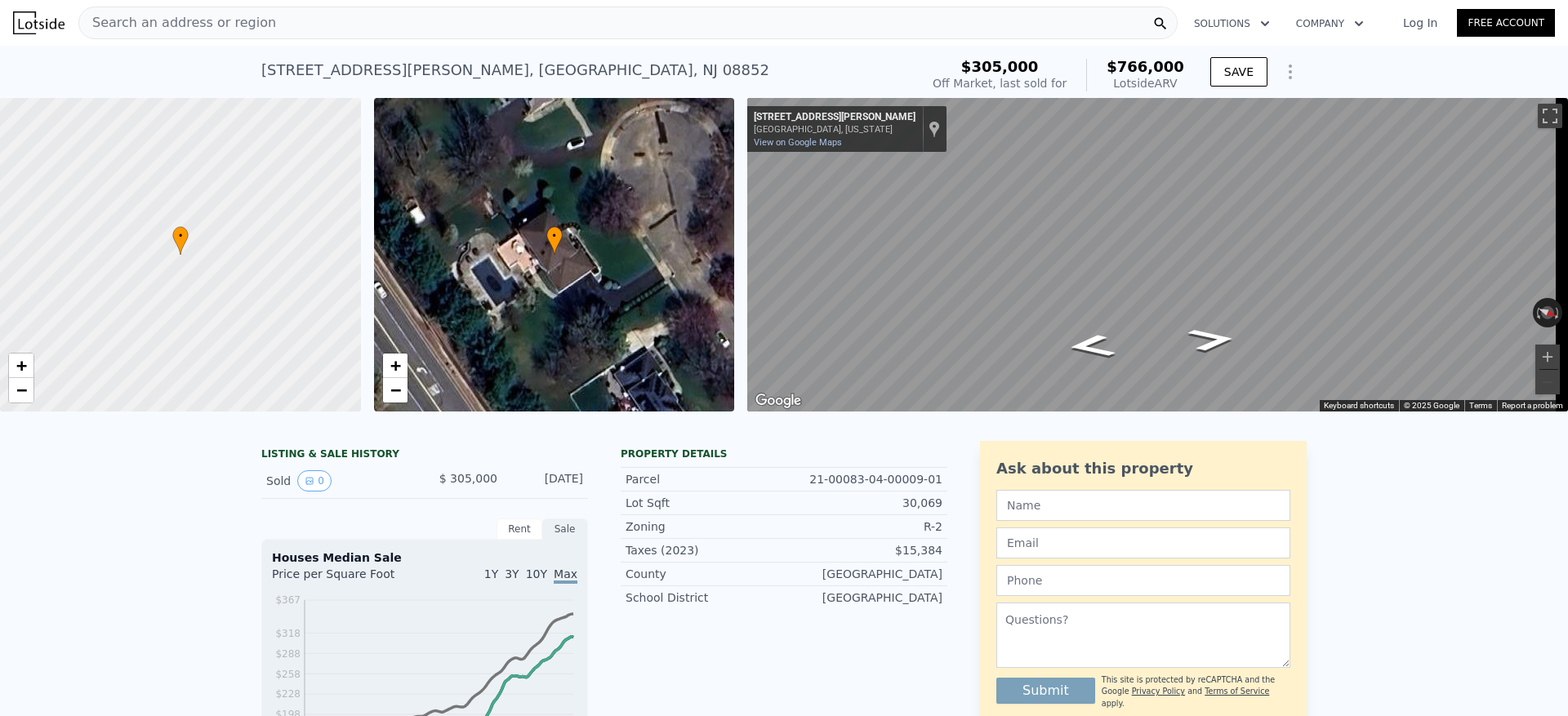
click at [162, 8] on div "Search an address or region" at bounding box center [177, 22] width 197 height 31
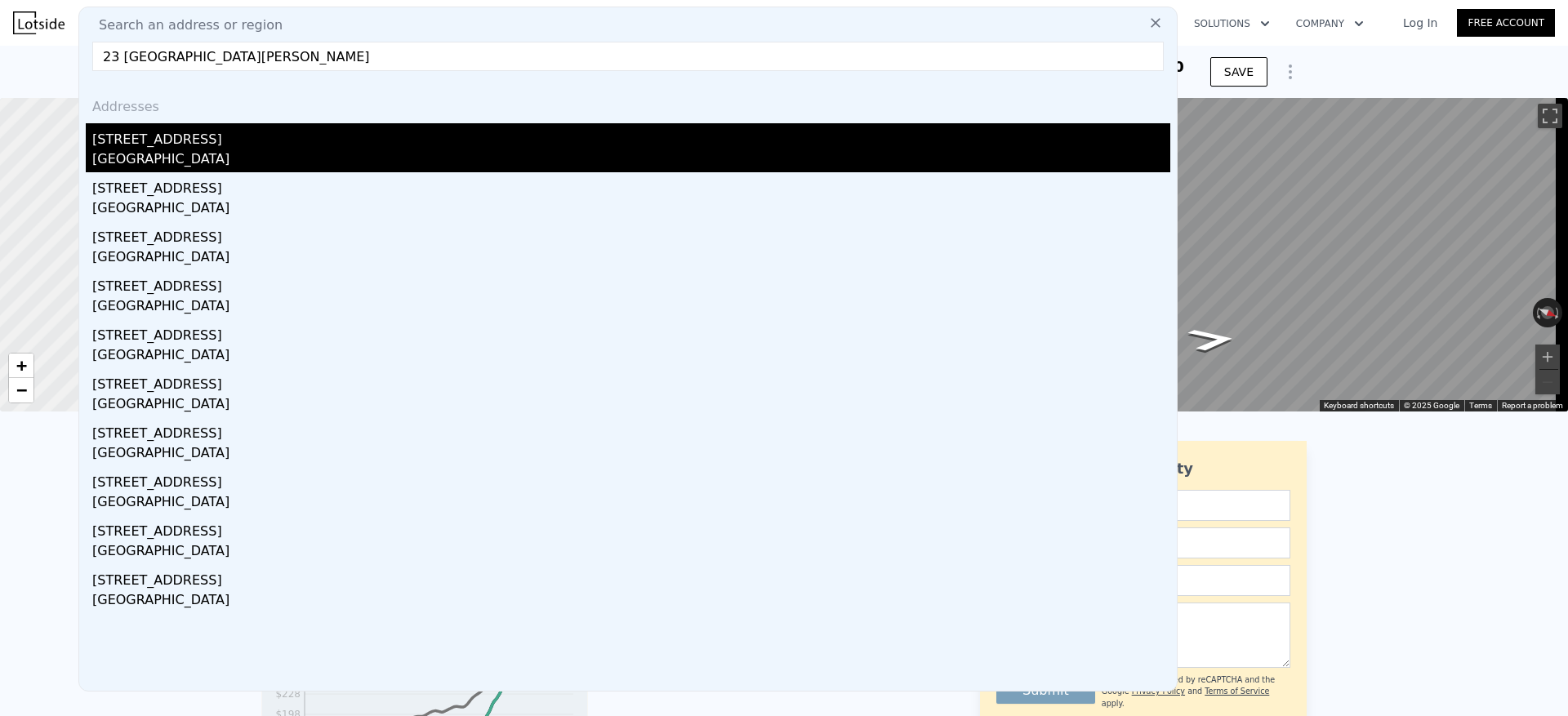
type input "23 [GEOGRAPHIC_DATA][PERSON_NAME]"
click at [162, 137] on div "[STREET_ADDRESS]" at bounding box center [631, 136] width 1078 height 26
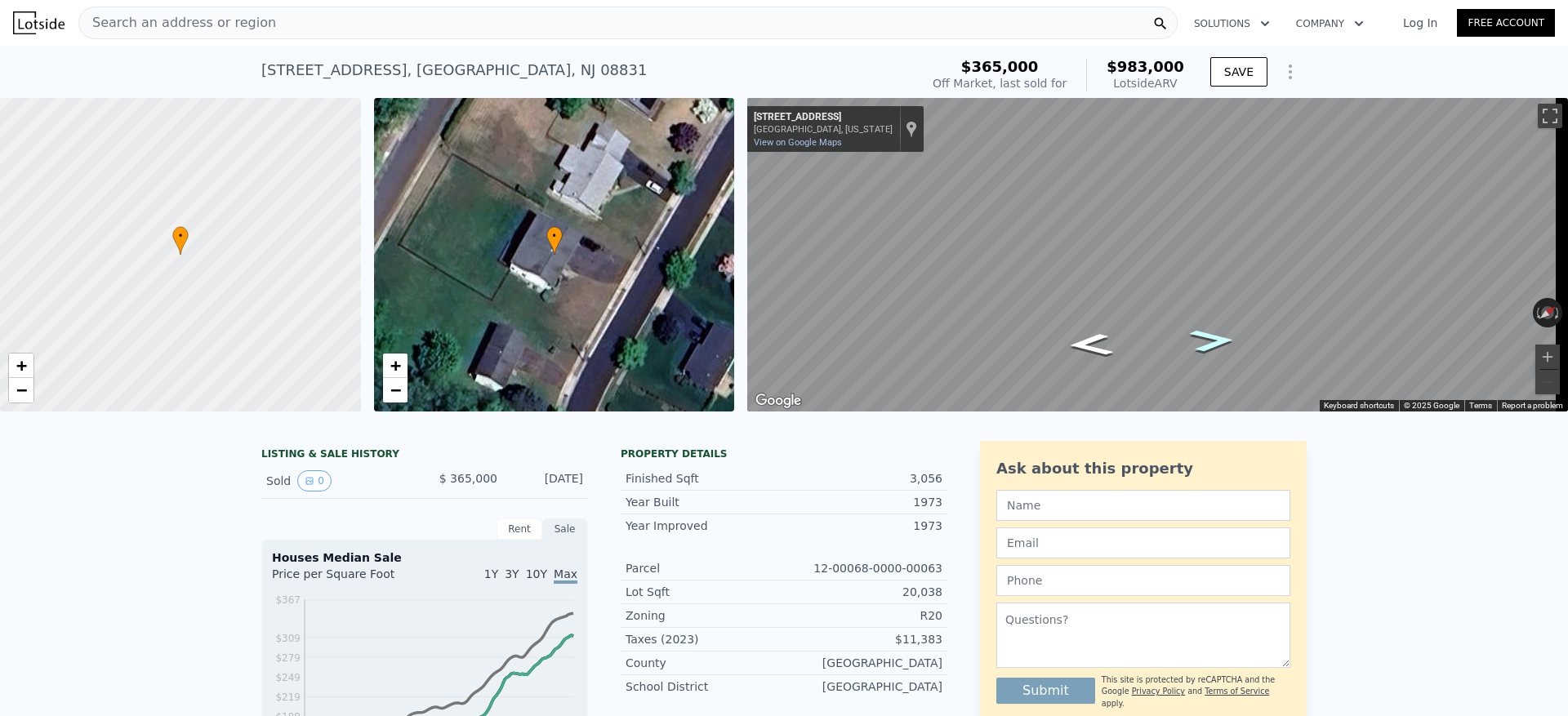
click at [1206, 349] on icon "Go Northeast, Little Brook Ln" at bounding box center [1212, 341] width 84 height 34
click at [1206, 349] on icon "Go Northeast, Little Brook Ln" at bounding box center [1212, 340] width 85 height 34
click at [1078, 349] on icon "Go Southwest, Little Brook Ln" at bounding box center [1091, 346] width 85 height 34
click at [1219, 345] on icon "Go Northeast, Little Brook Ln" at bounding box center [1212, 341] width 84 height 34
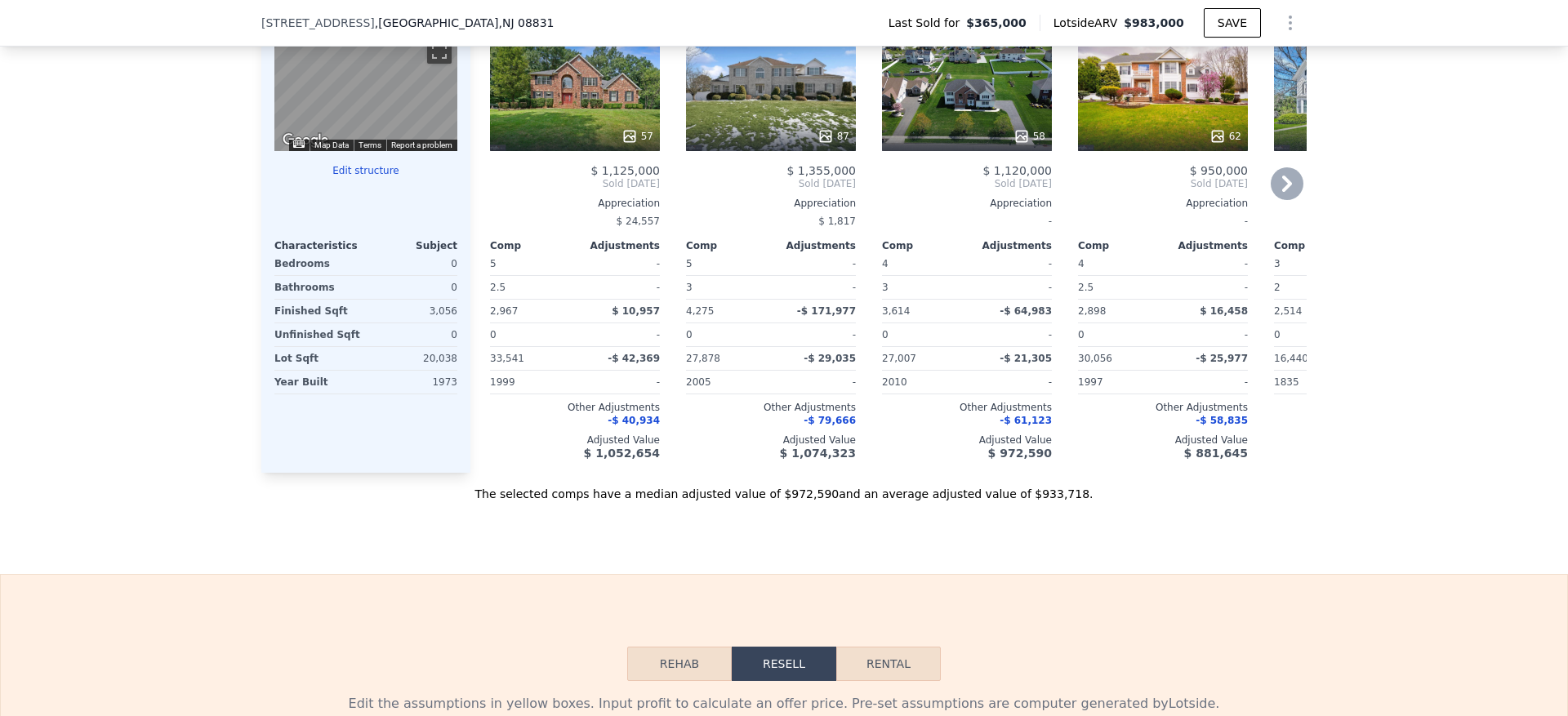
scroll to position [1546, 0]
